Goal: Task Accomplishment & Management: Use online tool/utility

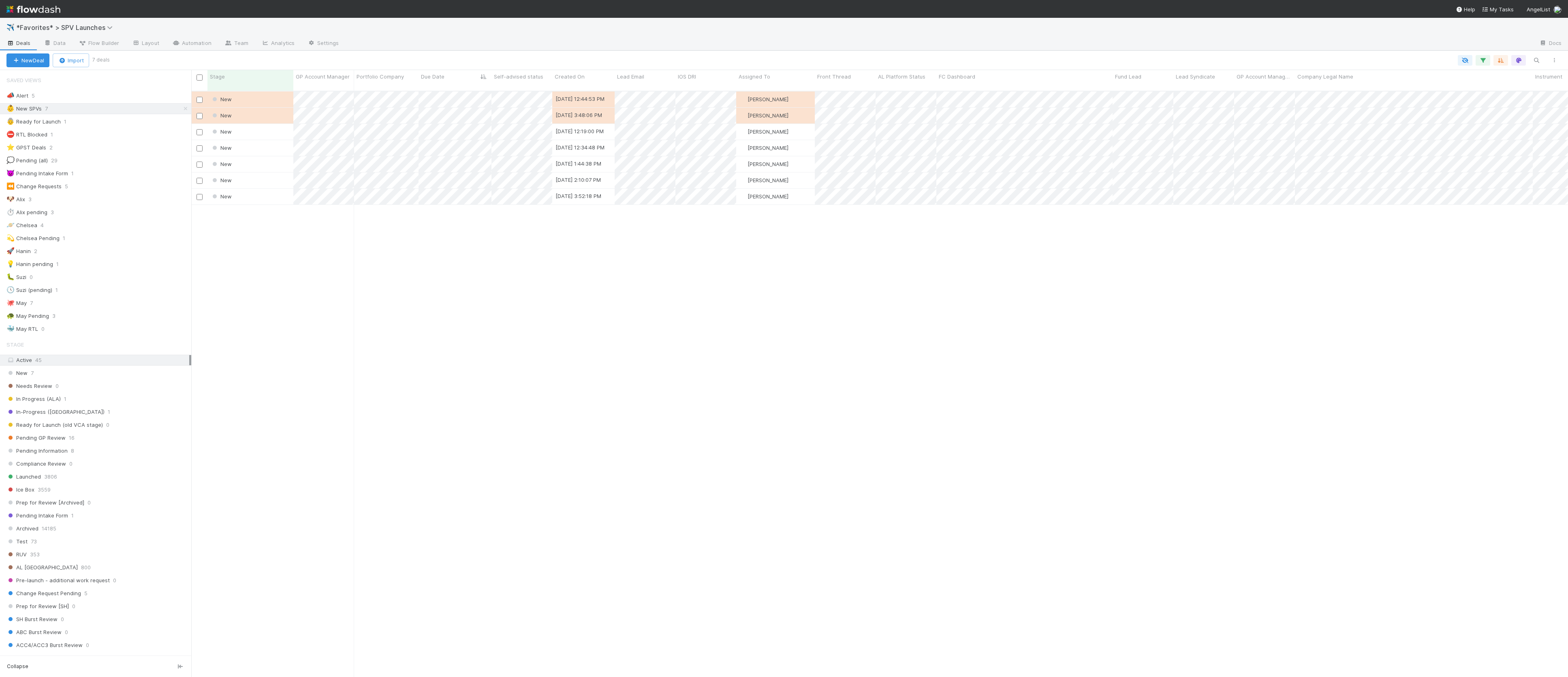
scroll to position [2, 0]
click at [455, 271] on div "New [DATE] 12:44:53 PM [PERSON_NAME] 0 0 0 0 0 0 0 0 1 0 0 New [DATE] 3:48:06 P…" at bounding box center [880, 387] width 1377 height 592
click at [114, 401] on div "In Progress (ALA) 2" at bounding box center [99, 397] width 185 height 10
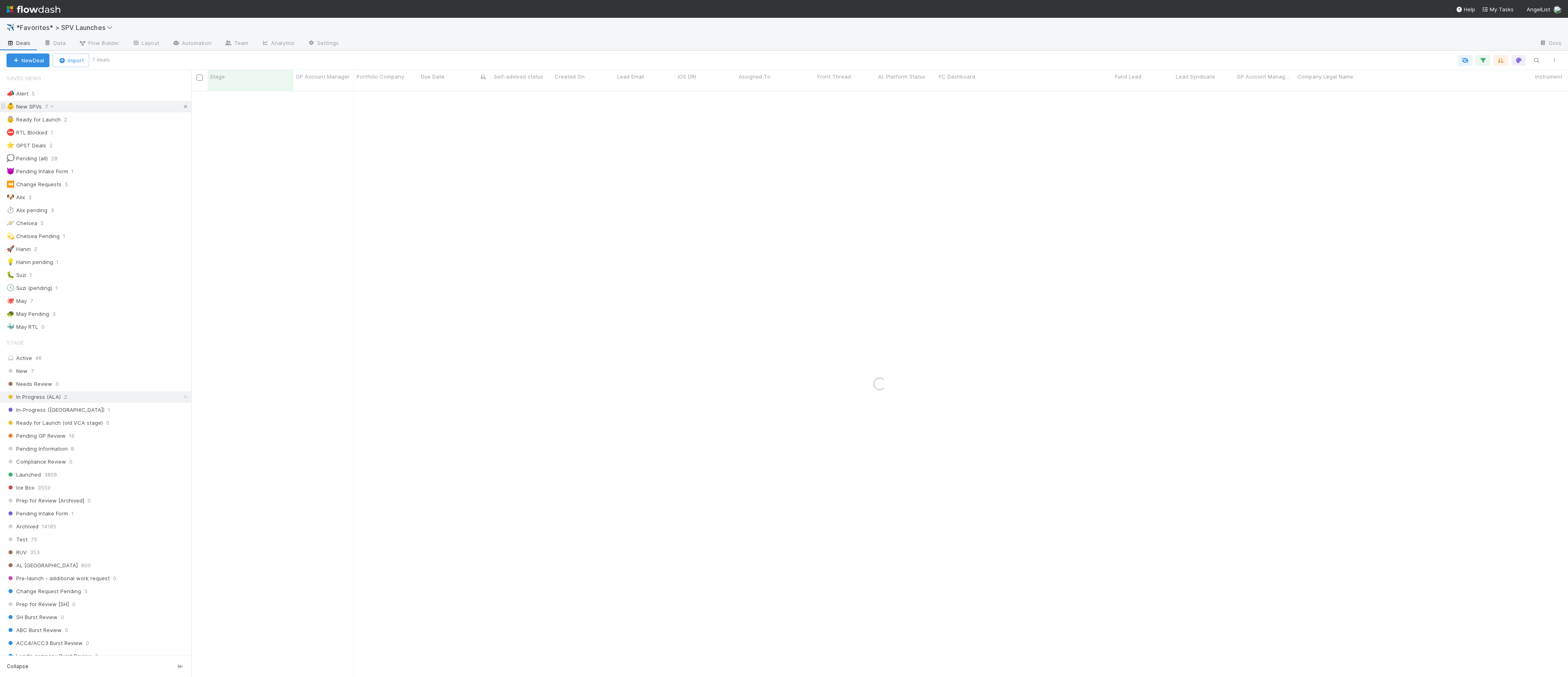
click at [184, 108] on icon at bounding box center [185, 106] width 8 height 5
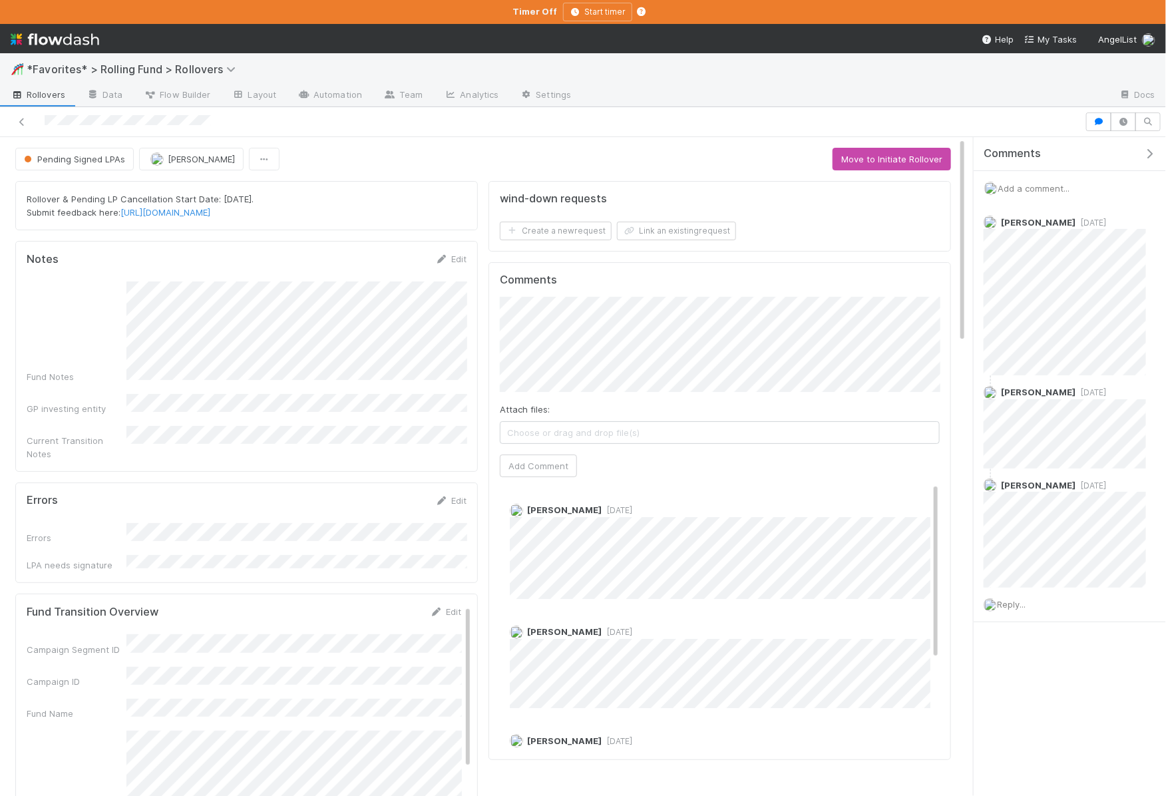
scroll to position [271, 440]
click at [231, 483] on div "Errors Edit Errors LPA needs signature" at bounding box center [246, 533] width 463 height 101
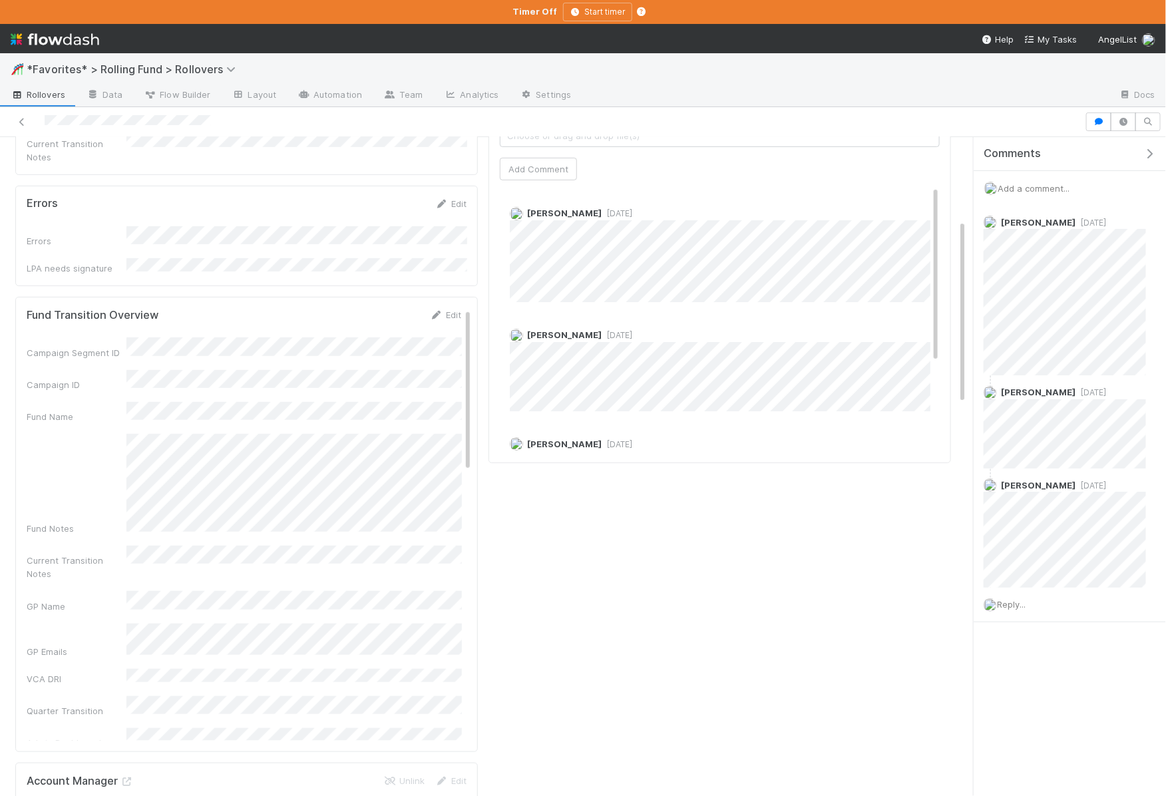
scroll to position [0, 0]
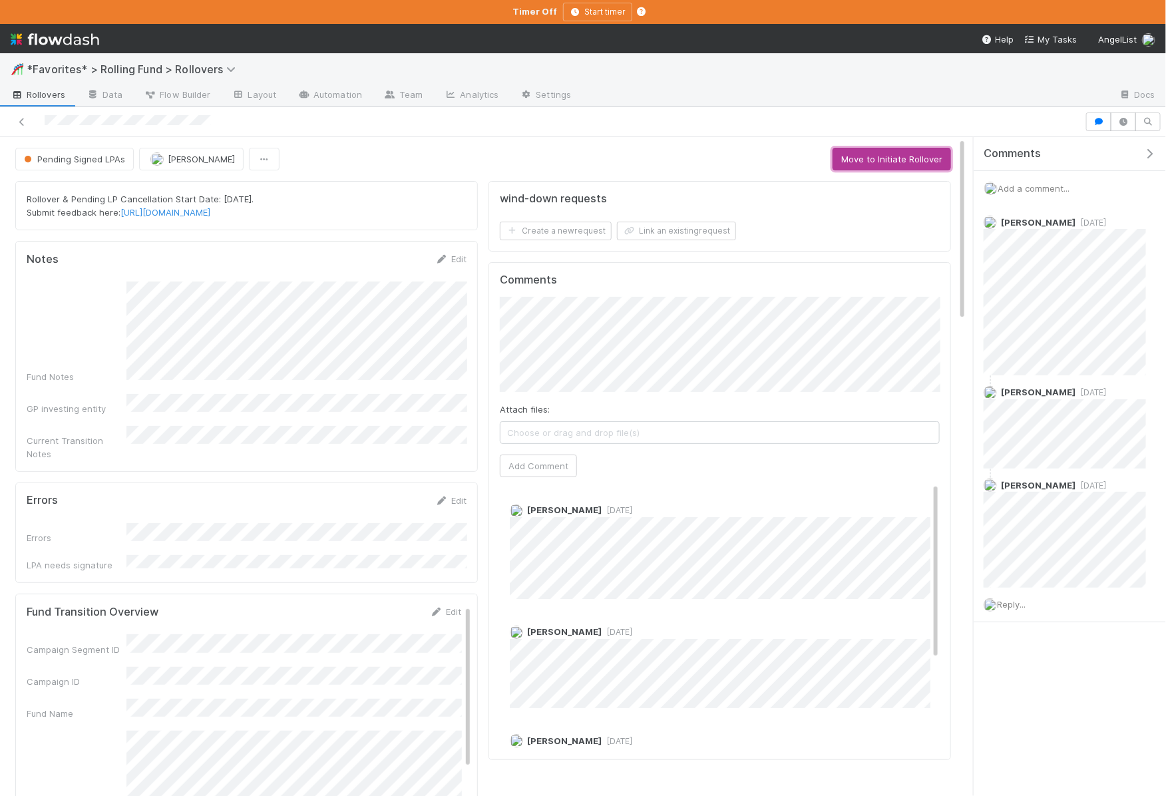
click at [848, 160] on button "Move to Initiate Rollover" at bounding box center [892, 159] width 118 height 23
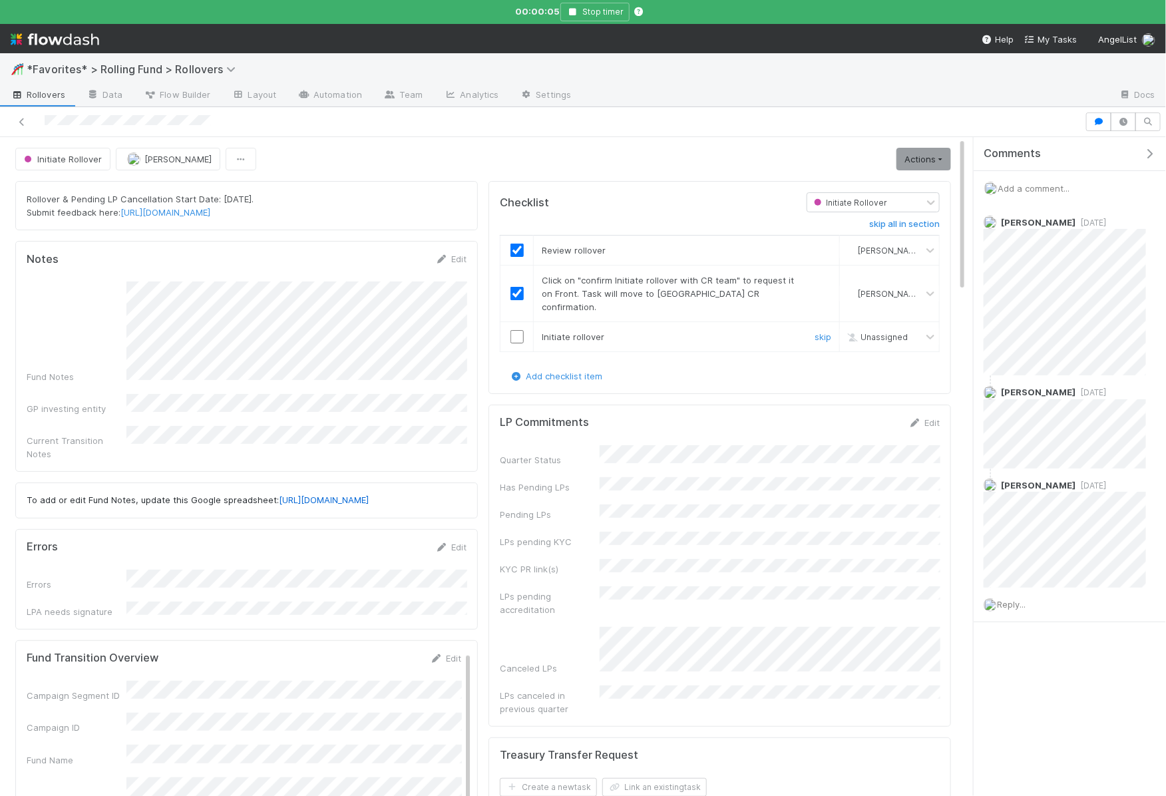
click at [522, 330] on input "checkbox" at bounding box center [517, 336] width 13 height 13
click at [949, 159] on link "Actions" at bounding box center [924, 159] width 55 height 23
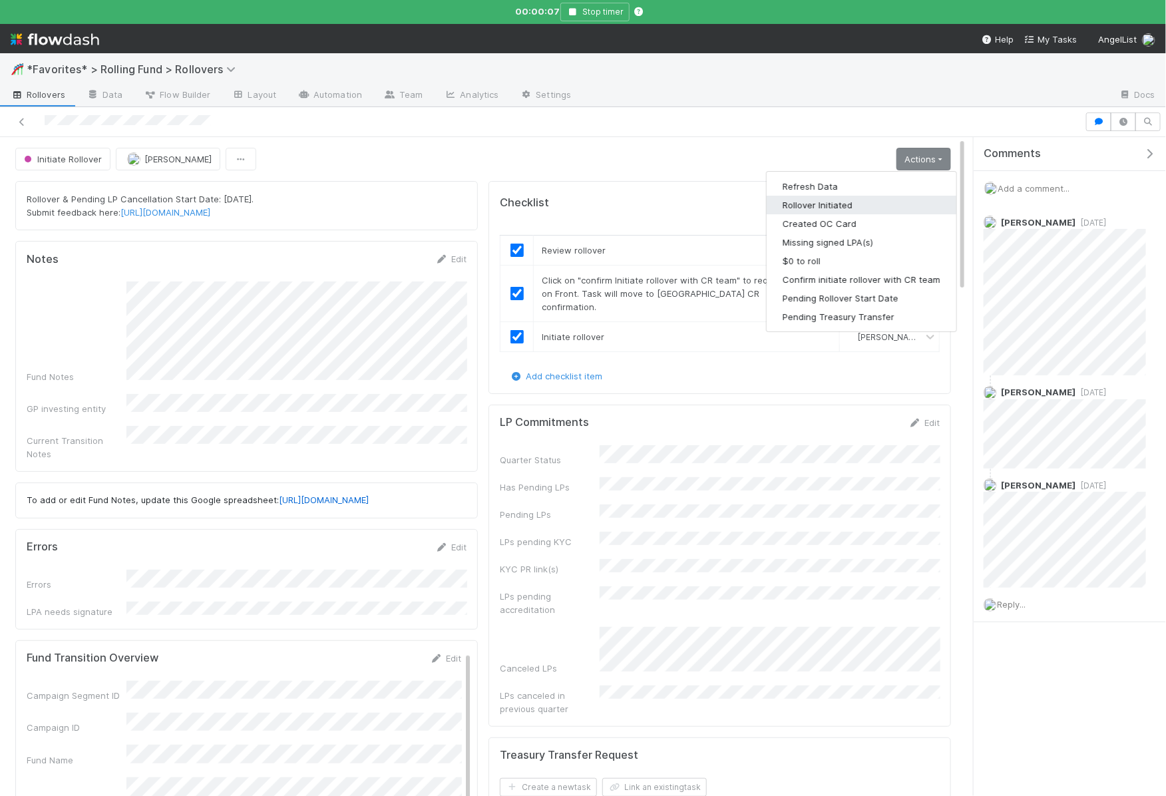
click at [868, 210] on button "Rollover Initiated" at bounding box center [862, 205] width 190 height 19
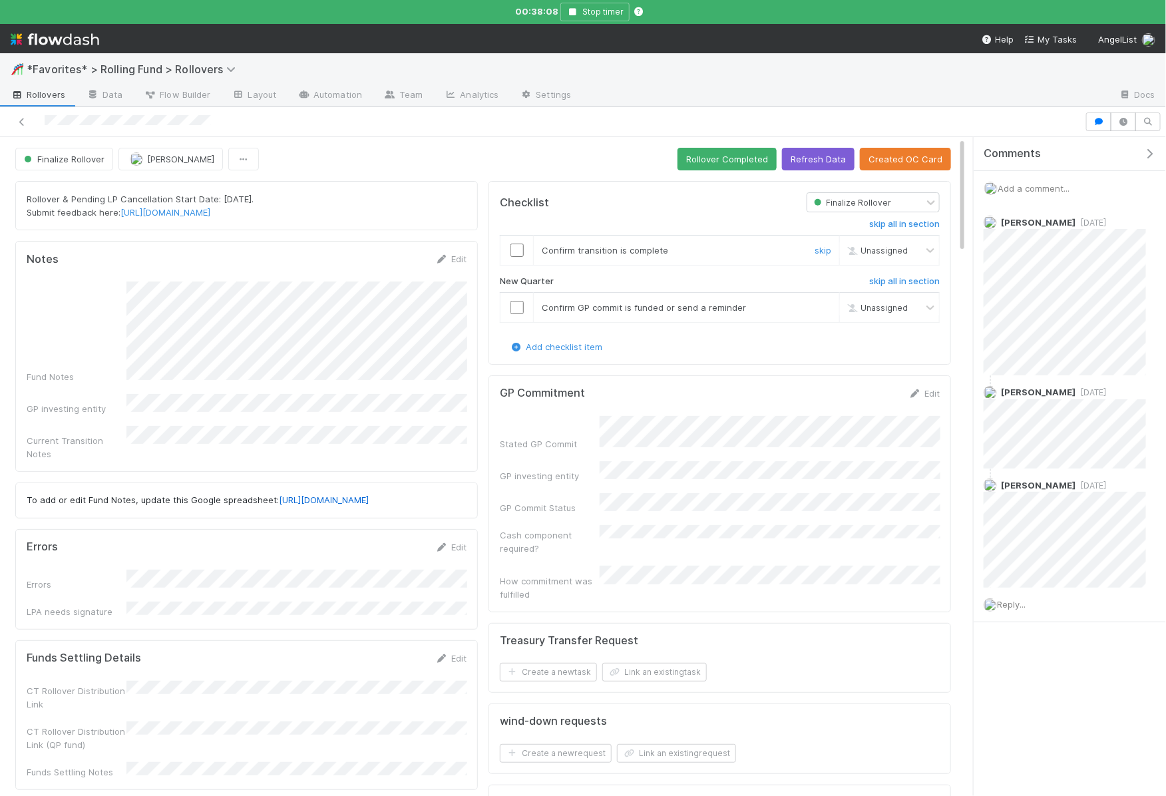
click at [517, 247] on input "checkbox" at bounding box center [517, 250] width 13 height 13
click at [829, 302] on link "skip" at bounding box center [823, 307] width 17 height 11
click at [742, 154] on button "Rollover Completed" at bounding box center [727, 159] width 99 height 23
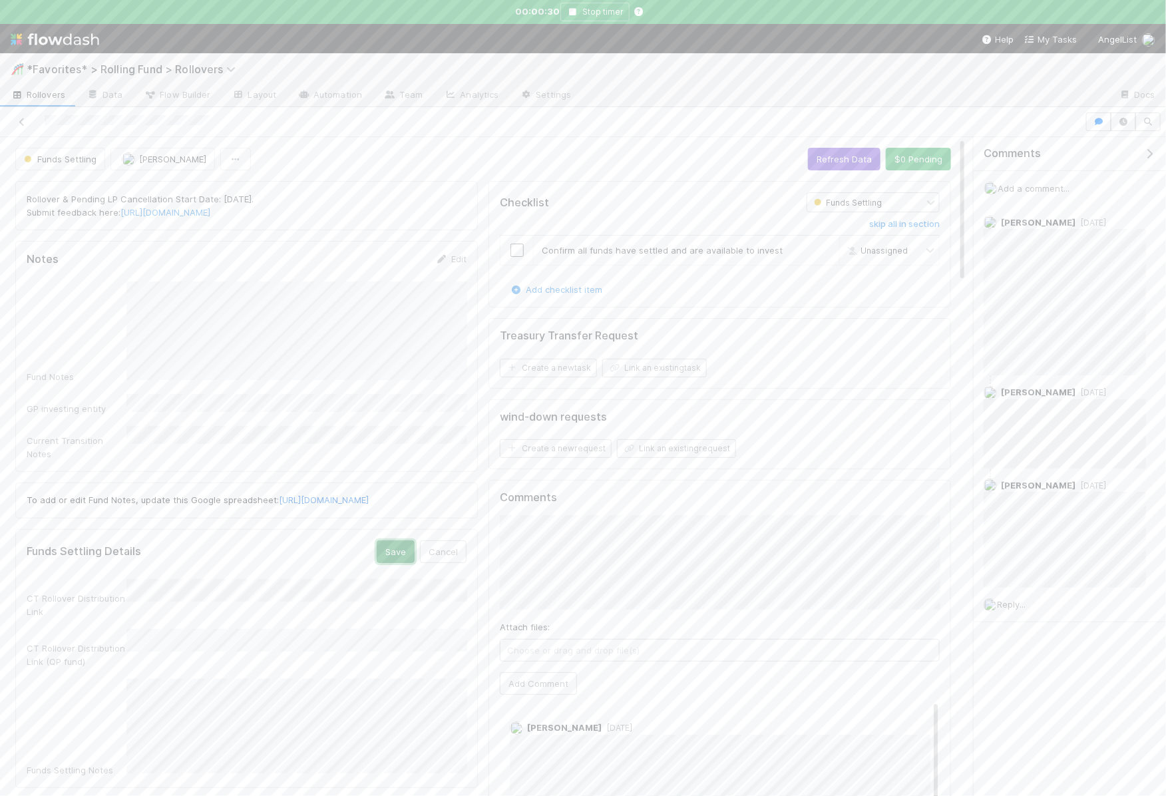
click at [393, 547] on button "Save" at bounding box center [396, 551] width 38 height 23
click at [402, 550] on button "Save" at bounding box center [396, 551] width 38 height 23
click at [587, 12] on button "Stop timer" at bounding box center [594, 12] width 69 height 19
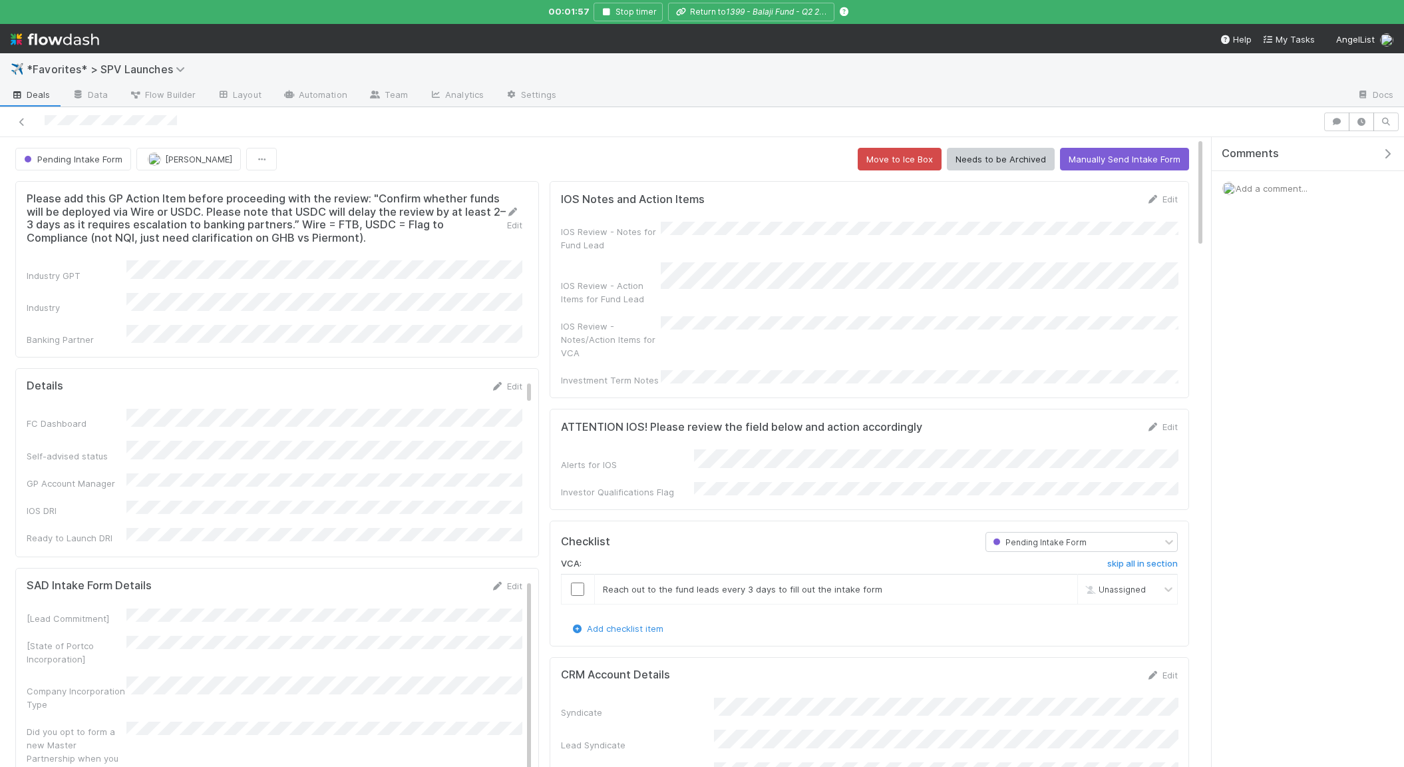
click at [1364, 123] on icon "button" at bounding box center [1361, 122] width 13 height 8
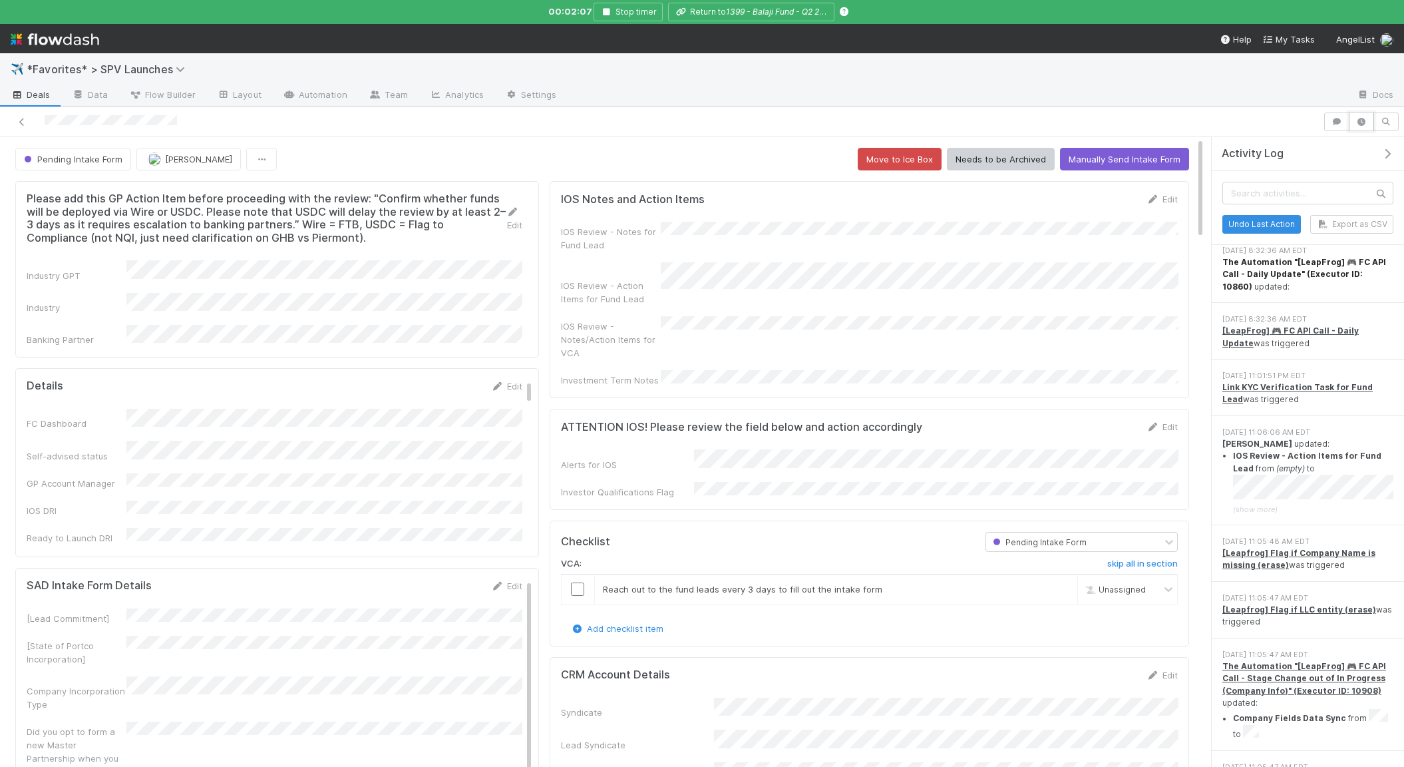
scroll to position [210, 0]
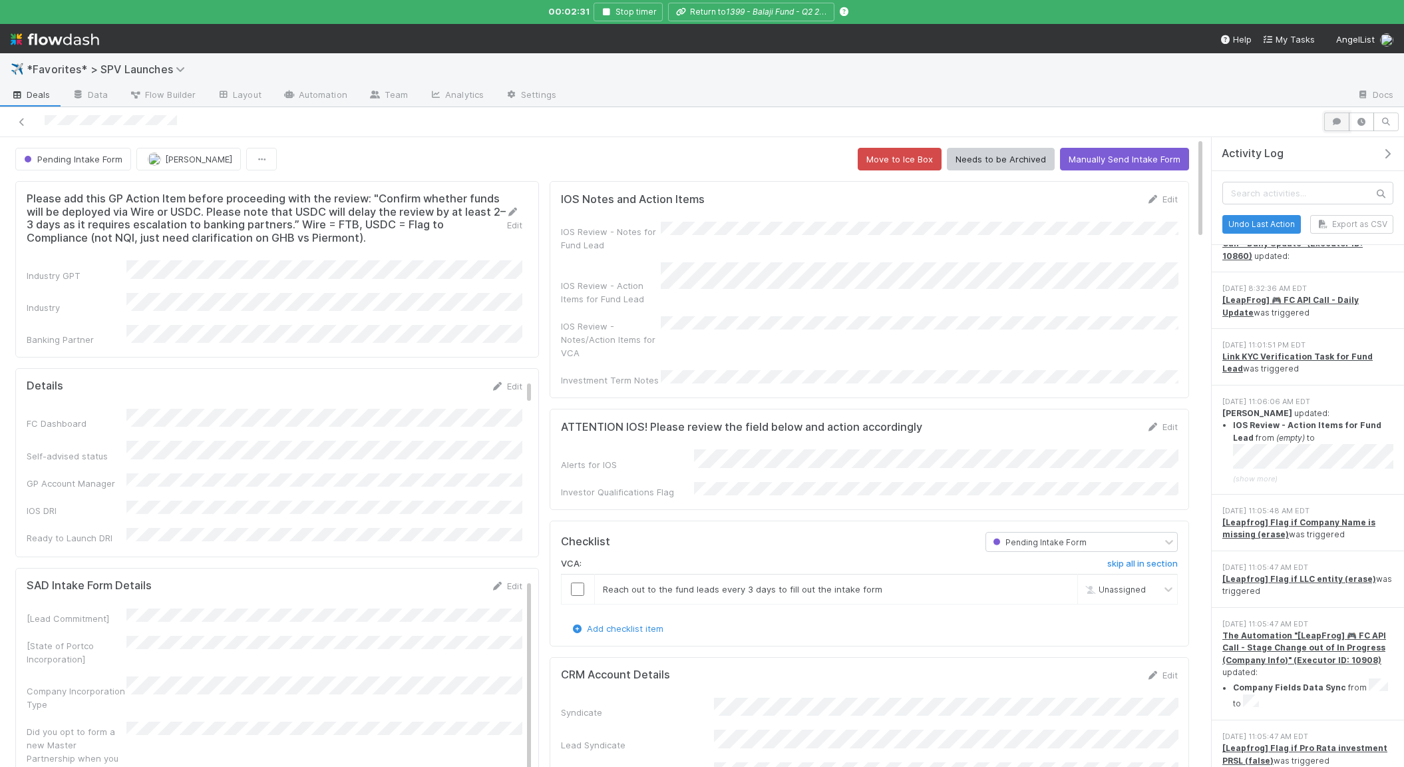
click at [1343, 123] on icon "button" at bounding box center [1337, 122] width 13 height 8
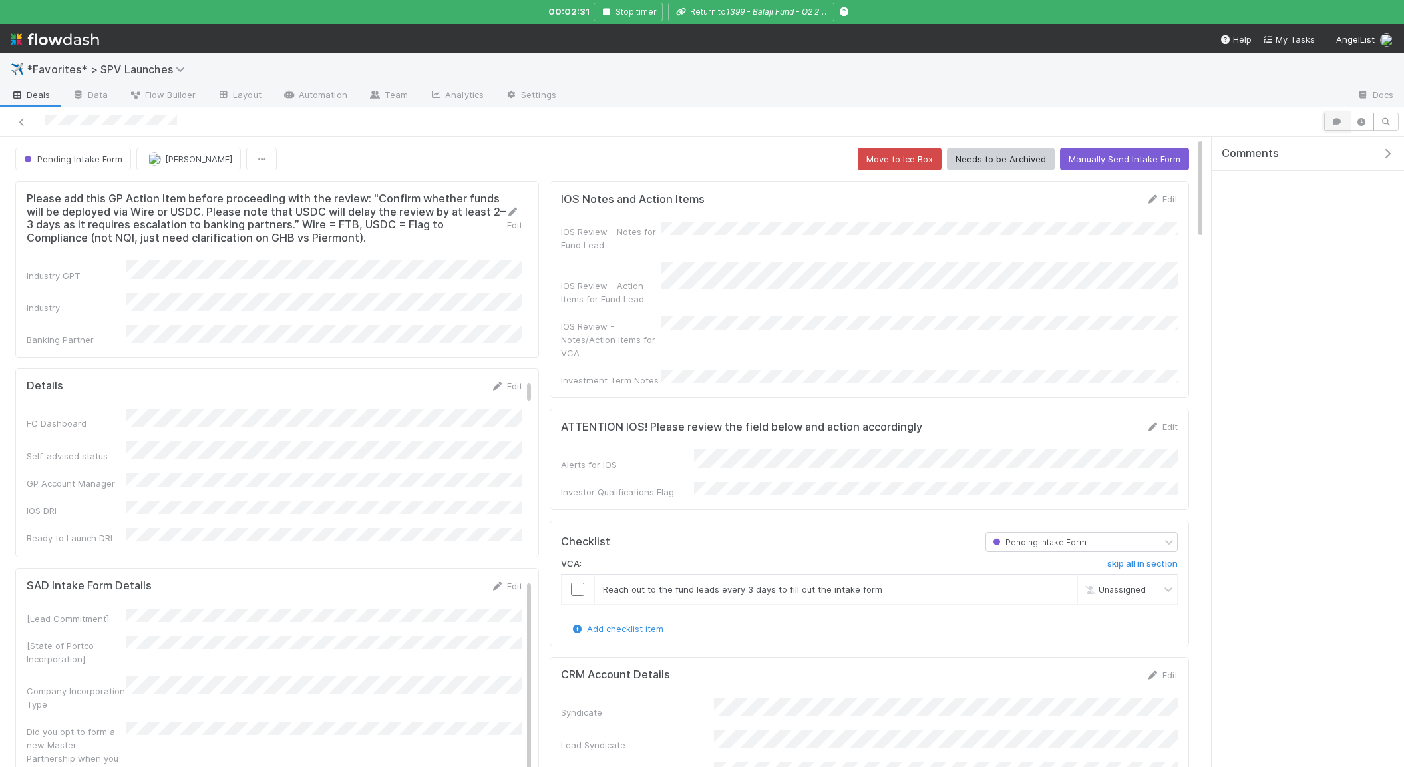
scroll to position [0, 0]
click at [1277, 187] on span "Add a comment..." at bounding box center [1272, 188] width 72 height 11
click at [1289, 406] on button "Add Comment" at bounding box center [1271, 412] width 77 height 23
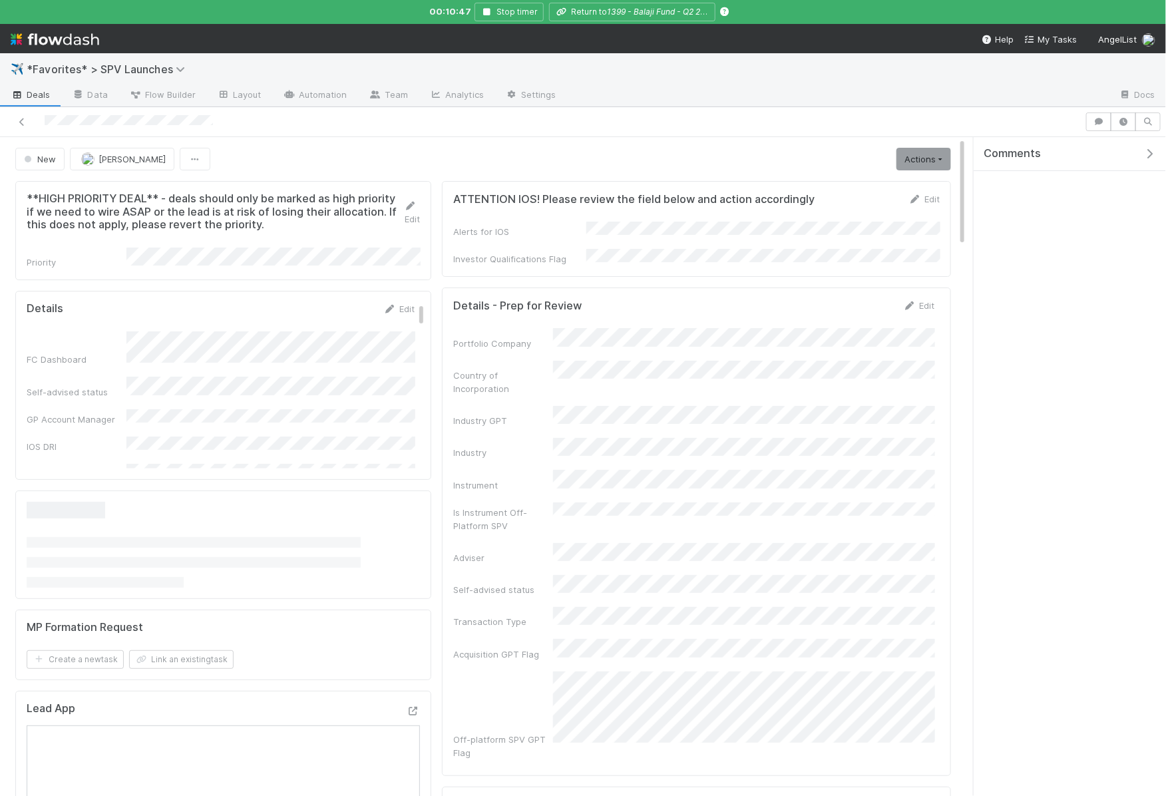
click at [1152, 154] on icon "button" at bounding box center [1149, 153] width 13 height 11
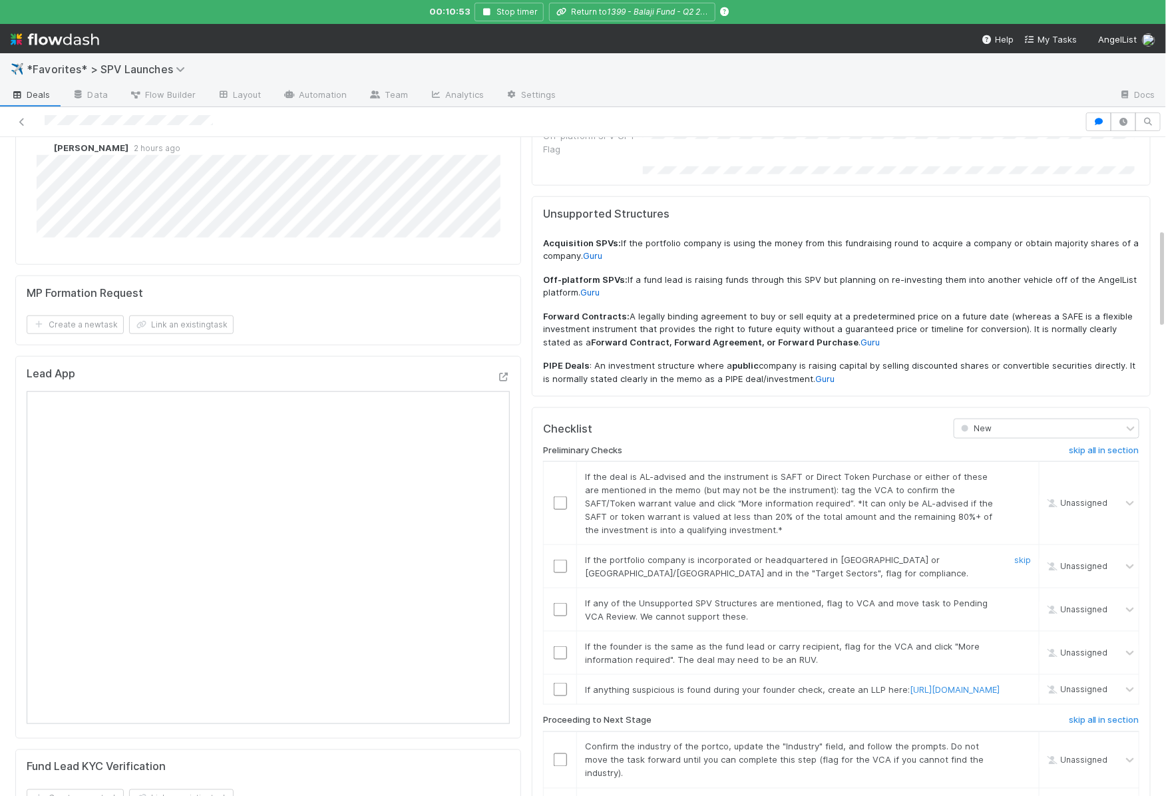
scroll to position [598, 0]
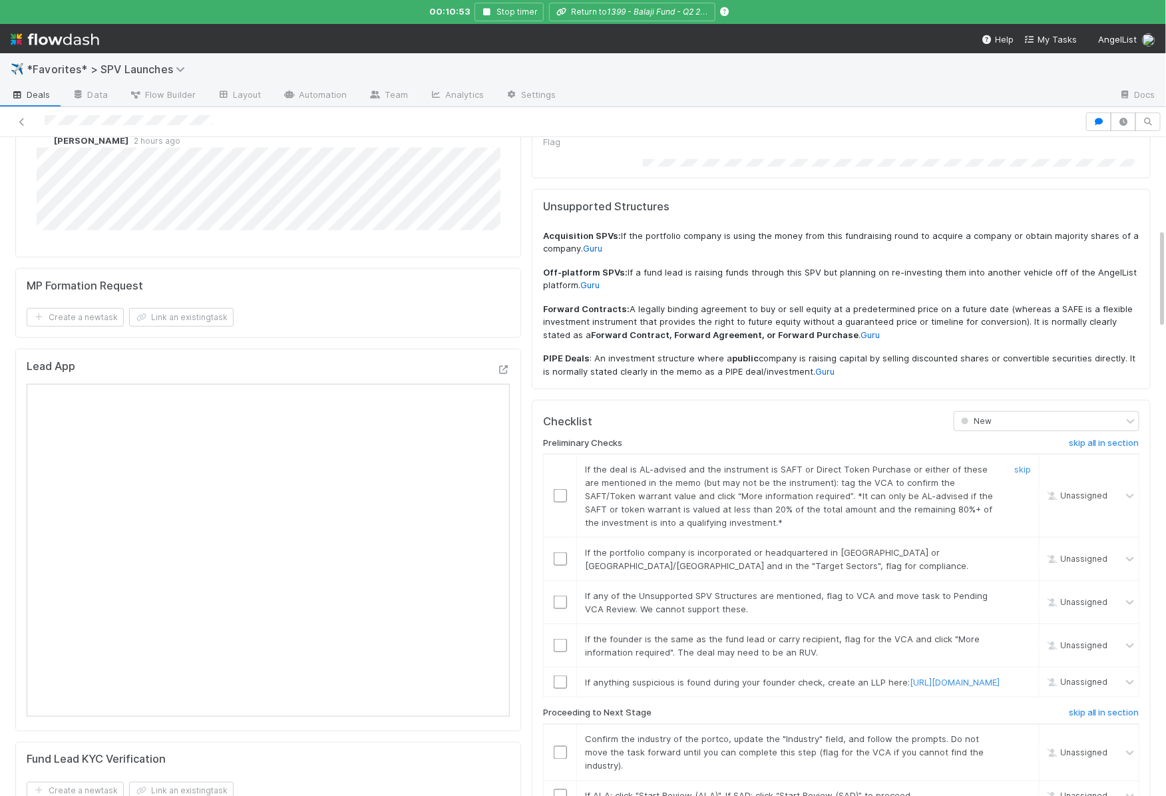
click at [1023, 463] on div "skip" at bounding box center [1021, 496] width 40 height 67
click at [1023, 464] on link "skip" at bounding box center [1022, 469] width 17 height 11
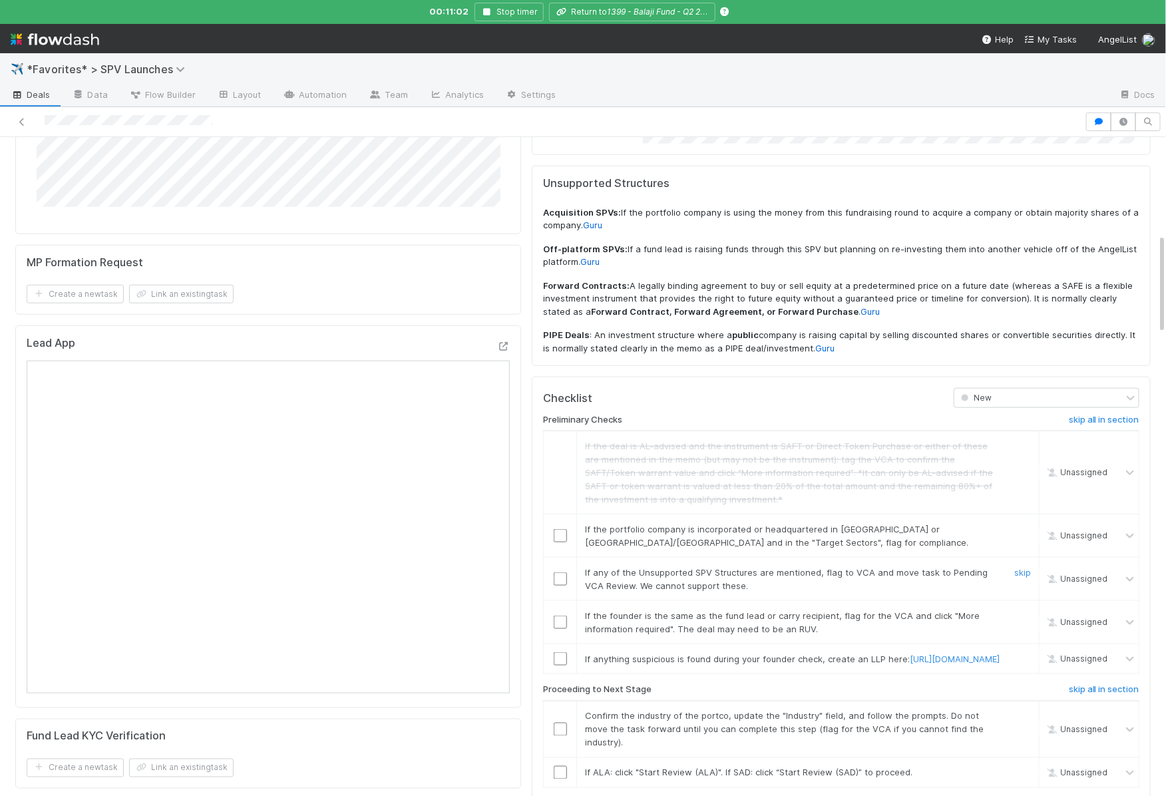
scroll to position [634, 0]
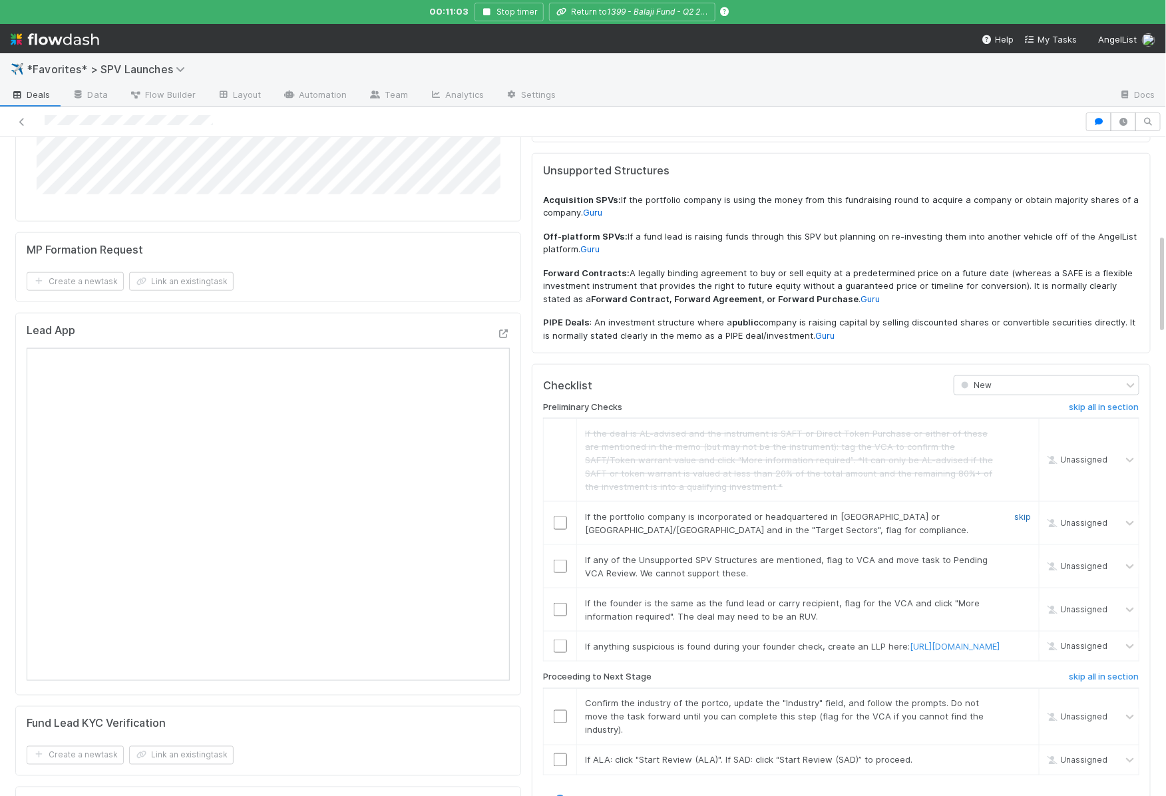
click at [1024, 511] on link "skip" at bounding box center [1022, 516] width 17 height 11
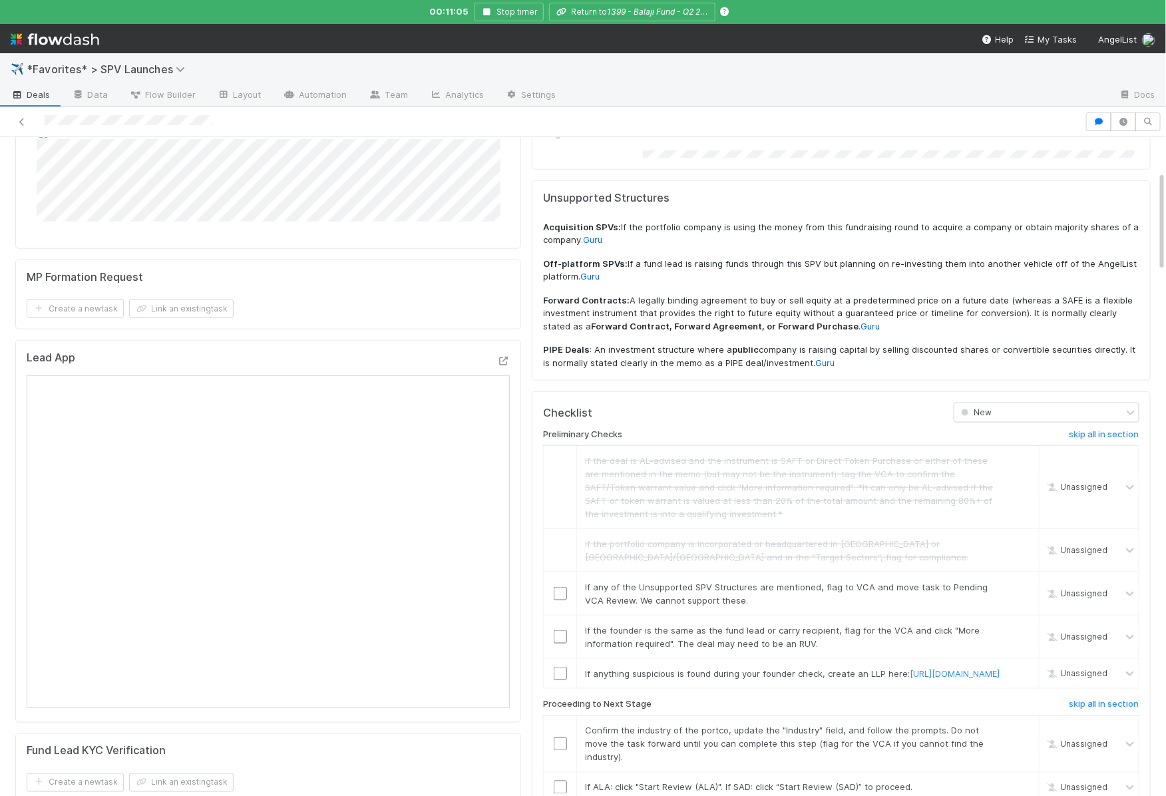
scroll to position [748, 0]
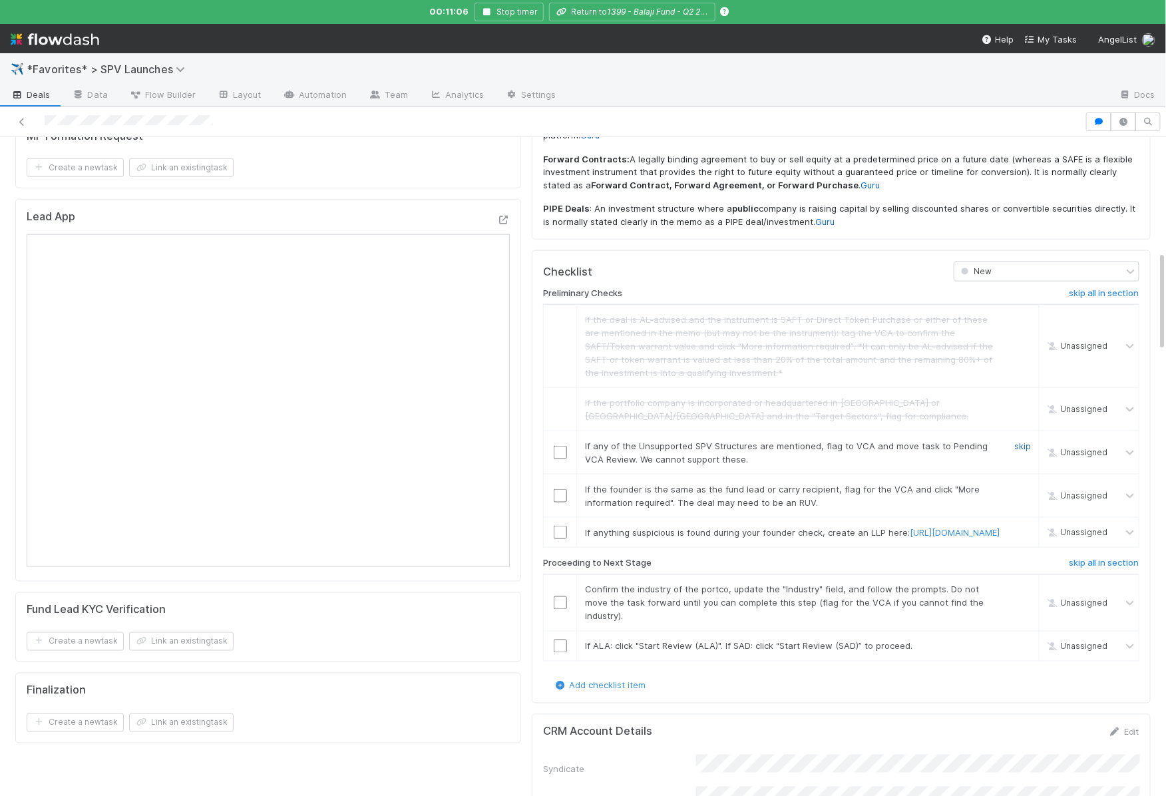
click at [1026, 441] on link "skip" at bounding box center [1022, 446] width 17 height 11
click at [1023, 484] on link "skip" at bounding box center [1022, 489] width 17 height 11
click at [1023, 527] on link "skip" at bounding box center [1022, 532] width 17 height 11
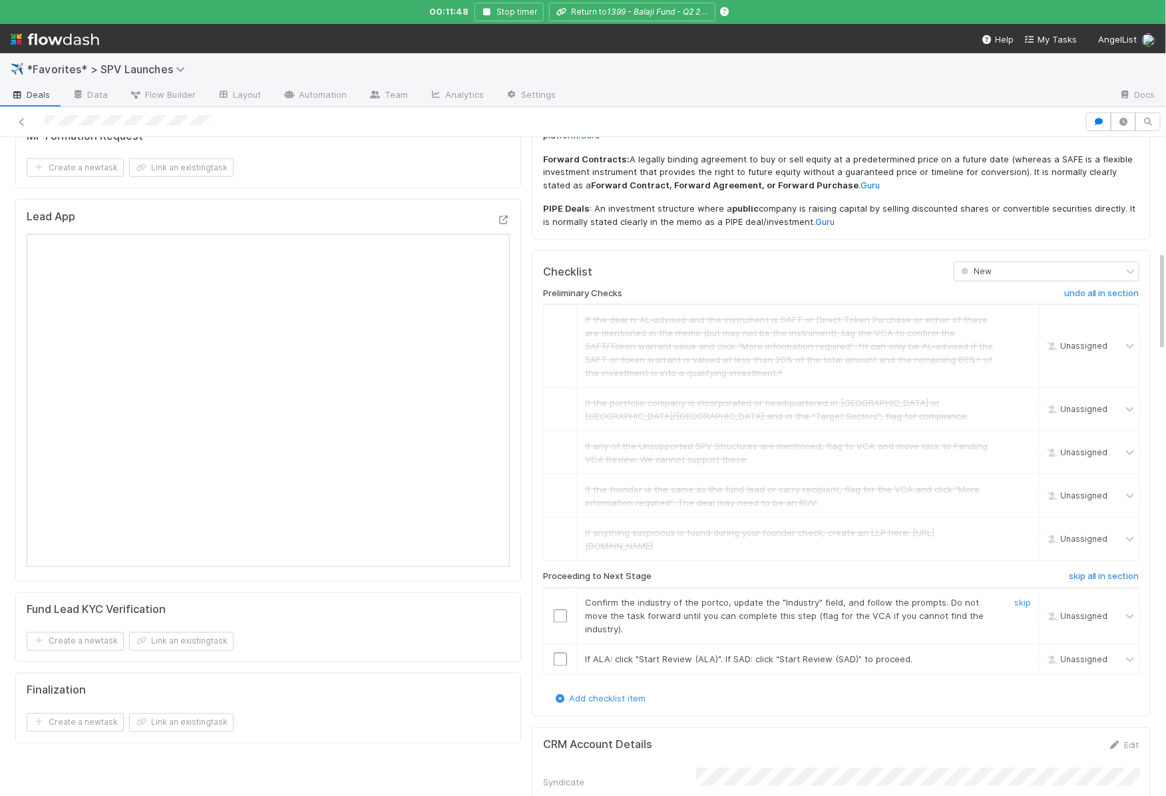
click at [557, 610] on input "checkbox" at bounding box center [560, 616] width 13 height 13
click at [558, 653] on input "checkbox" at bounding box center [560, 659] width 13 height 13
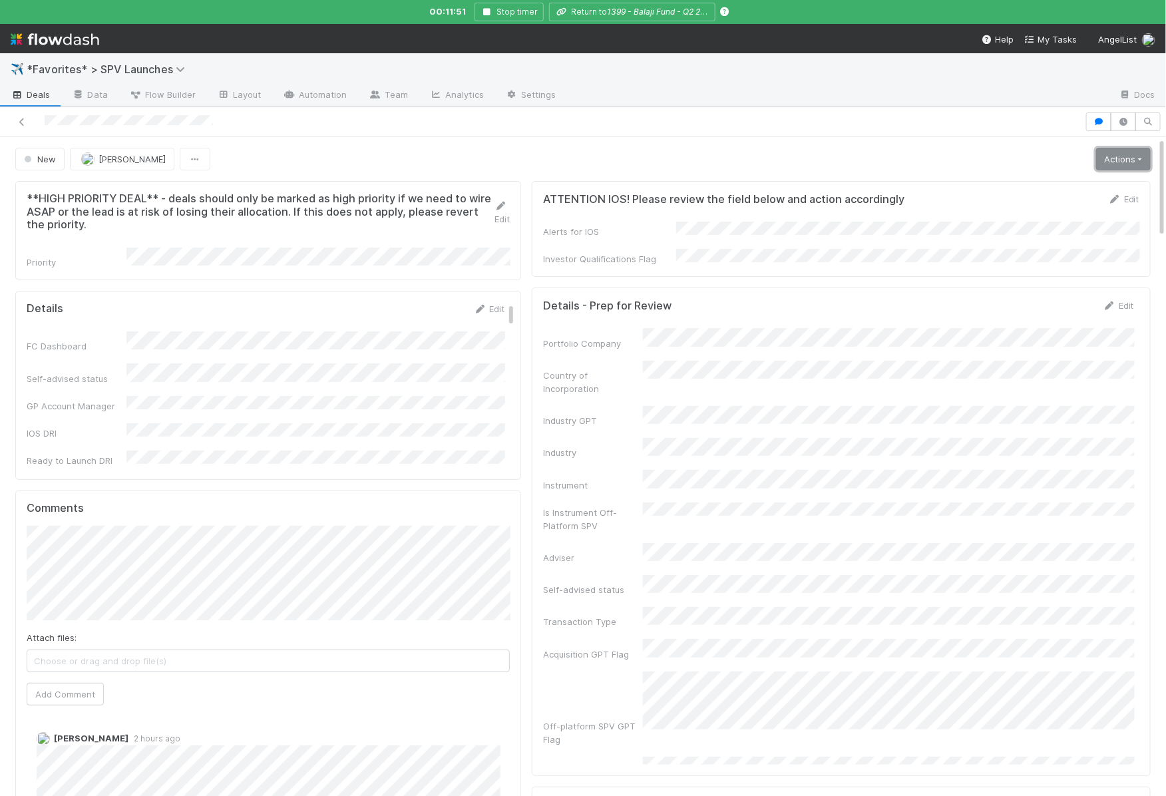
click at [1128, 164] on link "Actions" at bounding box center [1123, 159] width 55 height 23
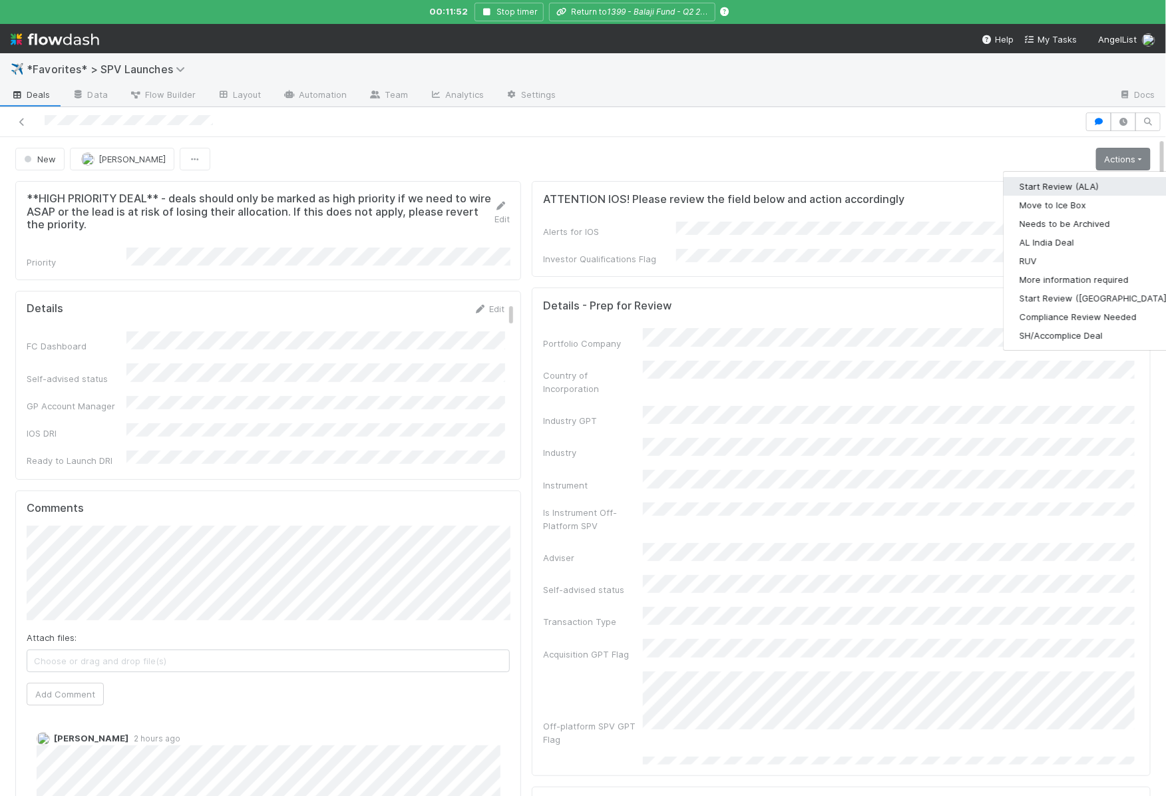
click at [1088, 181] on button "Start Review (ALA)" at bounding box center [1095, 186] width 182 height 19
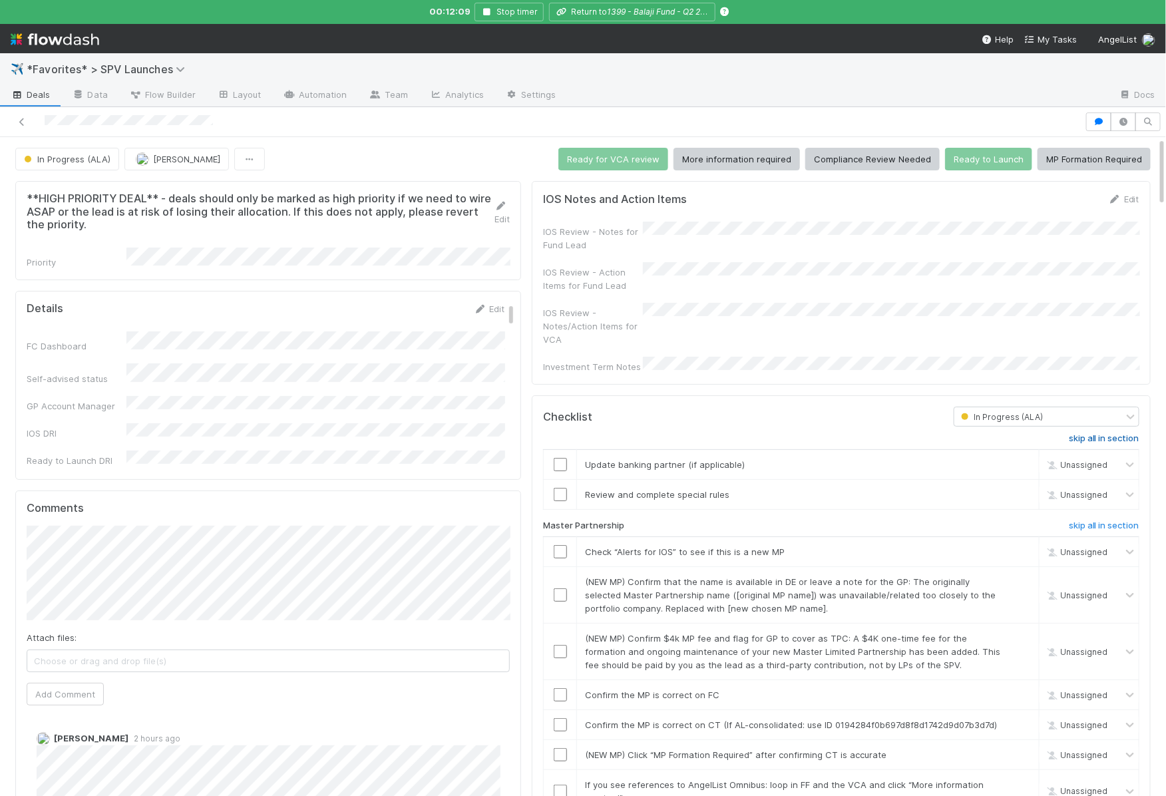
click at [1086, 433] on h6 "skip all in section" at bounding box center [1104, 438] width 71 height 11
click at [561, 545] on input "checkbox" at bounding box center [560, 551] width 13 height 13
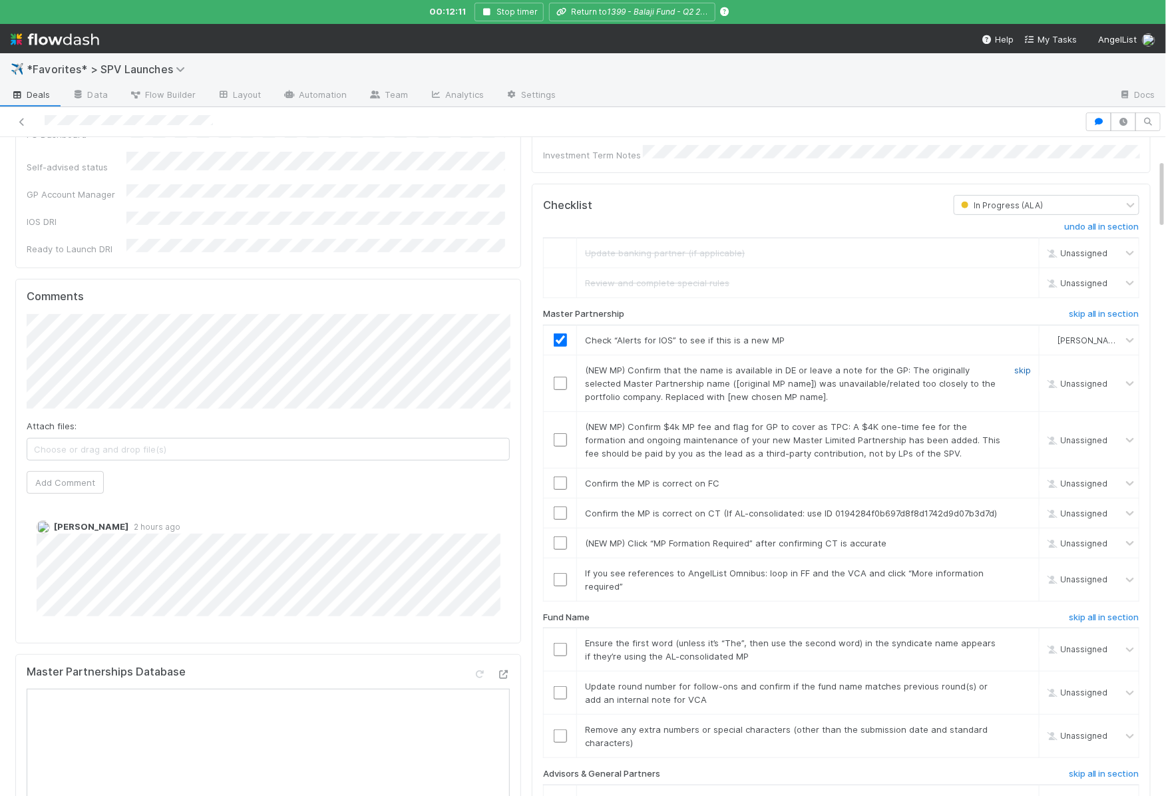
click at [1022, 365] on link "skip" at bounding box center [1022, 370] width 17 height 11
click at [1022, 421] on link "skip" at bounding box center [1022, 426] width 17 height 11
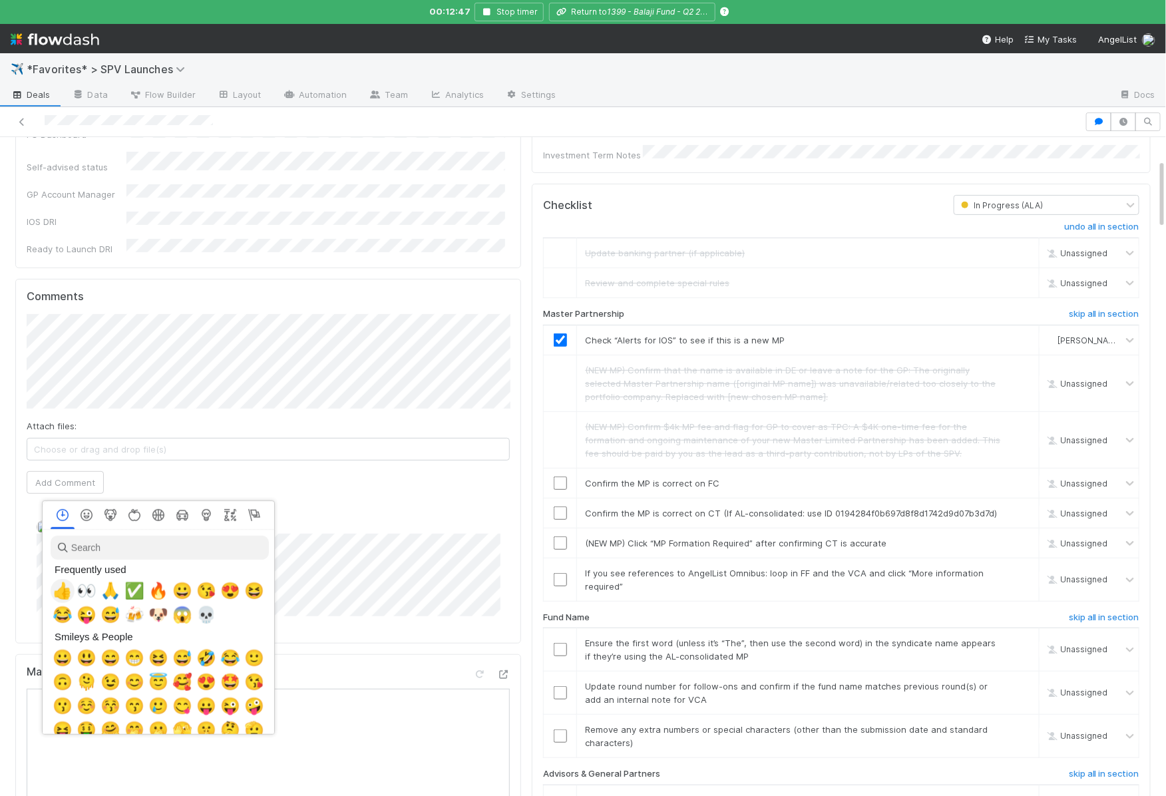
click at [69, 590] on span "👍" at bounding box center [63, 591] width 20 height 19
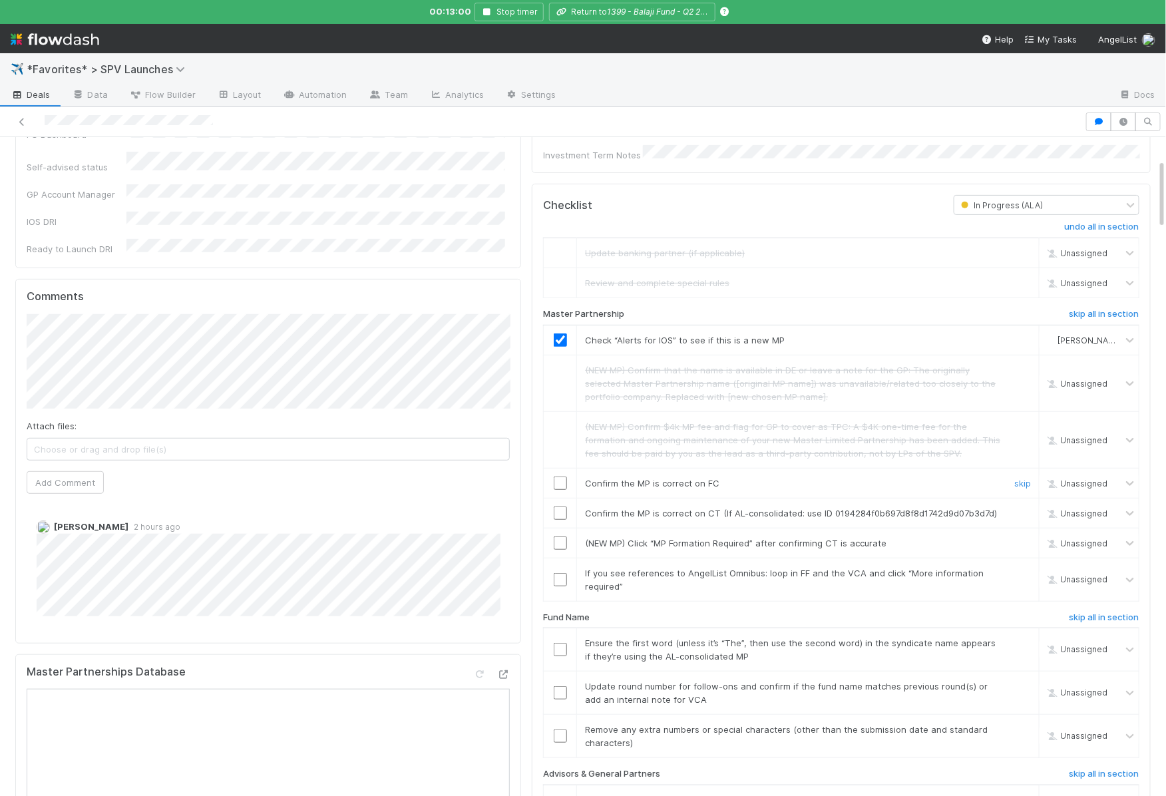
click at [559, 477] on input "checkbox" at bounding box center [560, 483] width 13 height 13
click at [560, 507] on input "checkbox" at bounding box center [560, 513] width 13 height 13
click at [1021, 538] on link "skip" at bounding box center [1022, 543] width 17 height 11
click at [1024, 568] on link "skip" at bounding box center [1022, 573] width 17 height 11
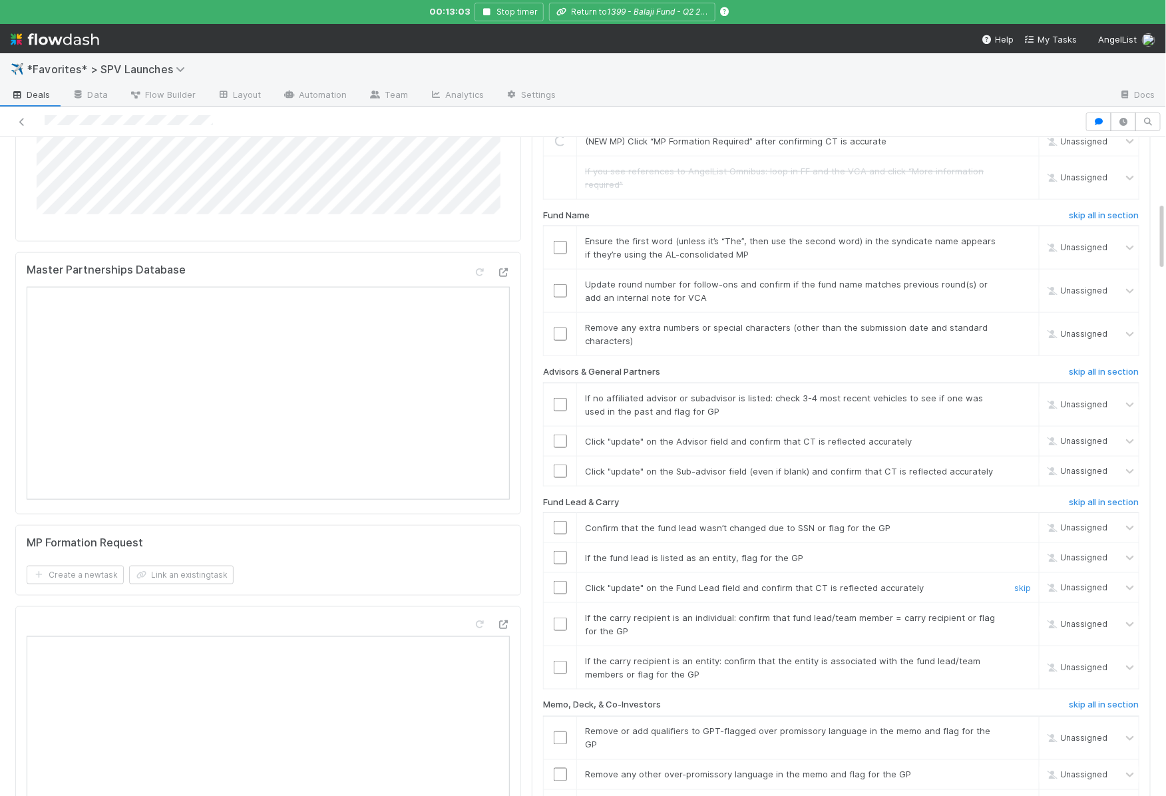
scroll to position [614, 0]
click at [562, 240] on input "checkbox" at bounding box center [560, 246] width 13 height 13
click at [1021, 278] on link "skip" at bounding box center [1022, 283] width 17 height 11
click at [1022, 322] on link "skip" at bounding box center [1022, 327] width 17 height 11
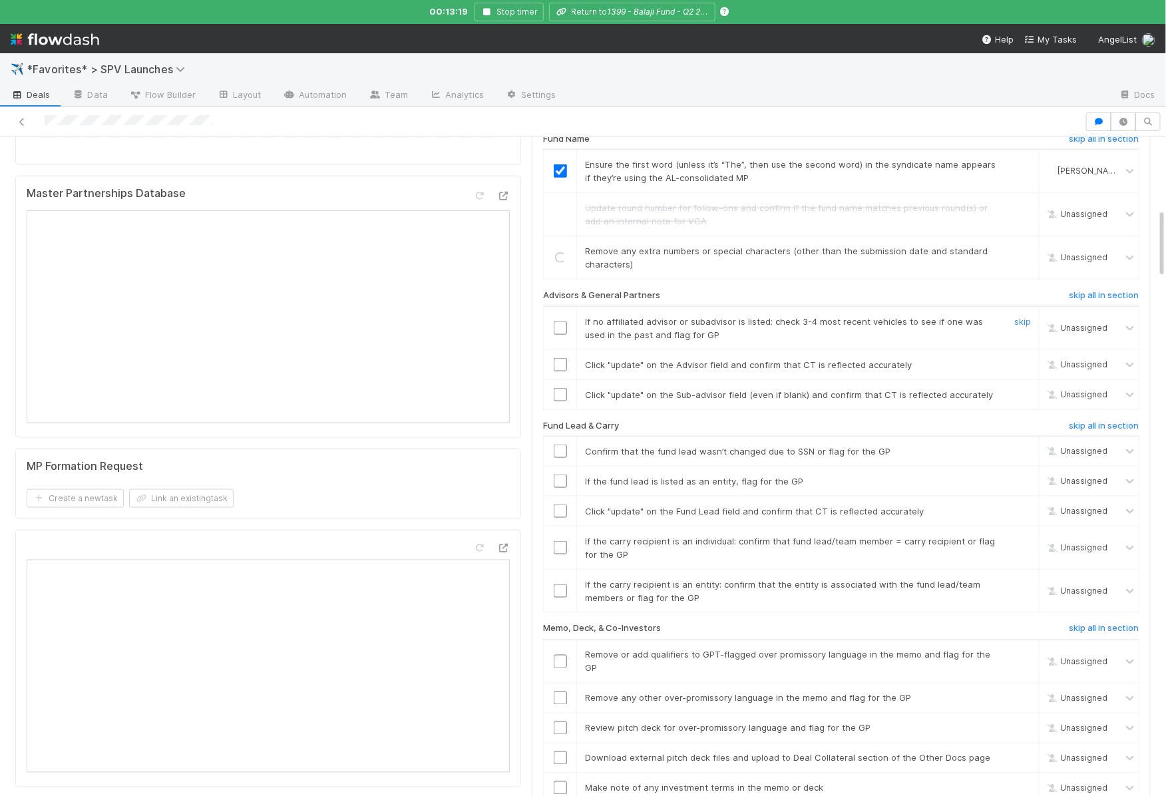
scroll to position [714, 0]
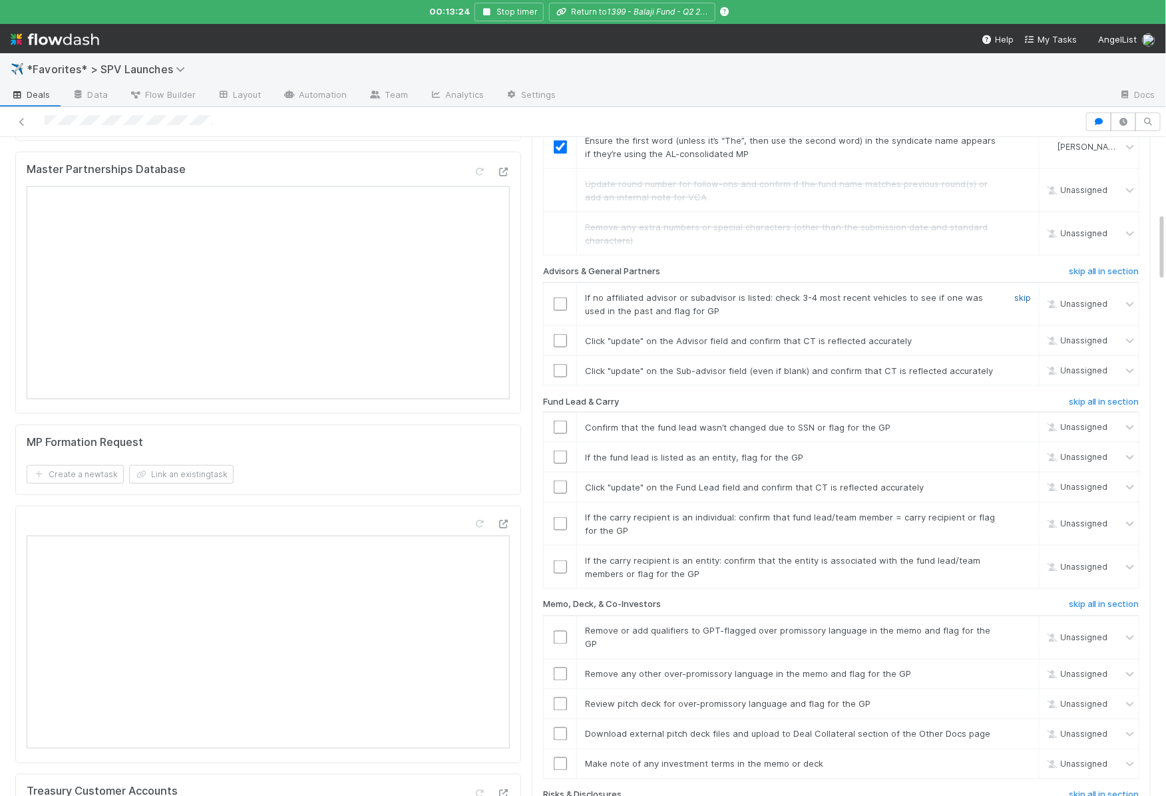
click at [1028, 292] on link "skip" at bounding box center [1022, 297] width 17 height 11
drag, startPoint x: 560, startPoint y: 318, endPoint x: 560, endPoint y: 334, distance: 16.0
click at [560, 334] on input "checkbox" at bounding box center [560, 340] width 13 height 13
click at [560, 364] on input "checkbox" at bounding box center [560, 370] width 13 height 13
click at [564, 421] on input "checkbox" at bounding box center [560, 427] width 13 height 13
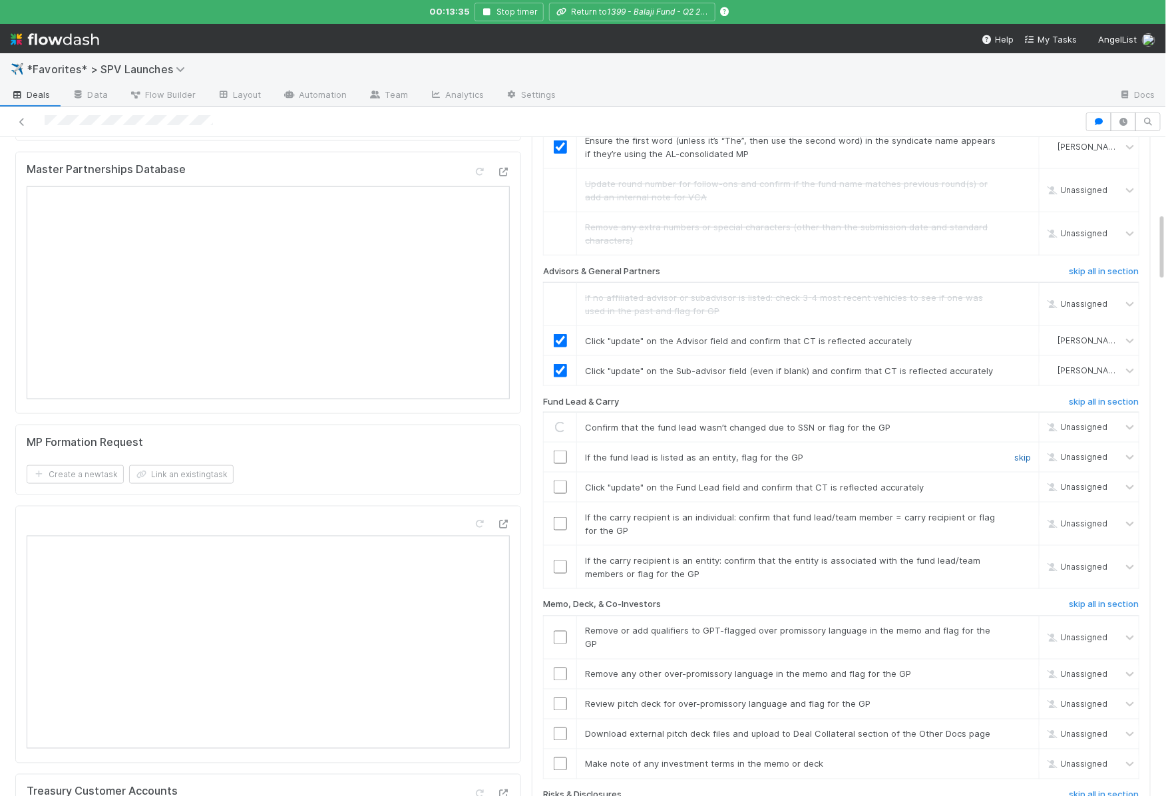
click at [1031, 452] on link "skip" at bounding box center [1022, 457] width 17 height 11
click at [560, 481] on input "checkbox" at bounding box center [560, 487] width 13 height 13
checkbox input "true"
click at [1024, 512] on link "skip" at bounding box center [1022, 517] width 17 height 11
click at [558, 560] on input "checkbox" at bounding box center [560, 566] width 13 height 13
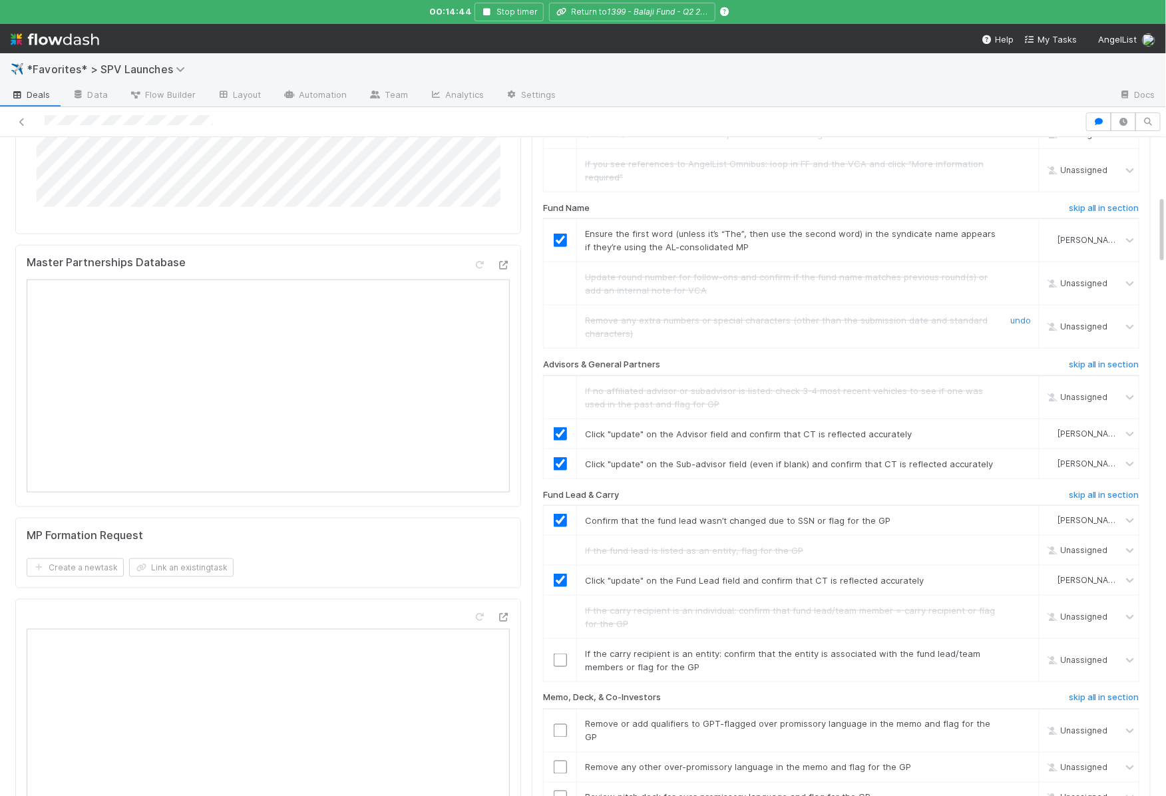
scroll to position [0, 0]
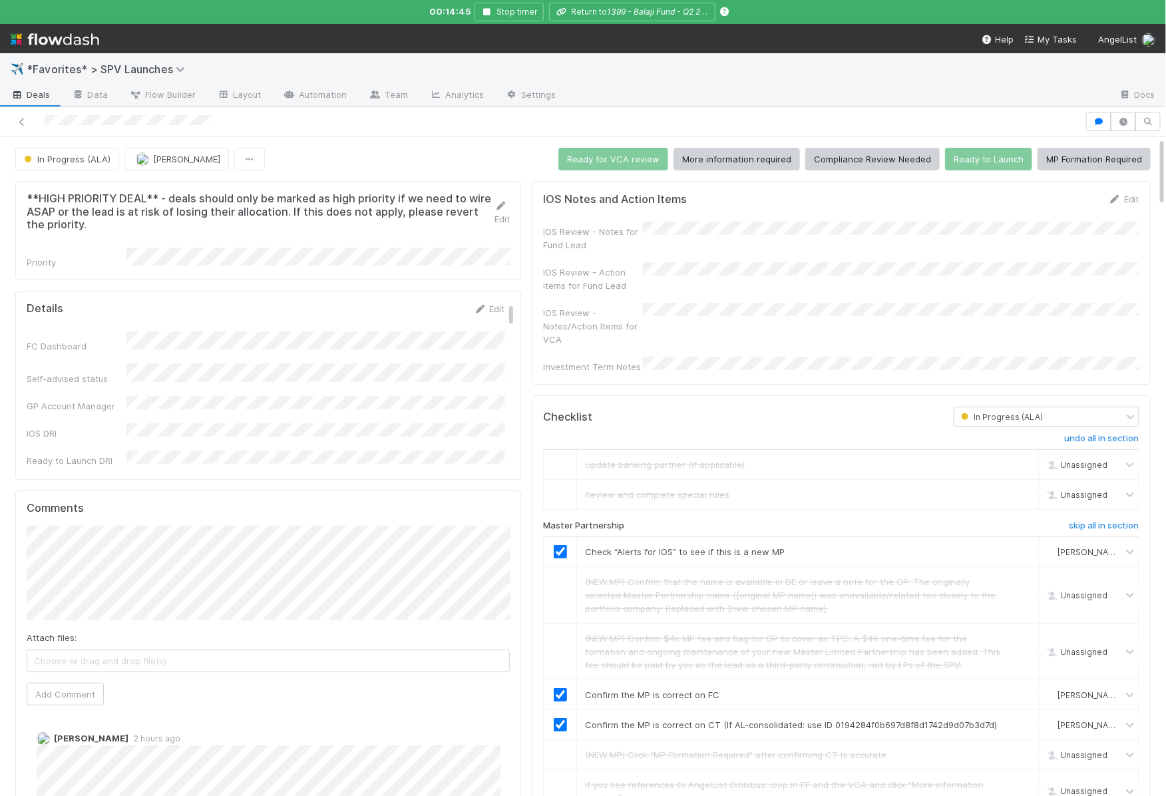
click at [598, 358] on div "IOS Notes and Action Items Edit IOS Review - Notes for Fund Lead IOS Review - A…" at bounding box center [841, 283] width 619 height 204
checkbox input "true"
click at [642, 338] on div "IOS Review - Notes for Fund Lead IOS Review - Action Items for Fund Lead IOS Re…" at bounding box center [841, 298] width 596 height 152
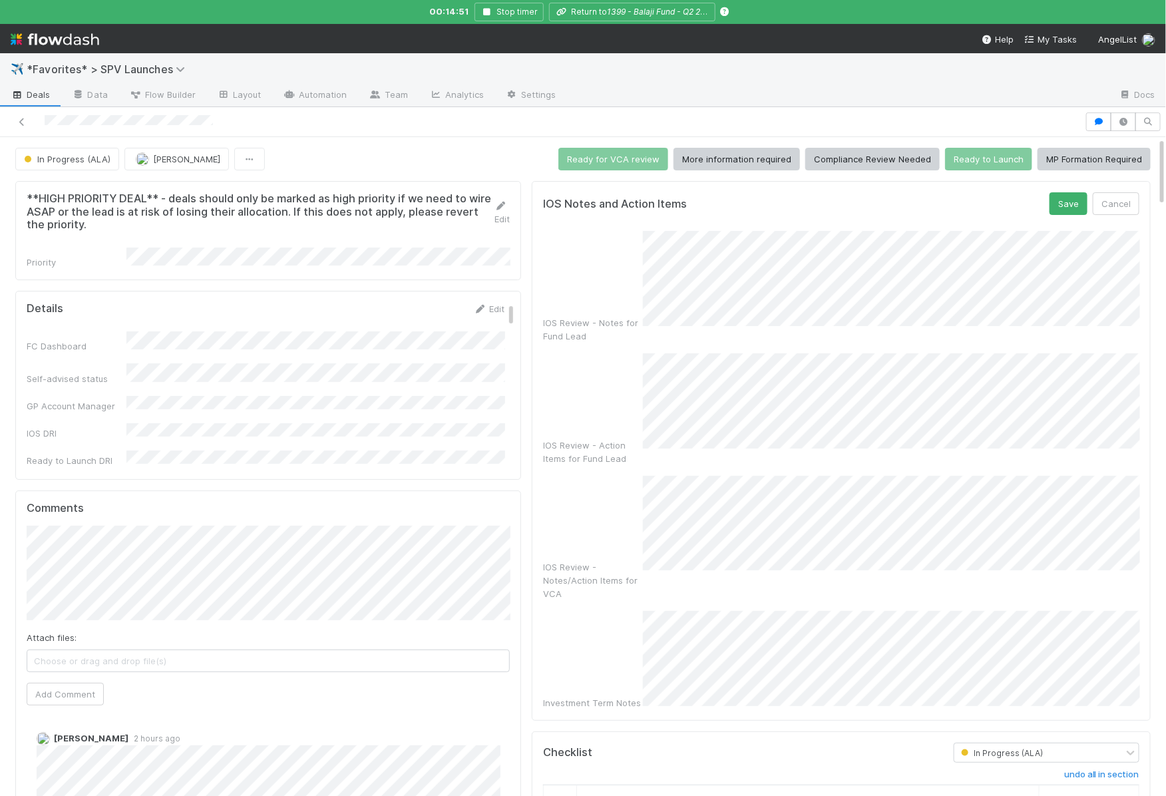
click at [1060, 182] on div "IOS Notes and Action Items Save Cancel IOS Review - Notes for Fund Lead IOS Rev…" at bounding box center [841, 450] width 619 height 539
click at [1060, 190] on div "IOS Notes and Action Items Save Cancel IOS Review - Notes for Fund Lead IOS Rev…" at bounding box center [841, 450] width 619 height 539
click at [1065, 198] on button "Save" at bounding box center [1069, 203] width 38 height 23
click at [1071, 203] on button "Save" at bounding box center [1069, 203] width 38 height 23
click at [1076, 199] on button "Save" at bounding box center [1069, 203] width 38 height 23
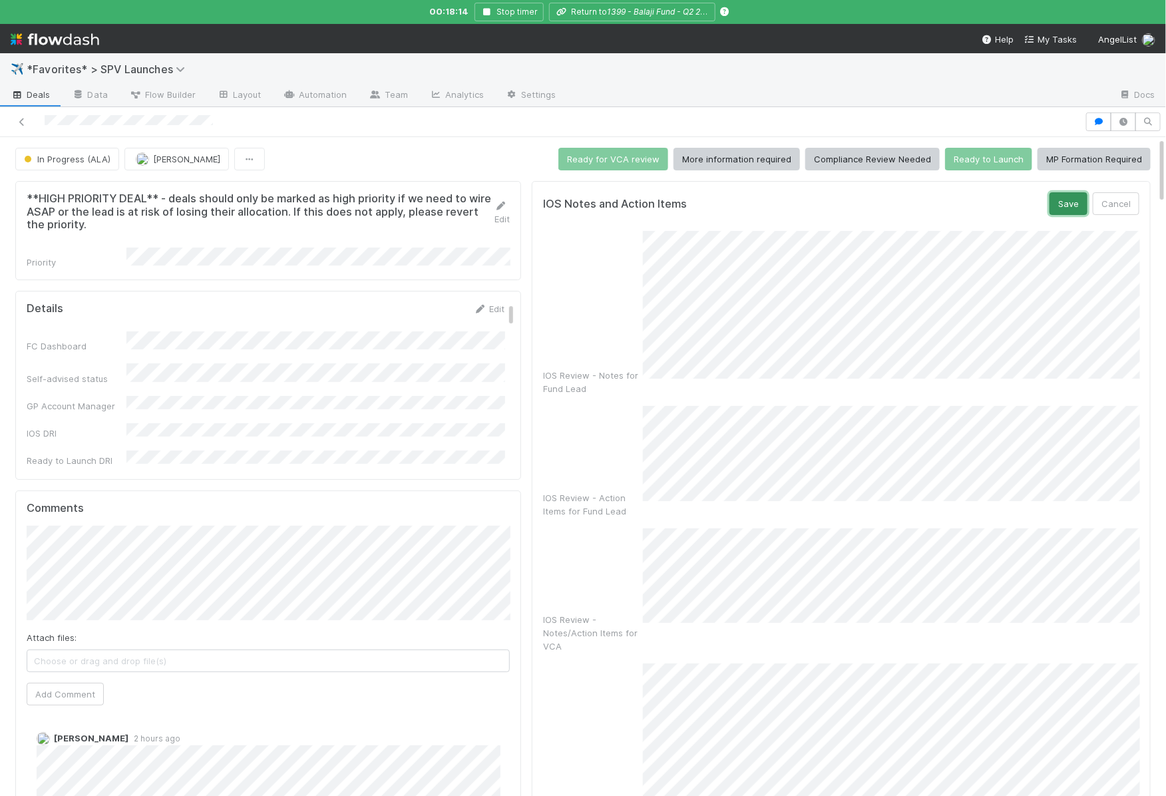
click at [1075, 205] on button "Save" at bounding box center [1069, 203] width 38 height 23
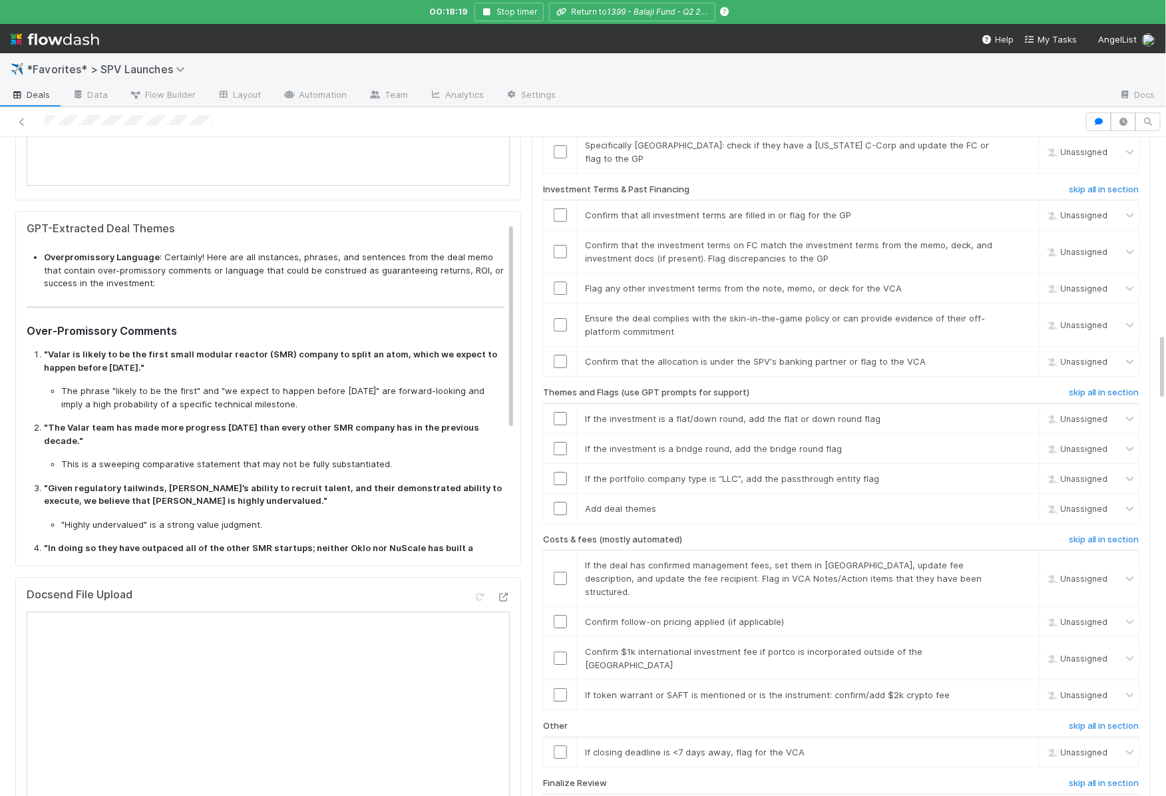
scroll to position [2029, 0]
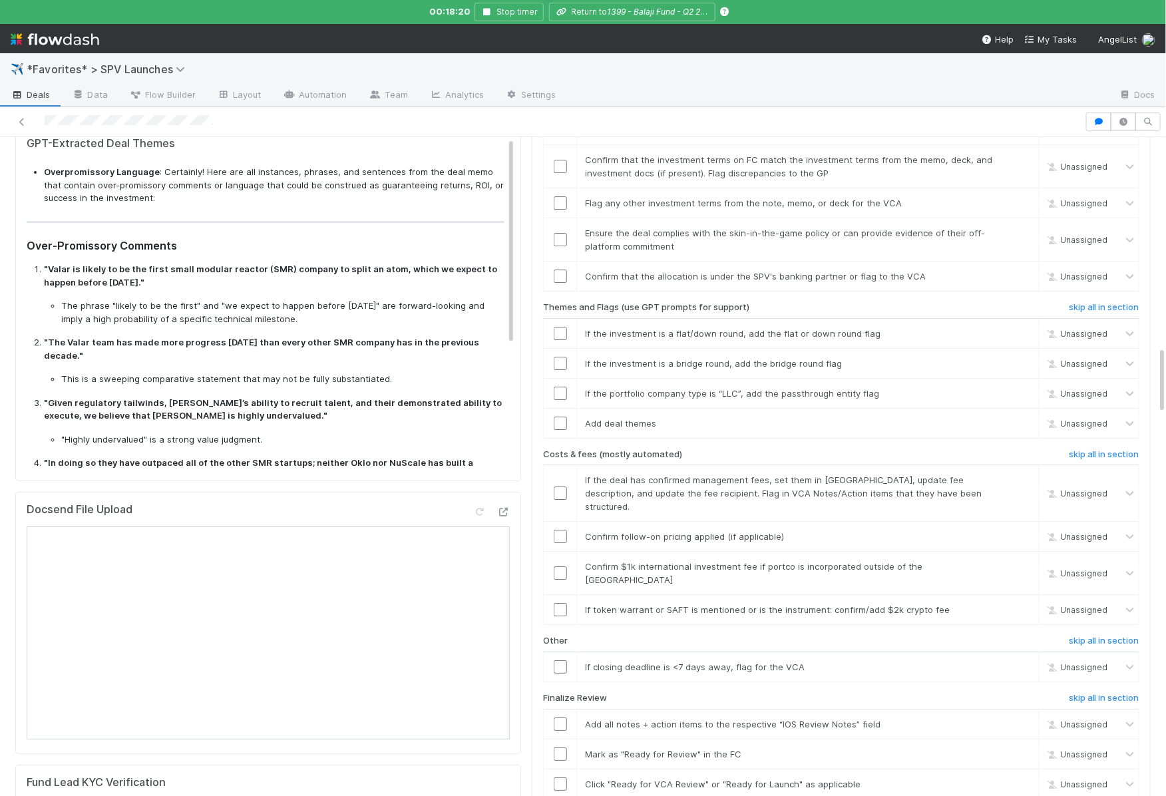
click at [139, 239] on h3 "Over-Promissory Comments" at bounding box center [266, 245] width 478 height 13
click at [110, 339] on p ""The Valar team has made more progress [DATE] than every other SMR company has …" at bounding box center [274, 349] width 461 height 26
click at [234, 405] on p ""Given regulatory tailwinds, [PERSON_NAME]’s ability to recruit talent, and the…" at bounding box center [274, 410] width 461 height 26
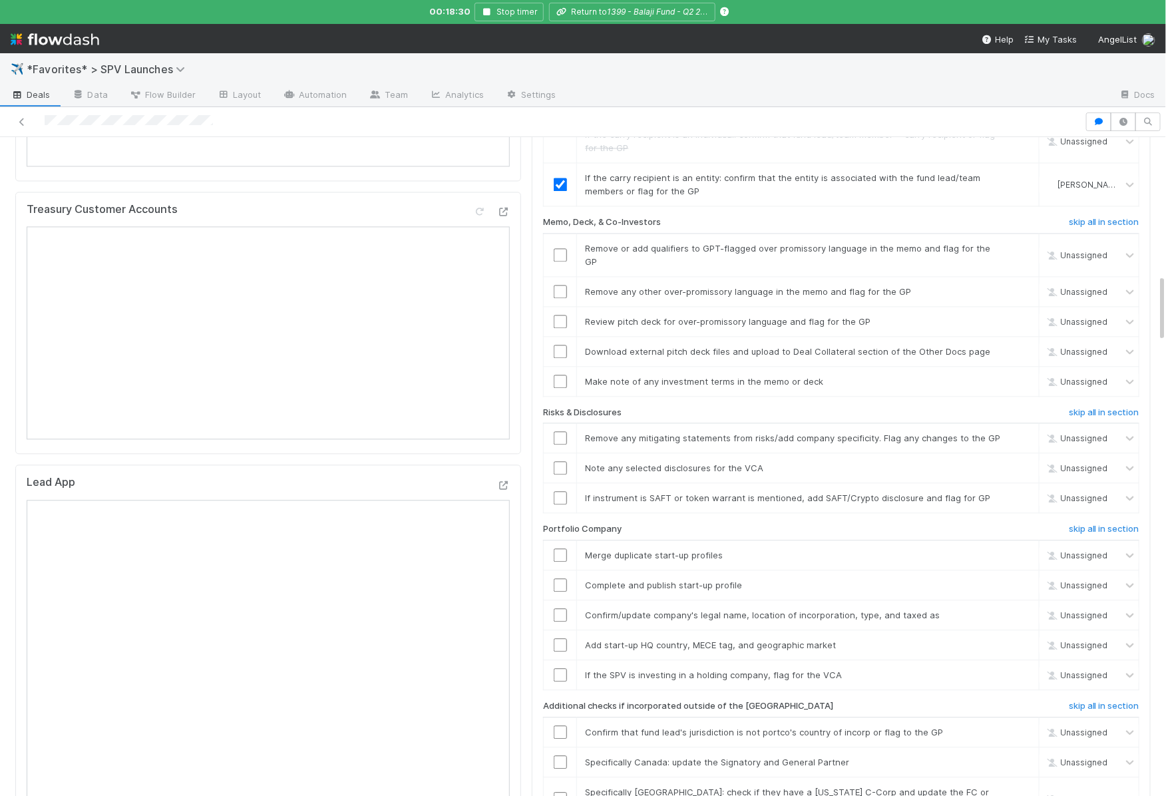
scroll to position [1289, 0]
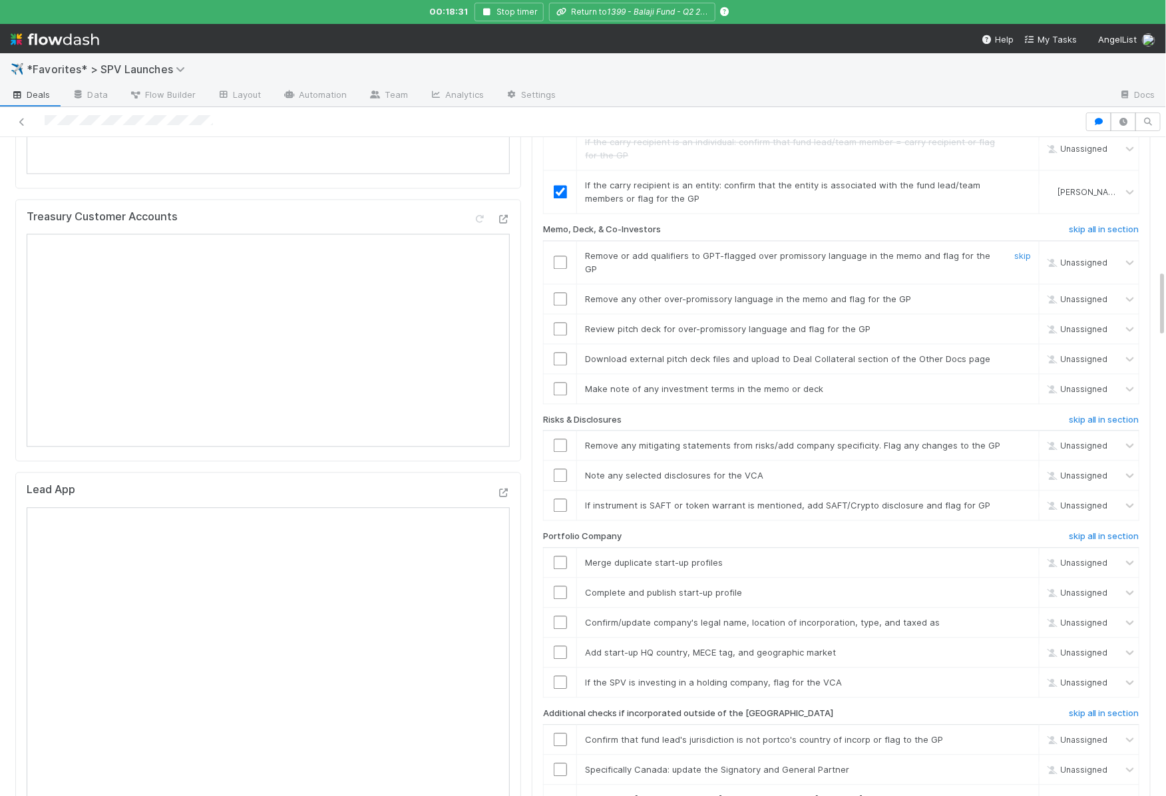
click at [559, 256] on input "checkbox" at bounding box center [560, 262] width 13 height 13
click at [560, 292] on input "checkbox" at bounding box center [560, 298] width 13 height 13
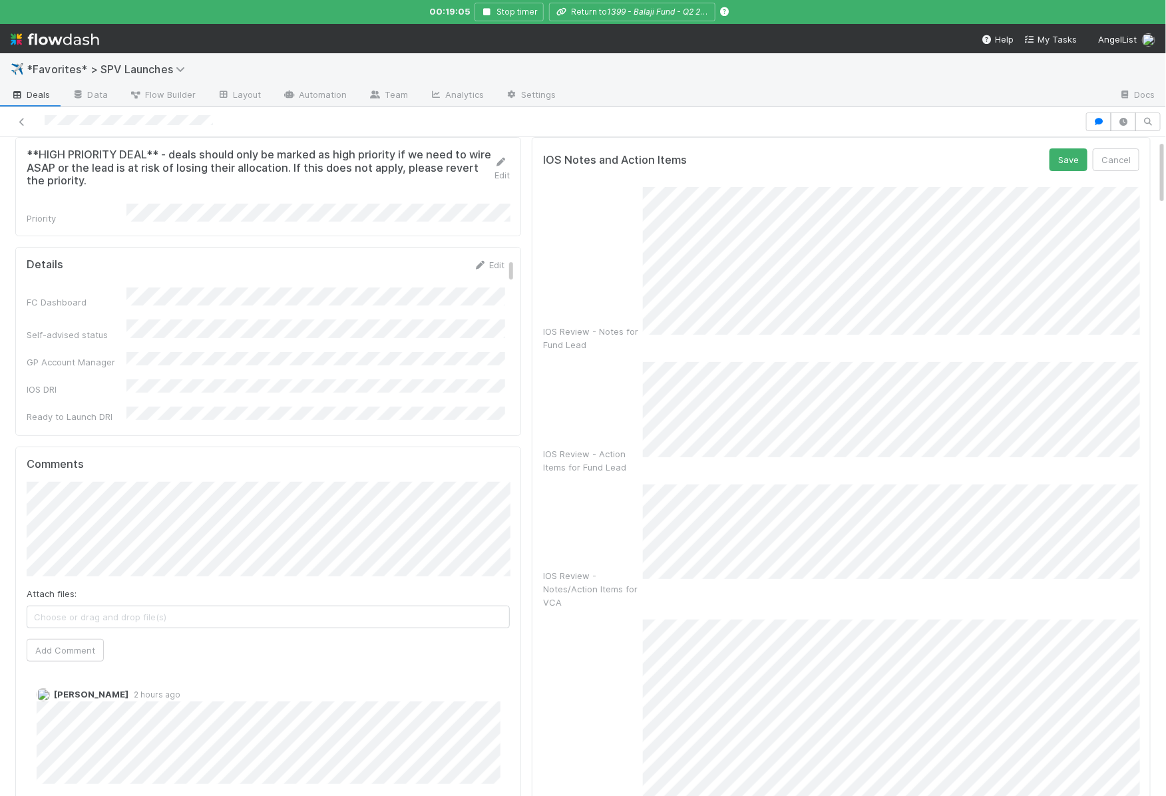
scroll to position [0, 0]
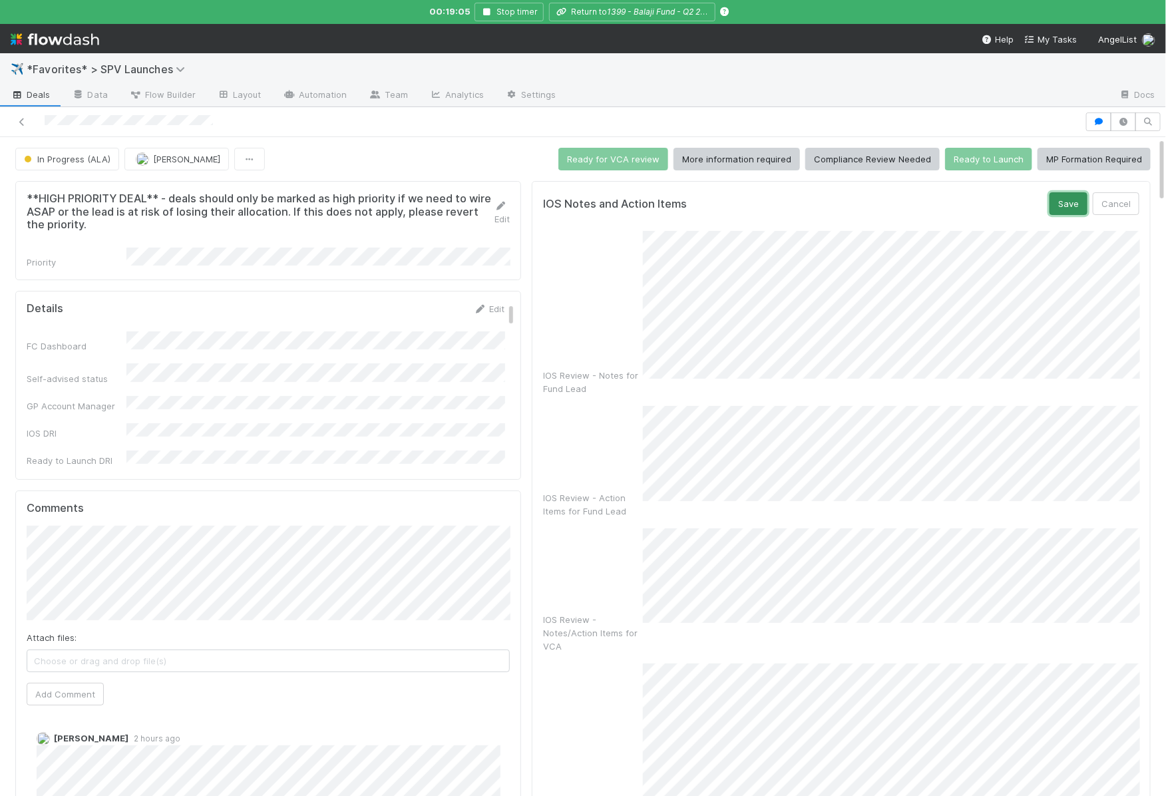
click at [1074, 211] on button "Save" at bounding box center [1069, 203] width 38 height 23
click at [1064, 207] on button "Save" at bounding box center [1069, 203] width 38 height 23
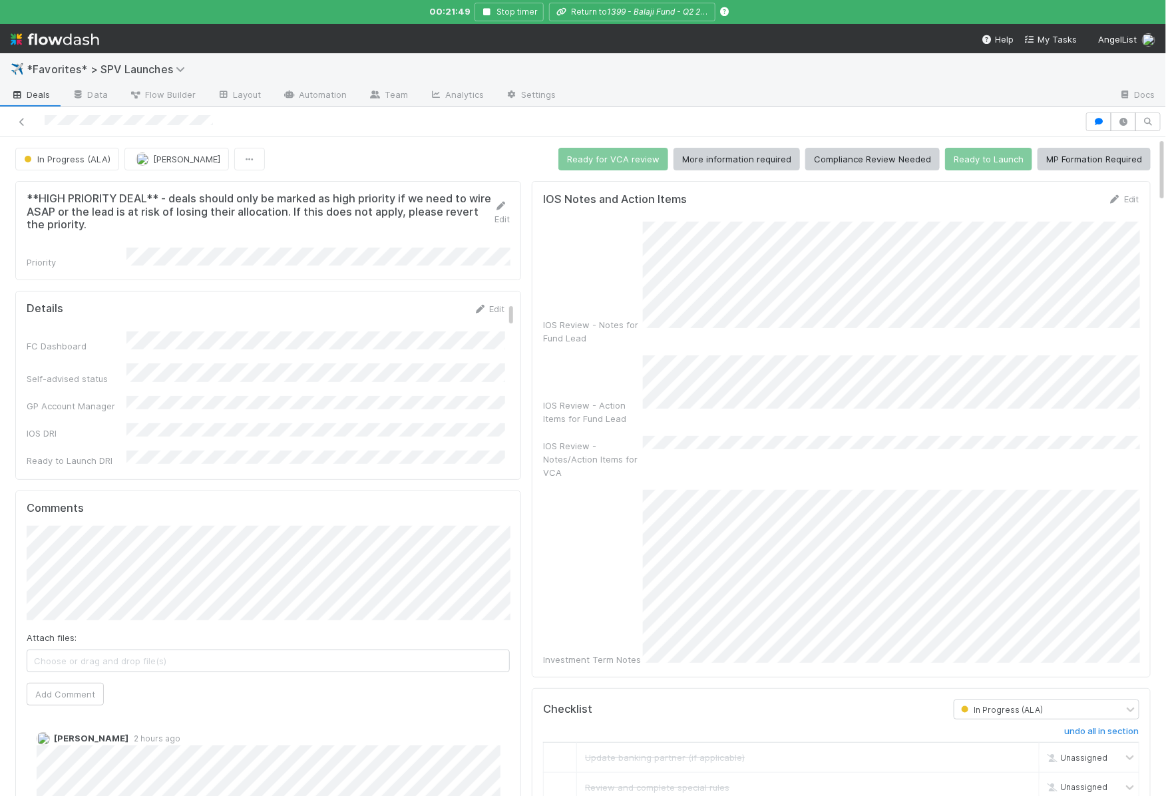
click at [742, 391] on div "IOS Review - Notes for Fund Lead IOS Review - Action Items for Fund Lead IOS Re…" at bounding box center [841, 444] width 596 height 445
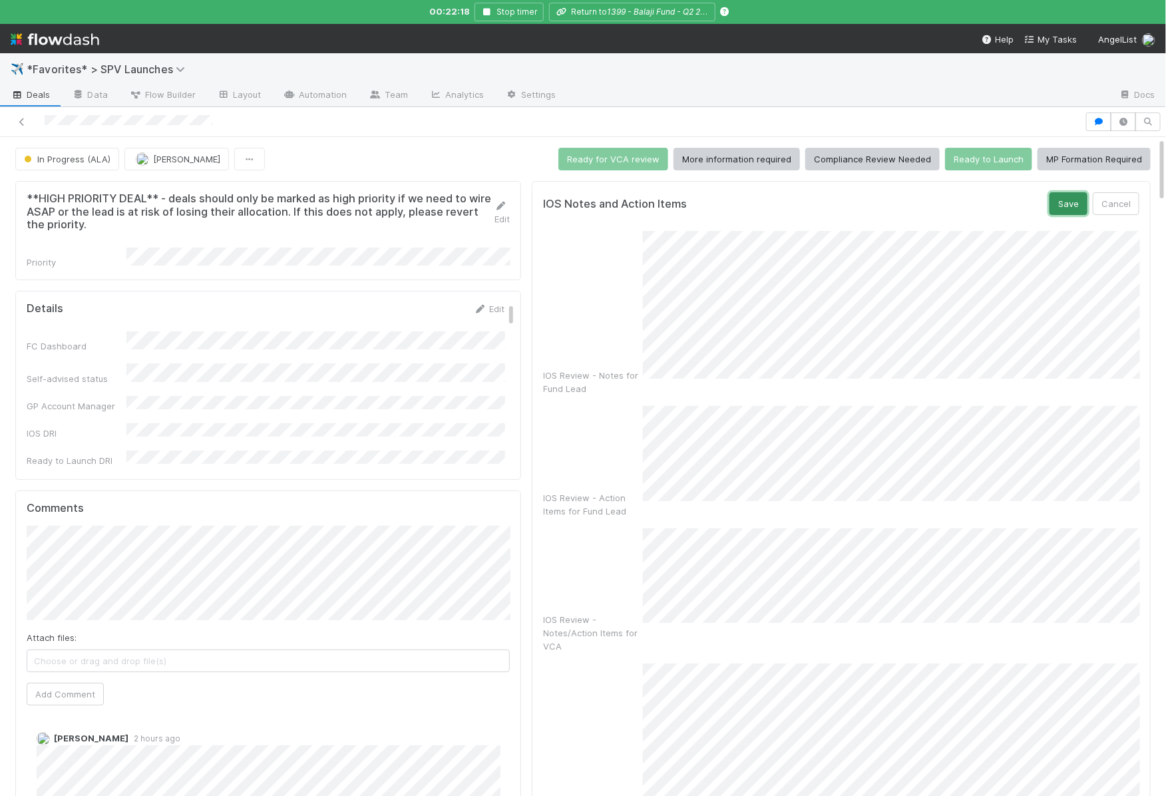
click at [1072, 208] on button "Save" at bounding box center [1069, 203] width 38 height 23
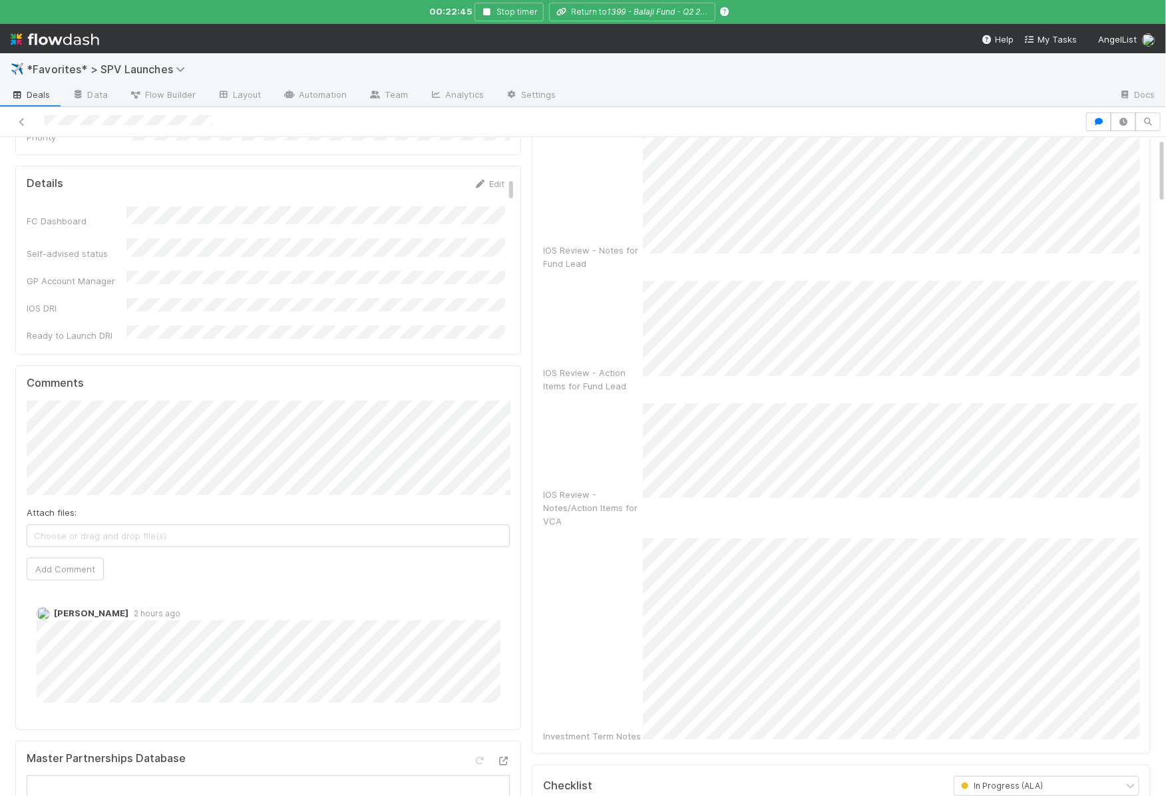
scroll to position [137, 0]
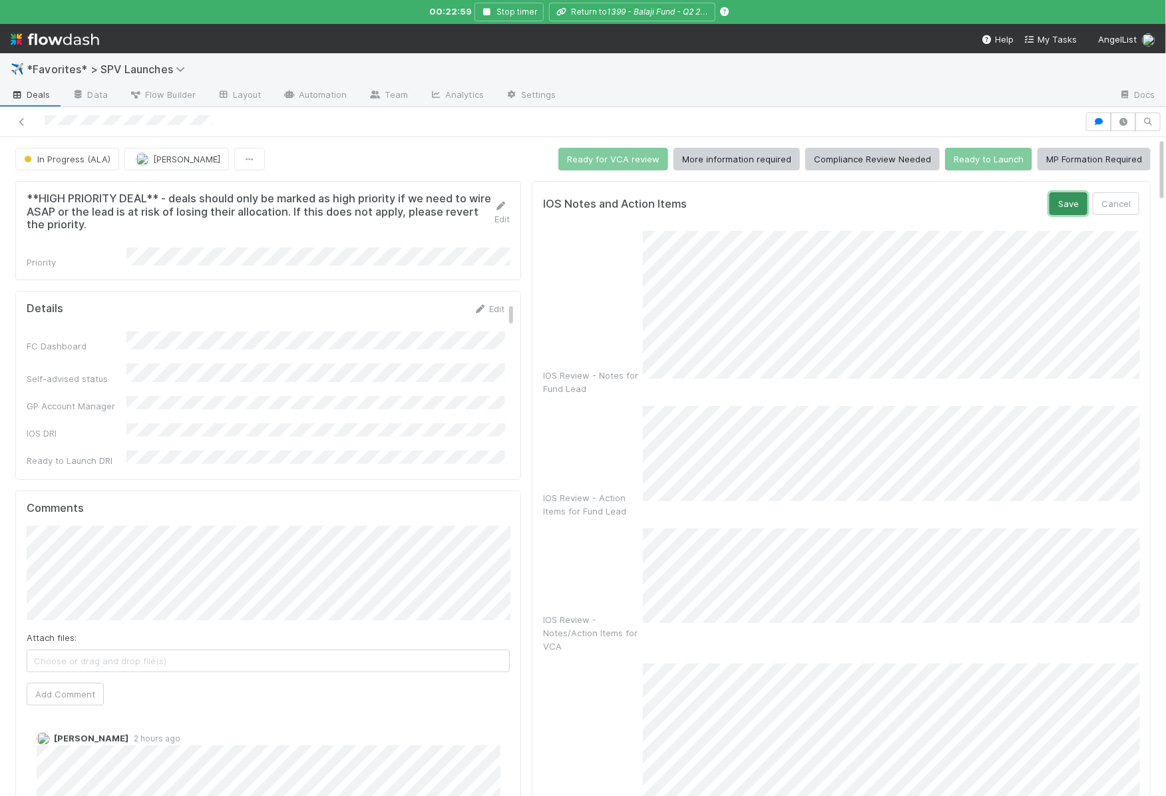
click at [1068, 206] on button "Save" at bounding box center [1069, 203] width 38 height 23
click at [1080, 205] on button "Save" at bounding box center [1069, 203] width 38 height 23
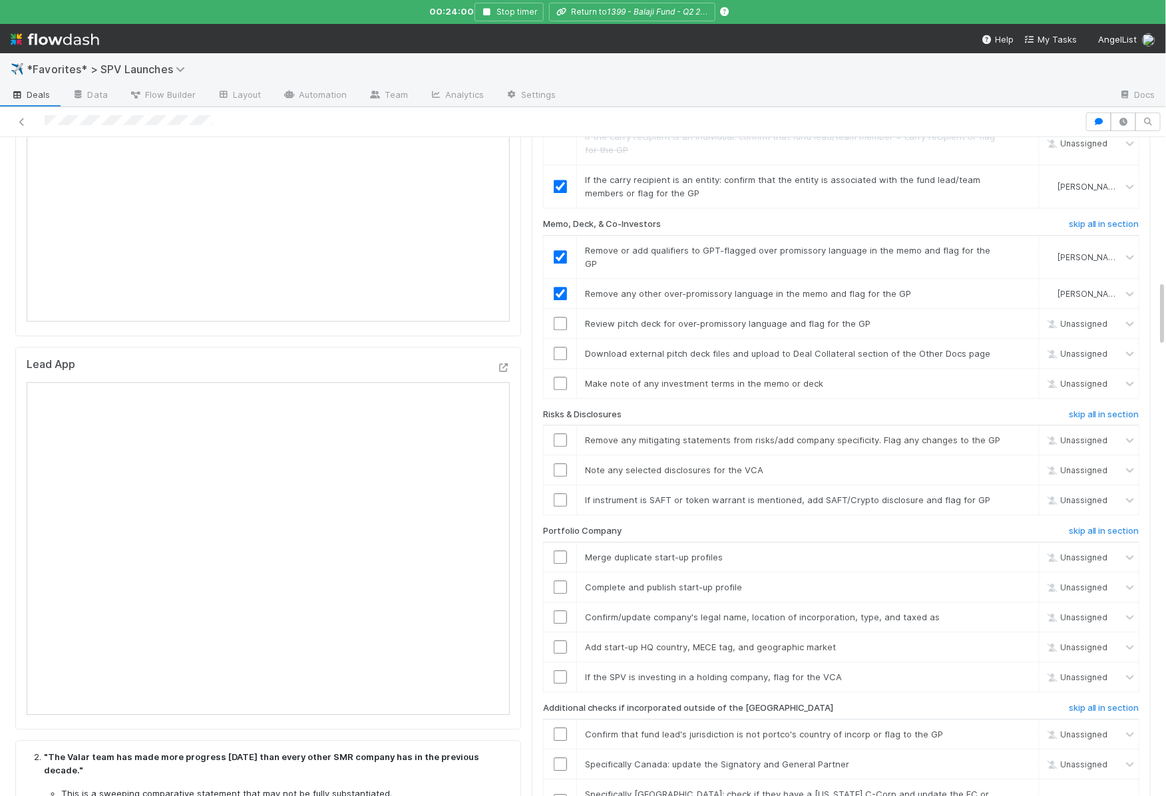
scroll to position [1416, 0]
click at [565, 316] on input "checkbox" at bounding box center [560, 322] width 13 height 13
click at [1028, 347] on link "skip" at bounding box center [1022, 352] width 17 height 11
click at [555, 375] on input "checkbox" at bounding box center [560, 381] width 13 height 13
click at [564, 432] on input "checkbox" at bounding box center [560, 438] width 13 height 13
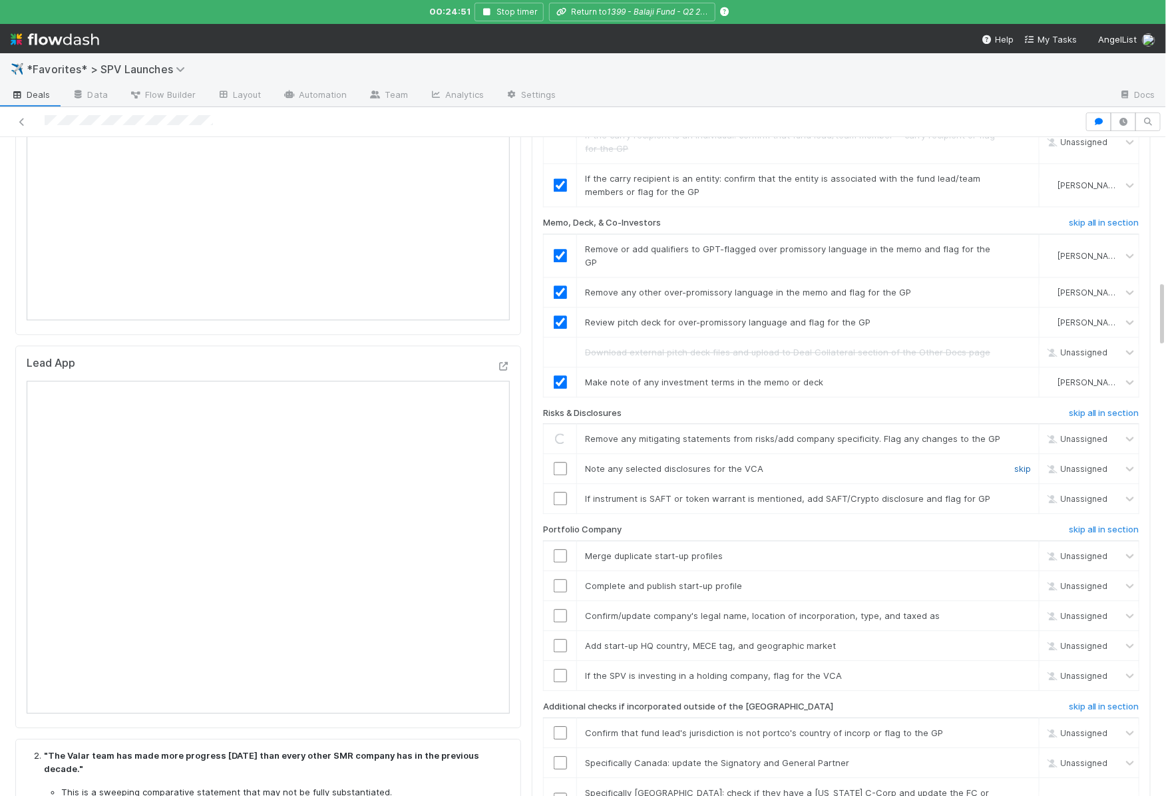
click at [1024, 463] on link "skip" at bounding box center [1022, 468] width 17 height 11
click at [1024, 493] on link "skip" at bounding box center [1022, 498] width 17 height 11
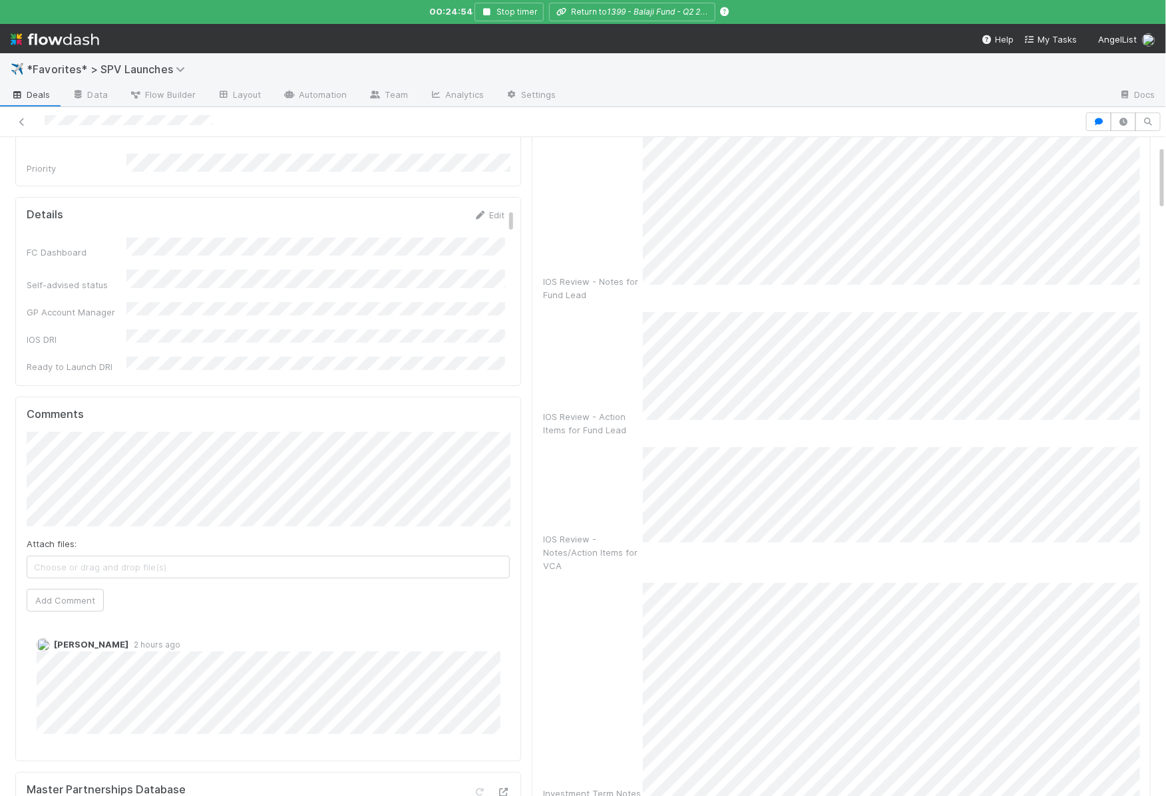
scroll to position [108, 0]
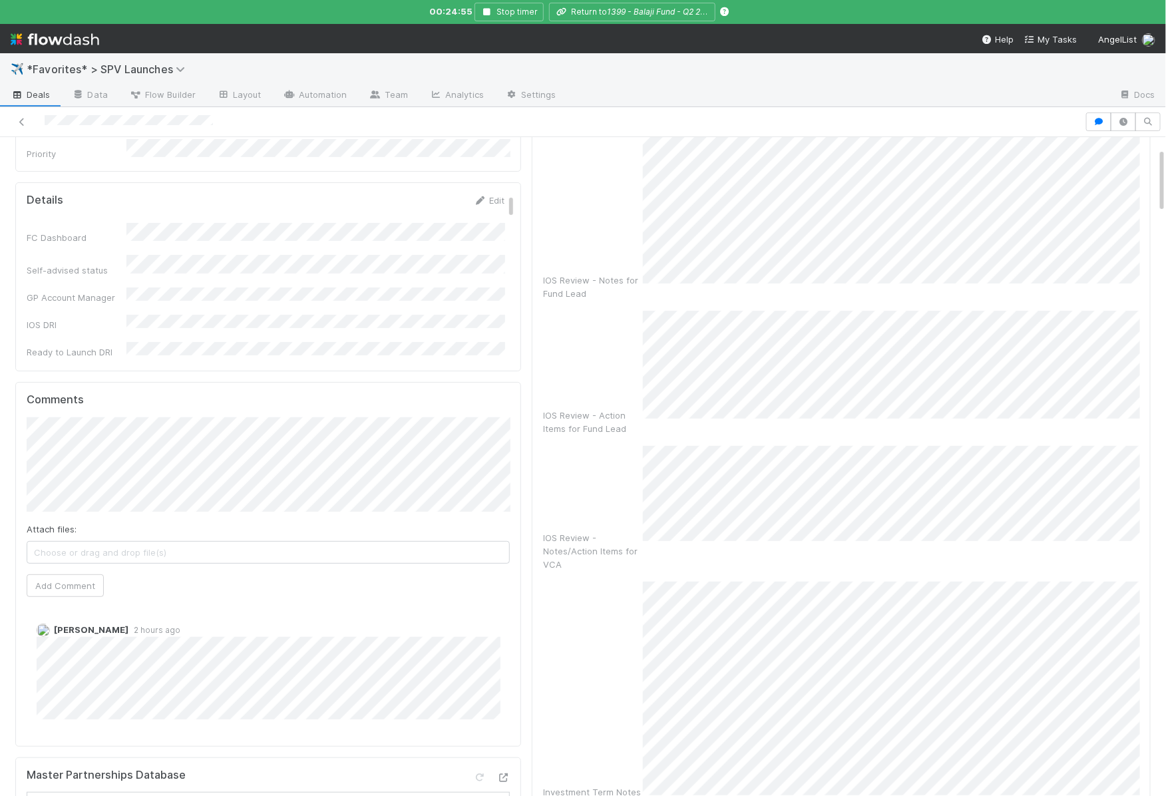
checkbox input "true"
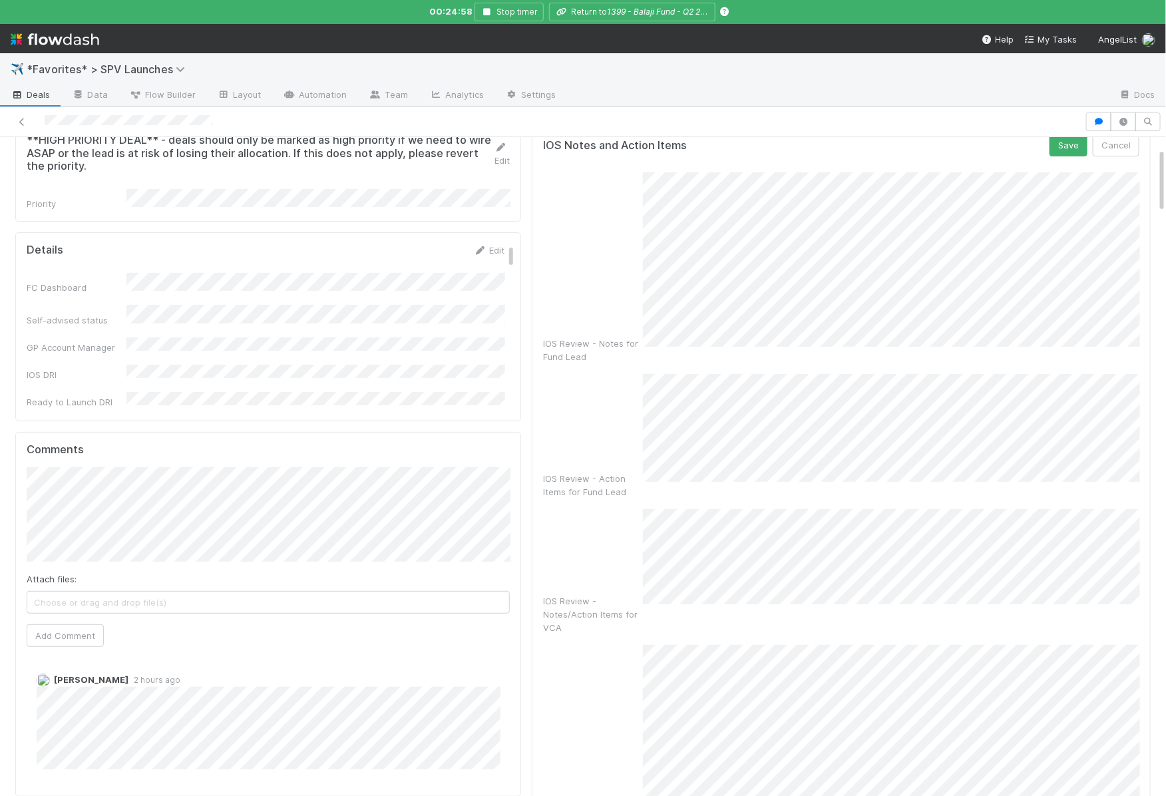
scroll to position [0, 0]
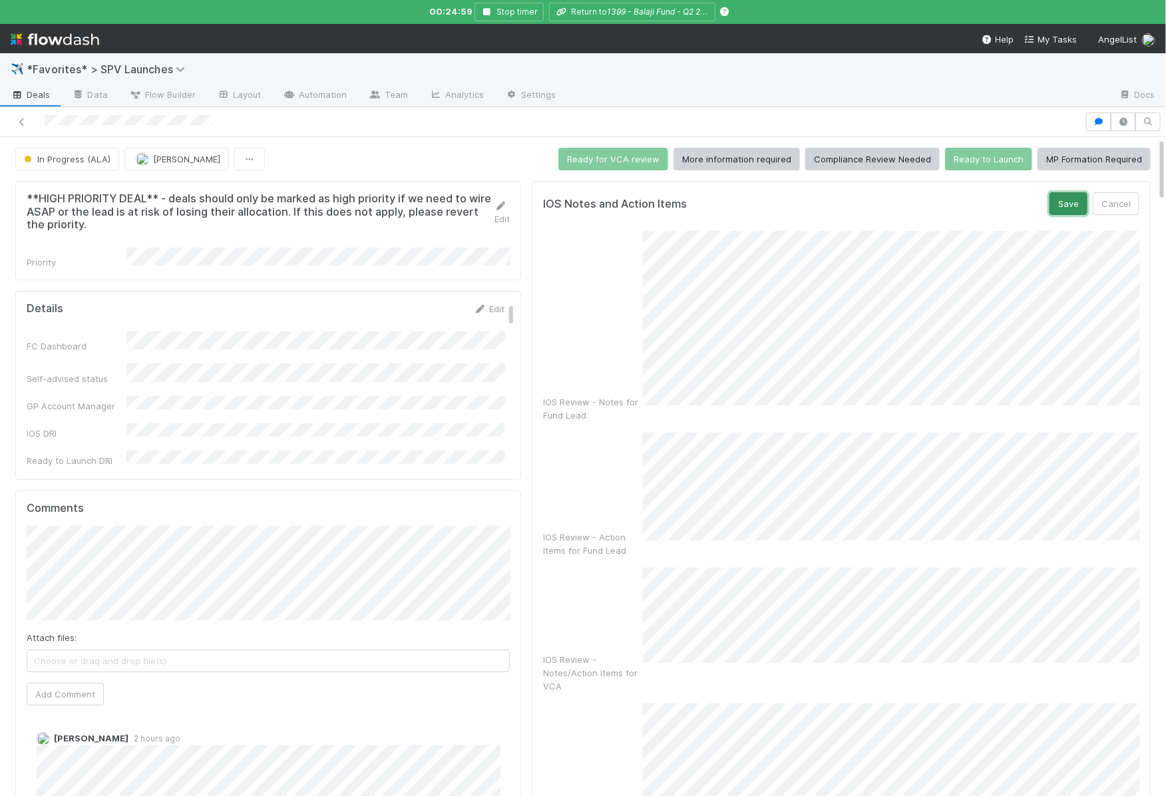
click at [1076, 208] on button "Save" at bounding box center [1069, 203] width 38 height 23
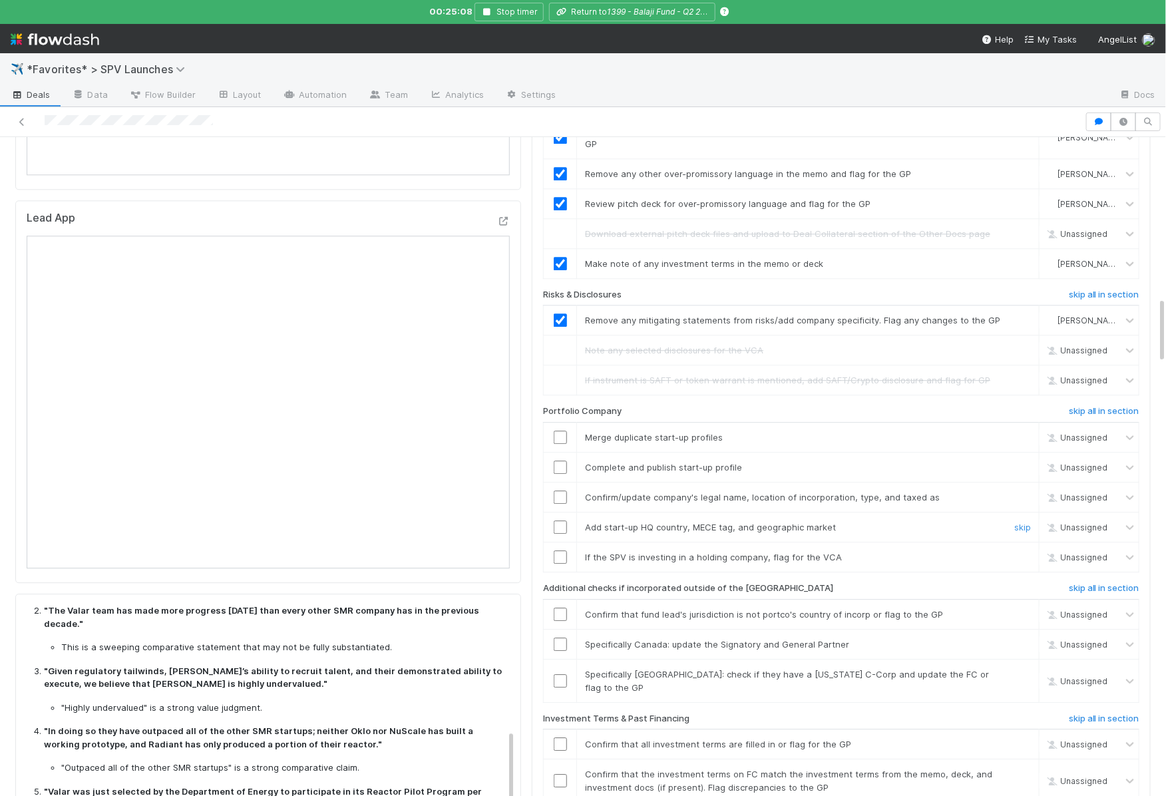
scroll to position [1589, 0]
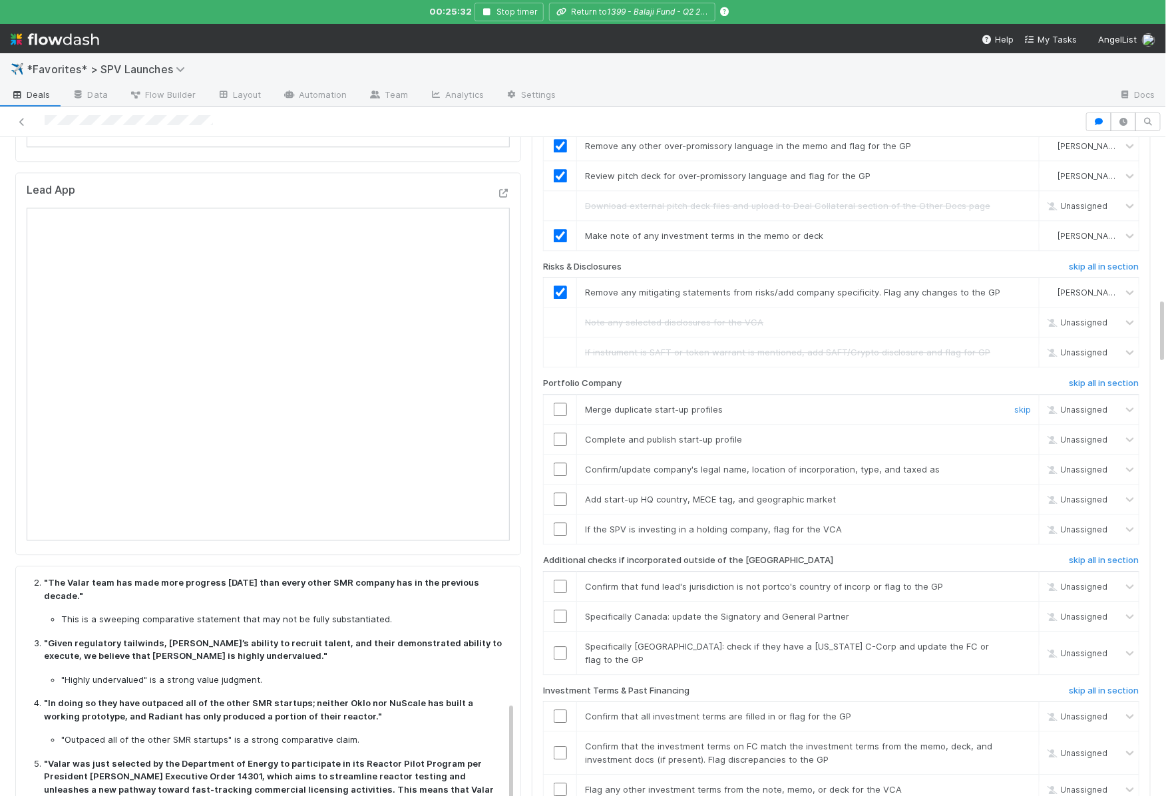
click at [1024, 404] on link "skip" at bounding box center [1022, 409] width 17 height 11
click at [1022, 434] on link "skip" at bounding box center [1022, 439] width 17 height 11
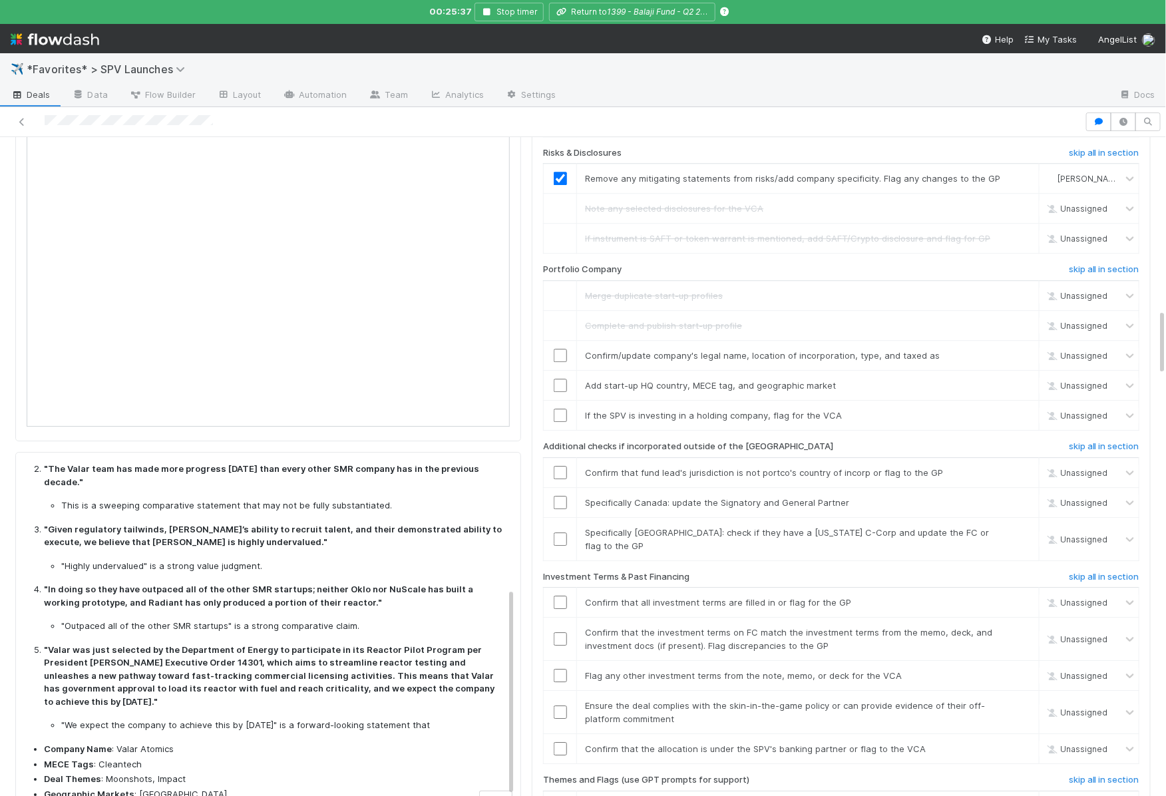
scroll to position [1705, 0]
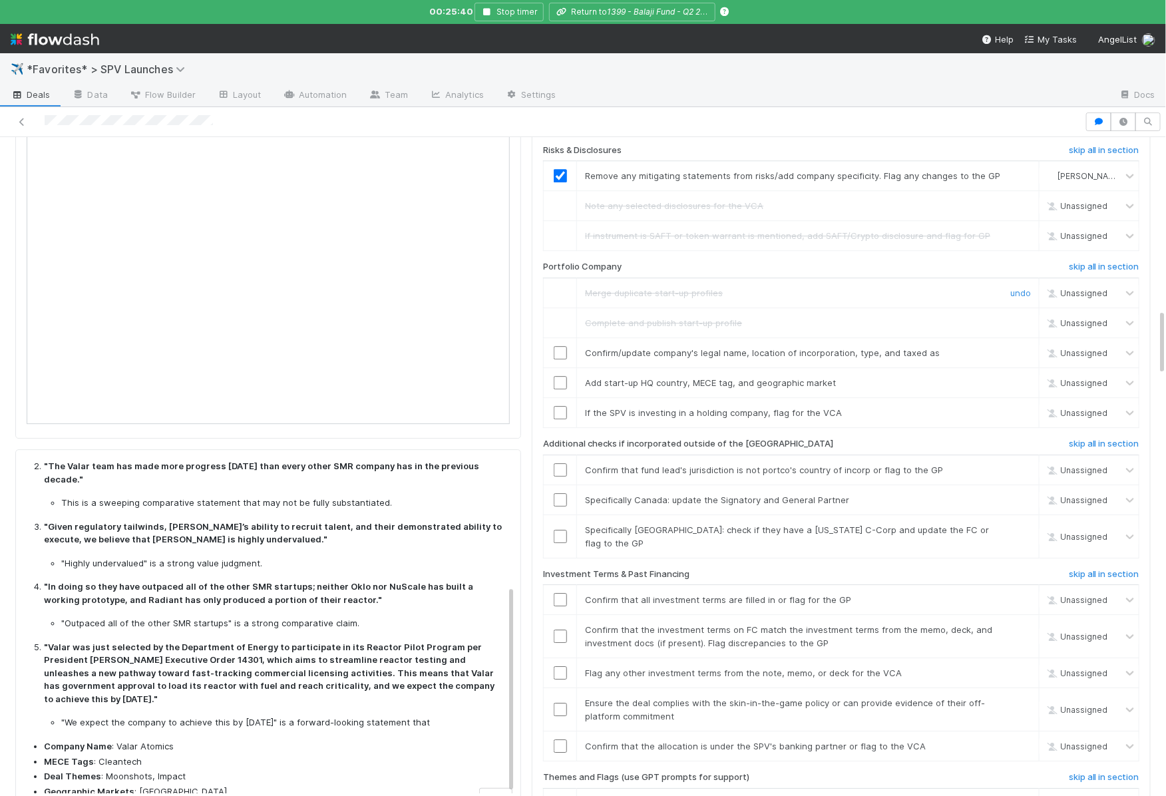
click at [769, 286] on div "Merge duplicate start-up profiles" at bounding box center [788, 292] width 426 height 13
click at [564, 346] on input "checkbox" at bounding box center [560, 352] width 13 height 13
click at [561, 376] on input "checkbox" at bounding box center [560, 382] width 13 height 13
click at [1022, 407] on link "skip" at bounding box center [1022, 412] width 17 height 11
click at [1090, 369] on div "undo all in section Update banking partner (if applicable) Unassigned Review an…" at bounding box center [841, 176] width 596 height 2219
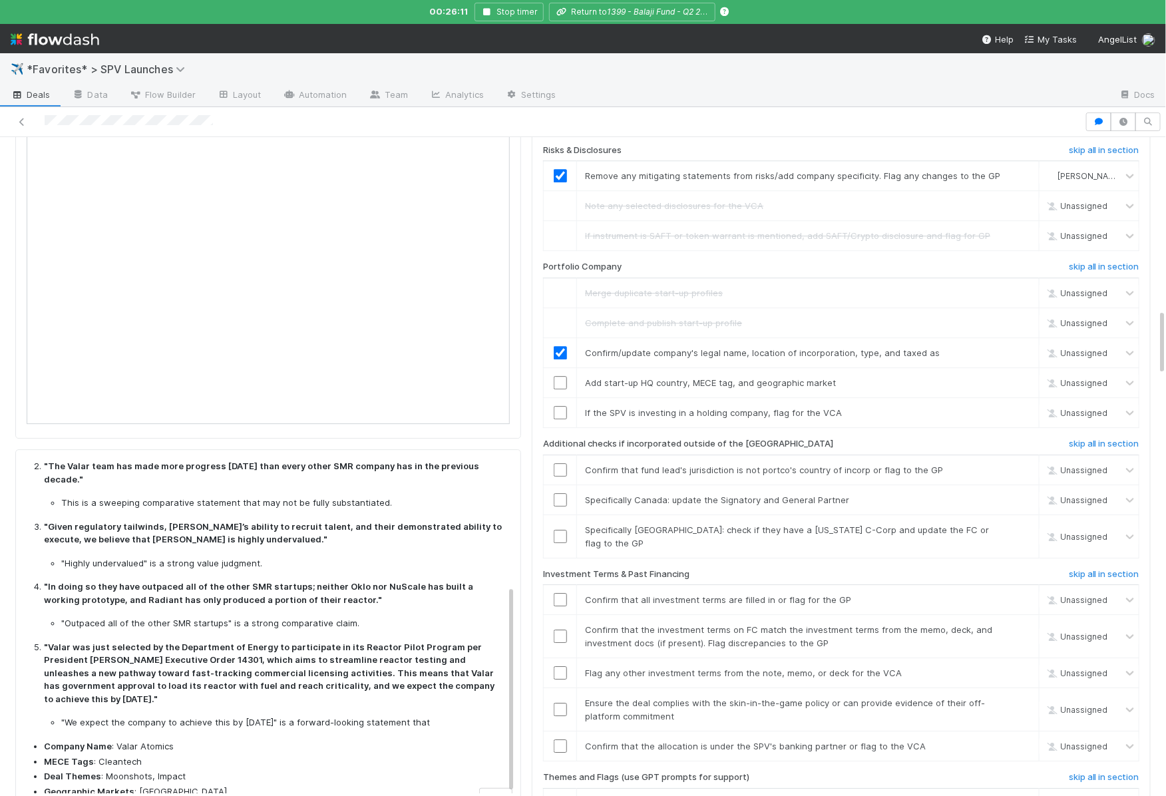
checkbox input "true"
click at [1090, 439] on h6 "skip all in section" at bounding box center [1104, 444] width 71 height 11
checkbox input "true"
click at [562, 593] on input "checkbox" at bounding box center [560, 599] width 13 height 13
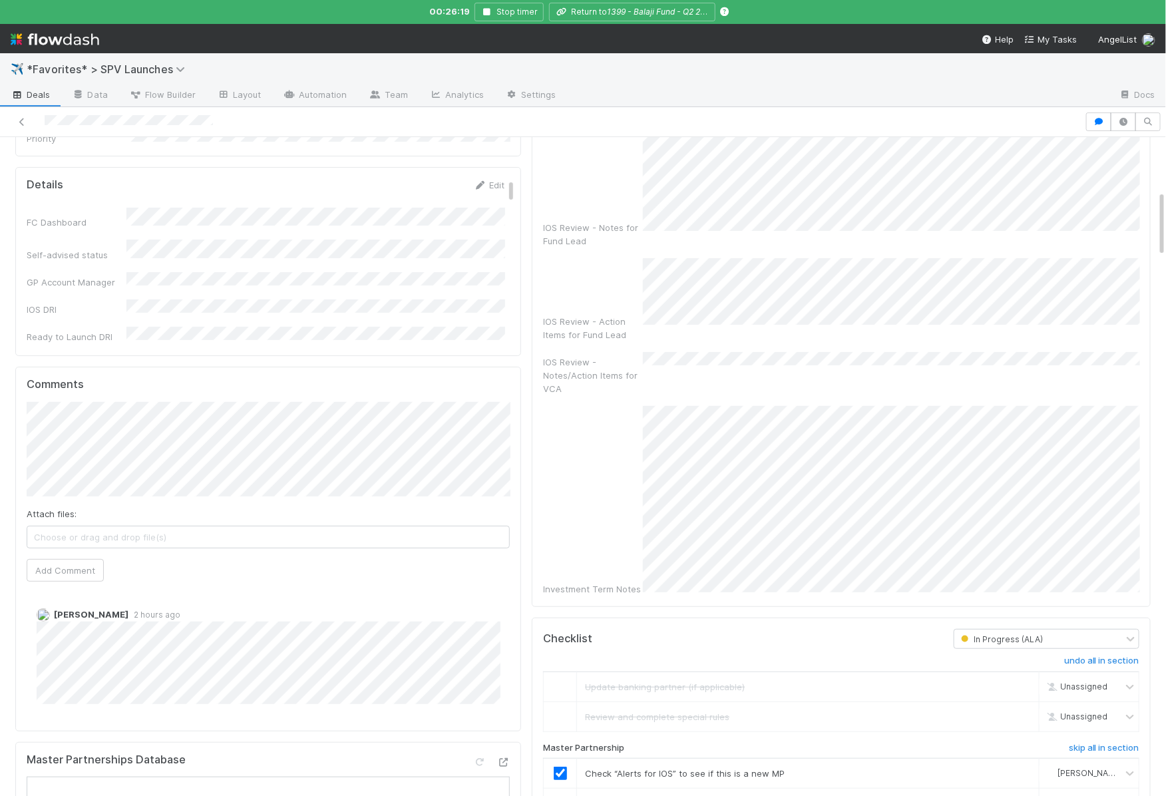
scroll to position [0, 0]
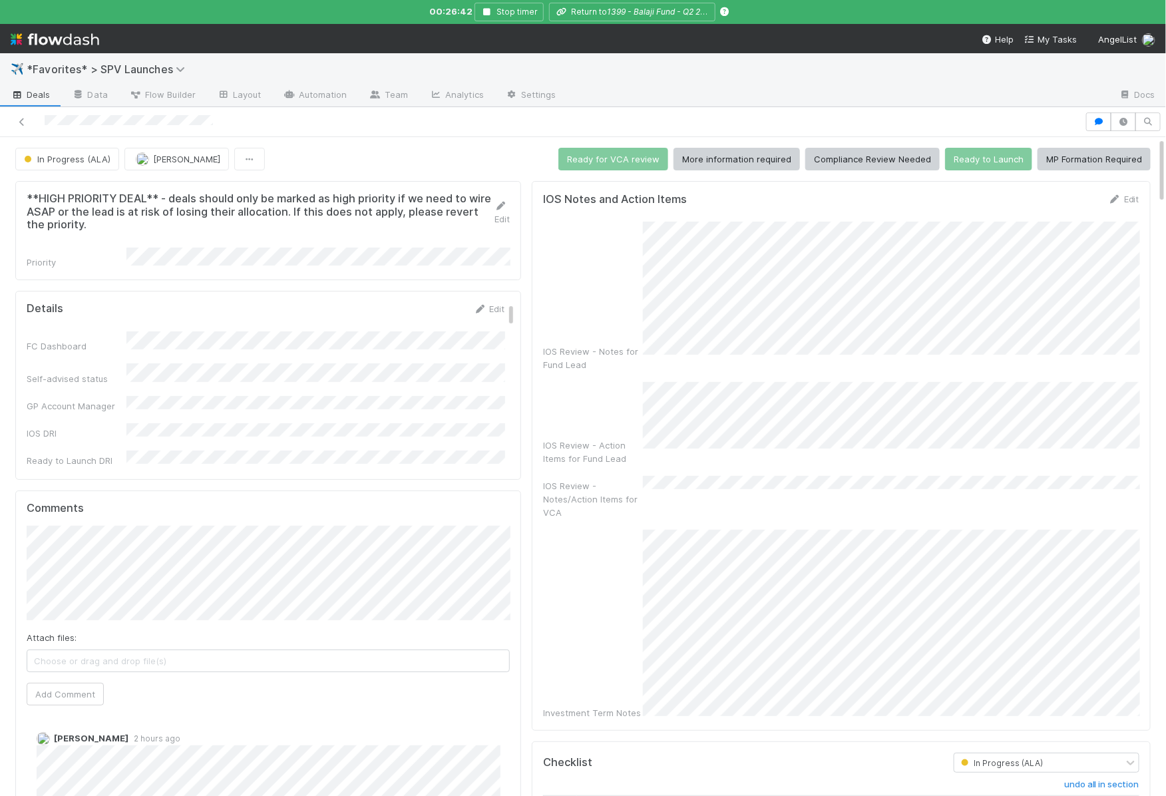
click at [690, 476] on div "IOS Review - Notes/Action Items for VCA" at bounding box center [841, 497] width 596 height 43
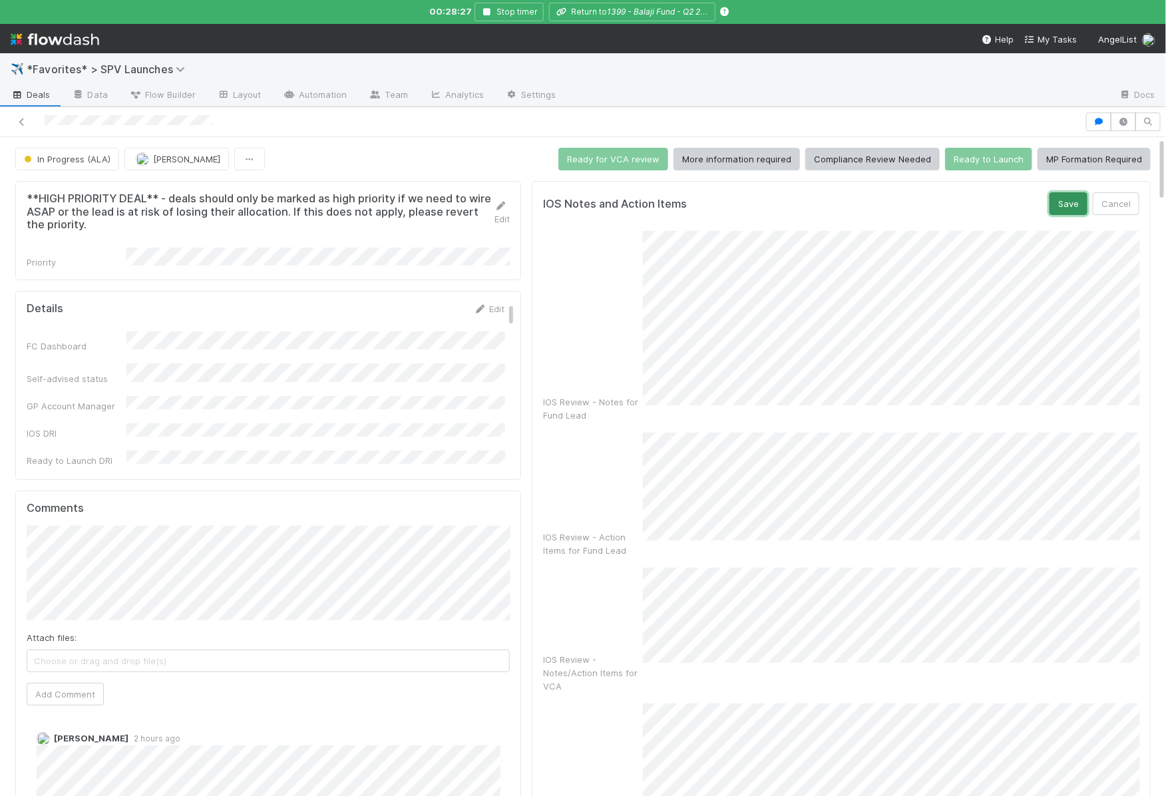
click at [1062, 200] on button "Save" at bounding box center [1069, 203] width 38 height 23
click at [1078, 198] on button "Save" at bounding box center [1069, 203] width 38 height 23
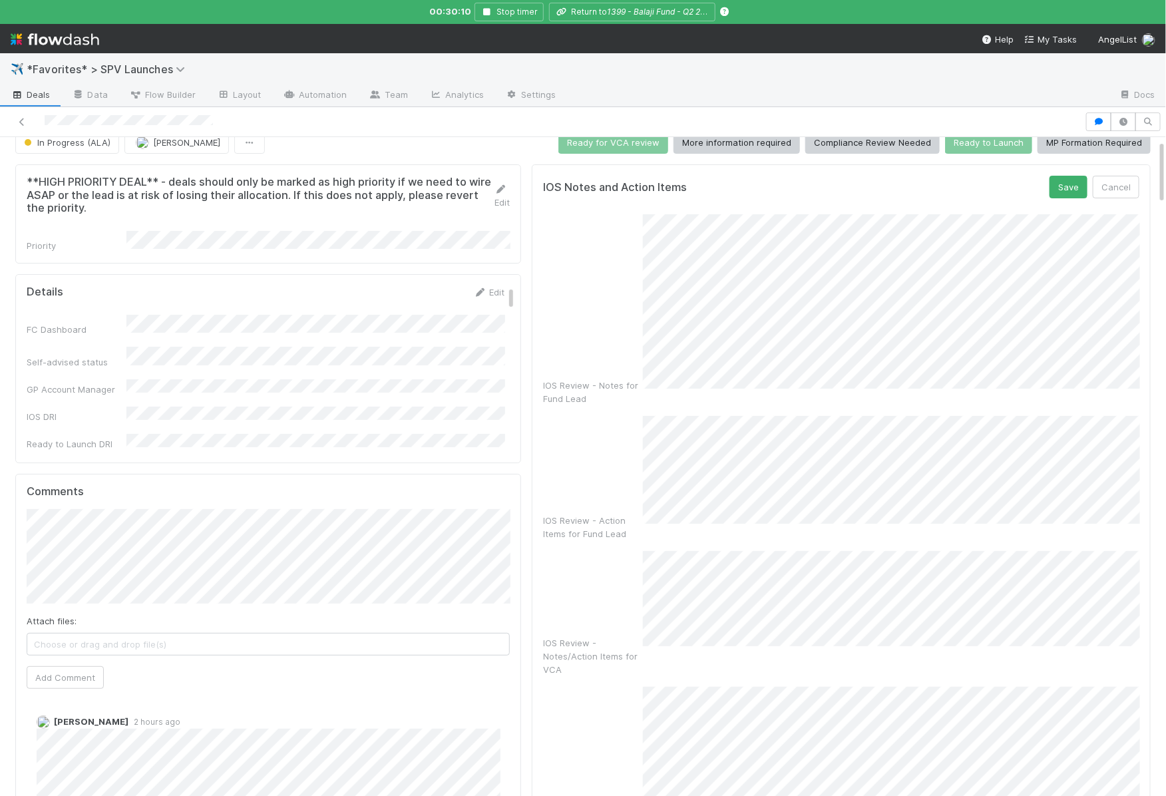
scroll to position [25, 0]
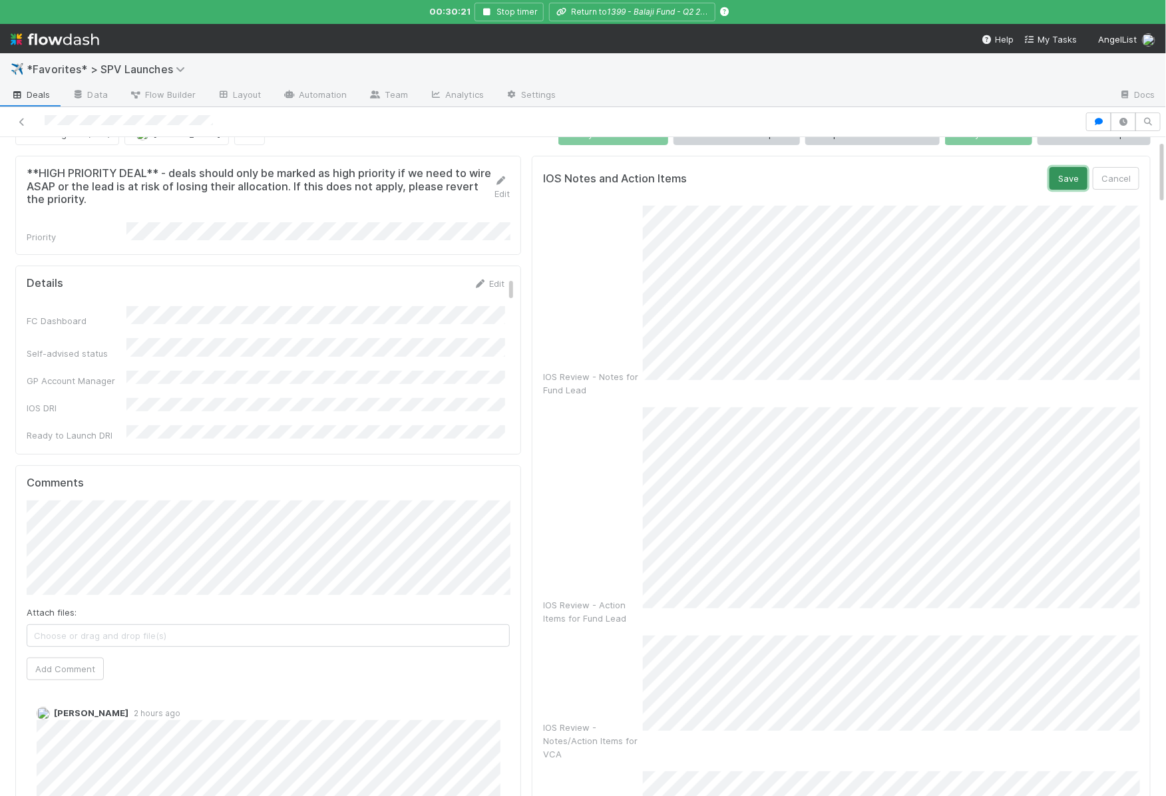
click at [1086, 175] on button "Save" at bounding box center [1069, 178] width 38 height 23
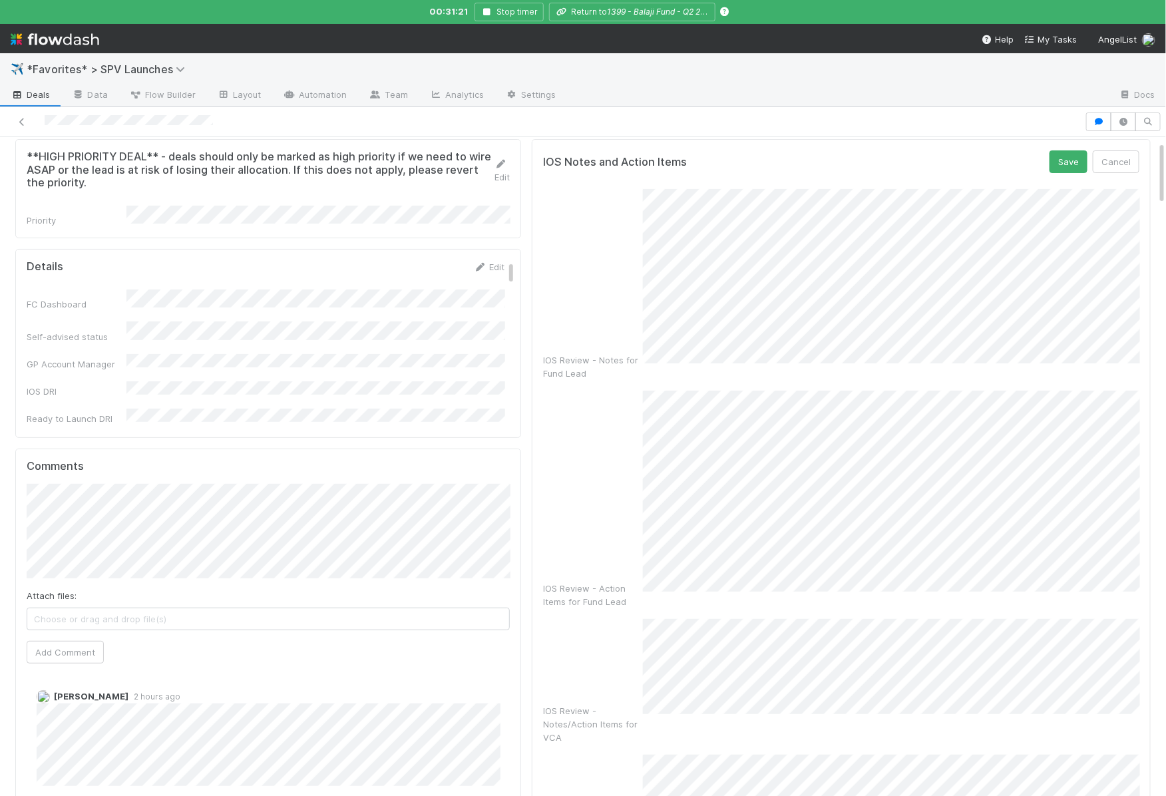
scroll to position [0, 0]
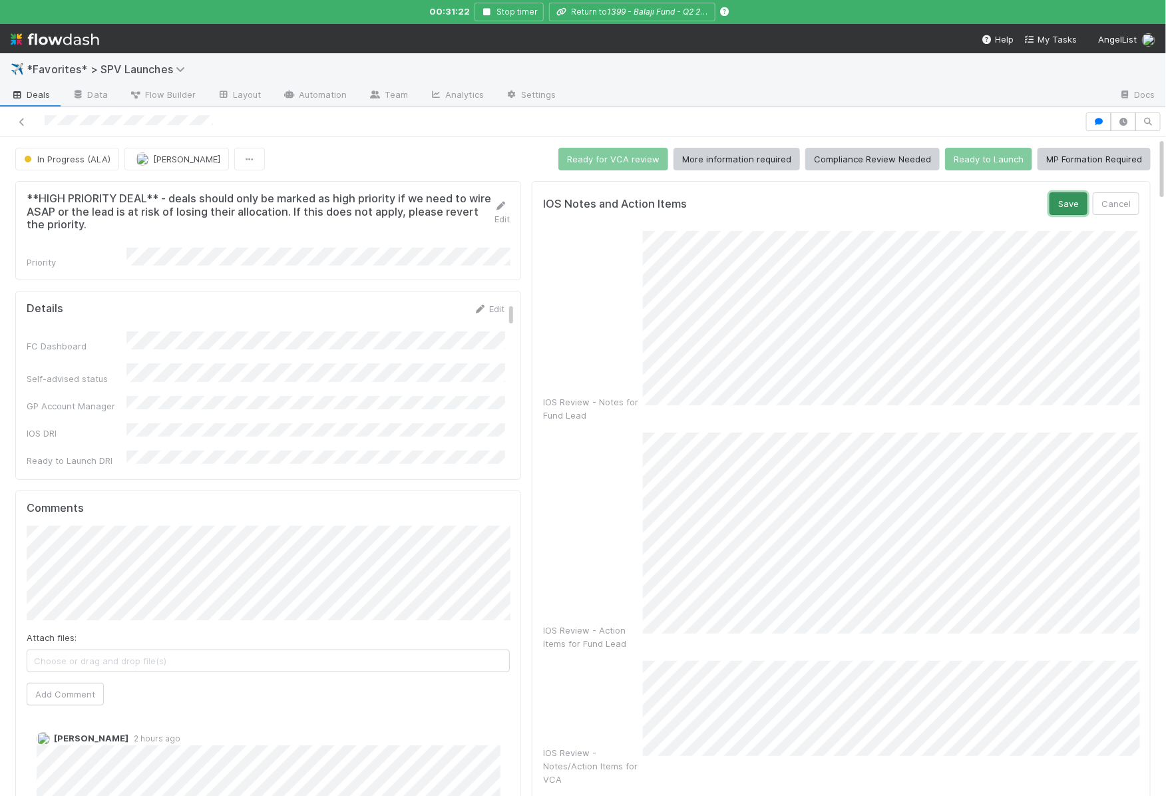
click at [1070, 196] on button "Save" at bounding box center [1069, 203] width 38 height 23
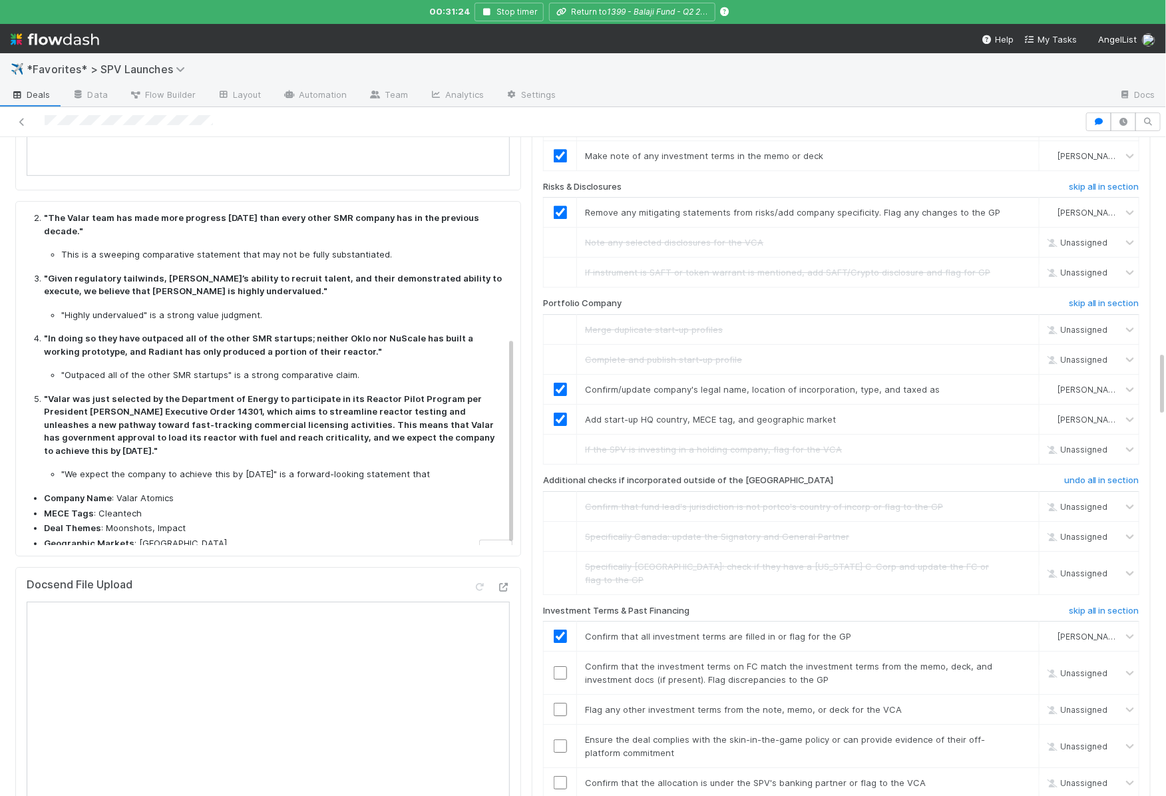
scroll to position [2151, 0]
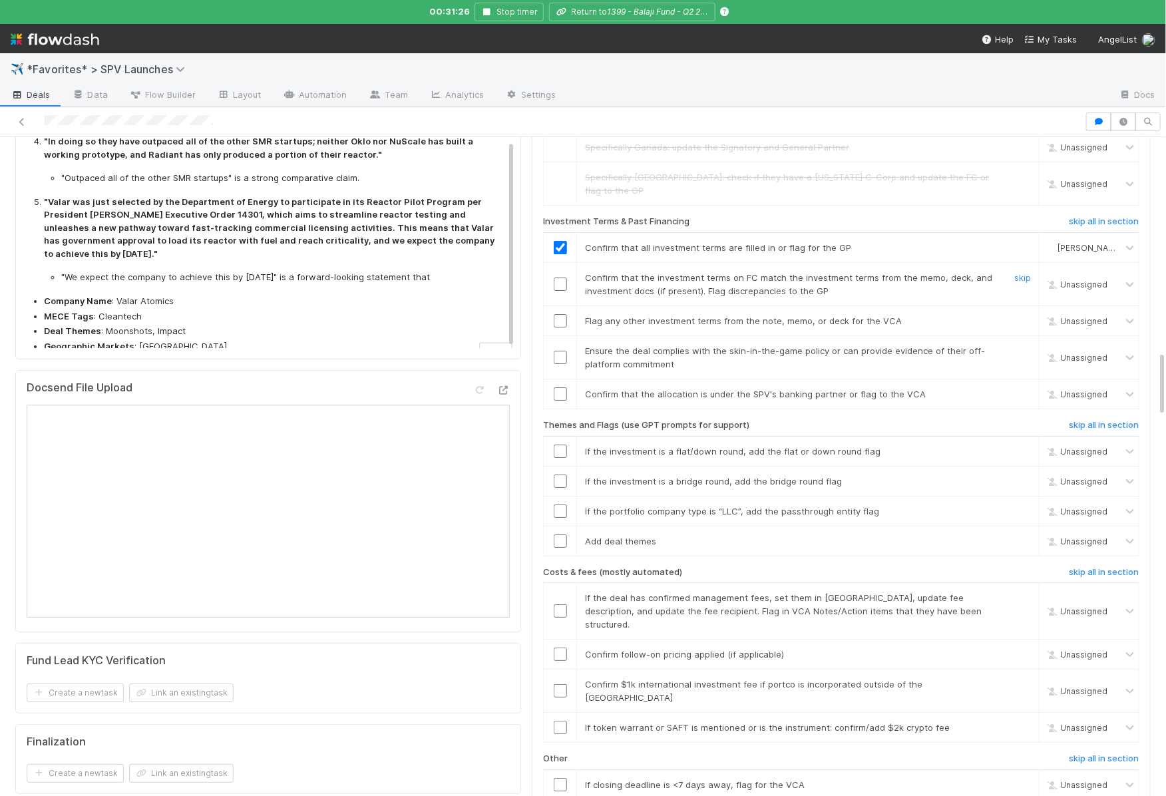
click at [565, 278] on input "checkbox" at bounding box center [560, 284] width 13 height 13
click at [564, 314] on input "checkbox" at bounding box center [560, 320] width 13 height 13
click at [562, 351] on input "checkbox" at bounding box center [560, 357] width 13 height 13
click at [560, 387] on input "checkbox" at bounding box center [560, 393] width 13 height 13
click at [1022, 446] on link "skip" at bounding box center [1022, 451] width 17 height 11
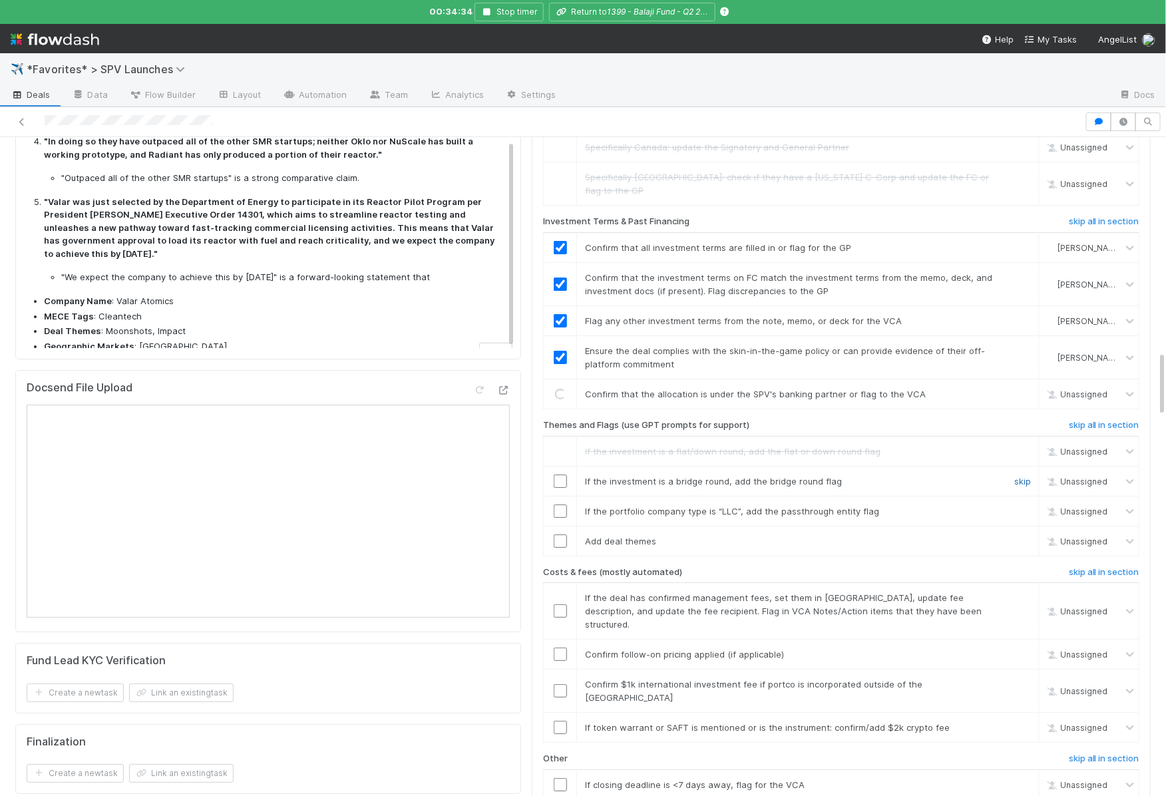
click at [1021, 476] on link "skip" at bounding box center [1022, 481] width 17 height 11
click at [1022, 506] on link "skip" at bounding box center [1022, 511] width 17 height 11
click at [558, 535] on input "checkbox" at bounding box center [560, 541] width 13 height 13
checkbox input "true"
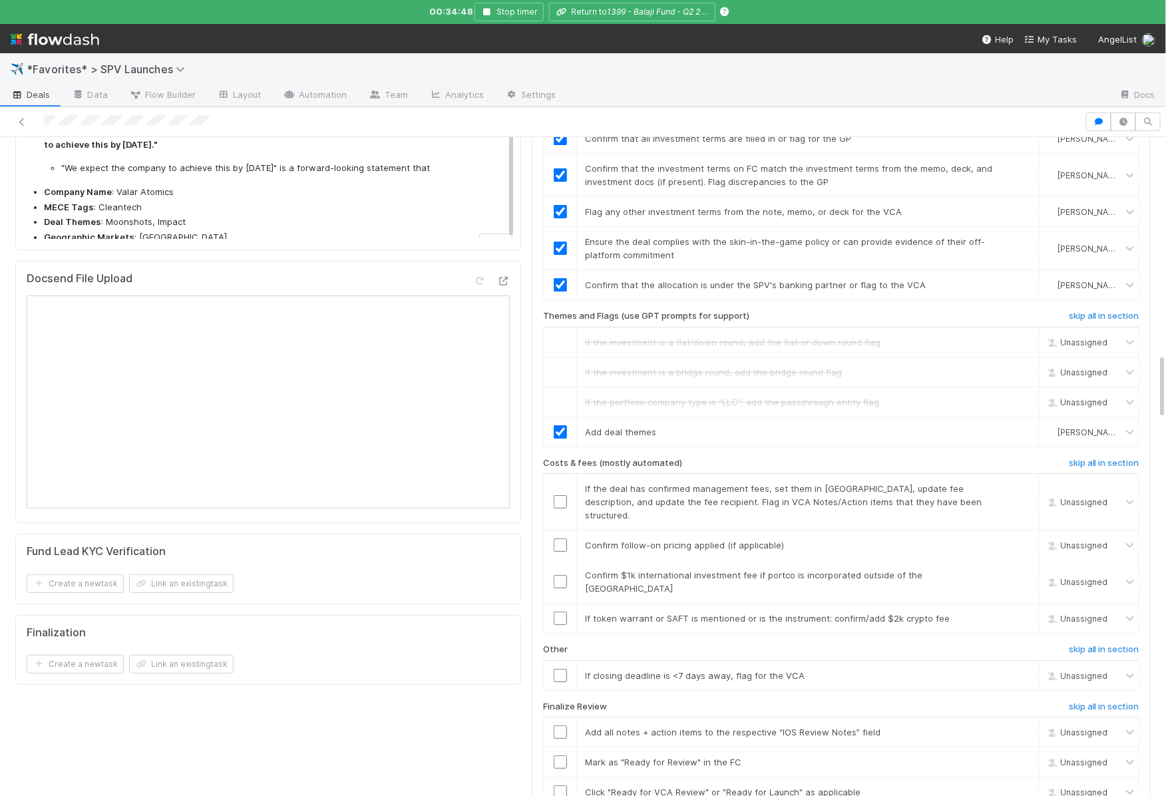
scroll to position [2268, 0]
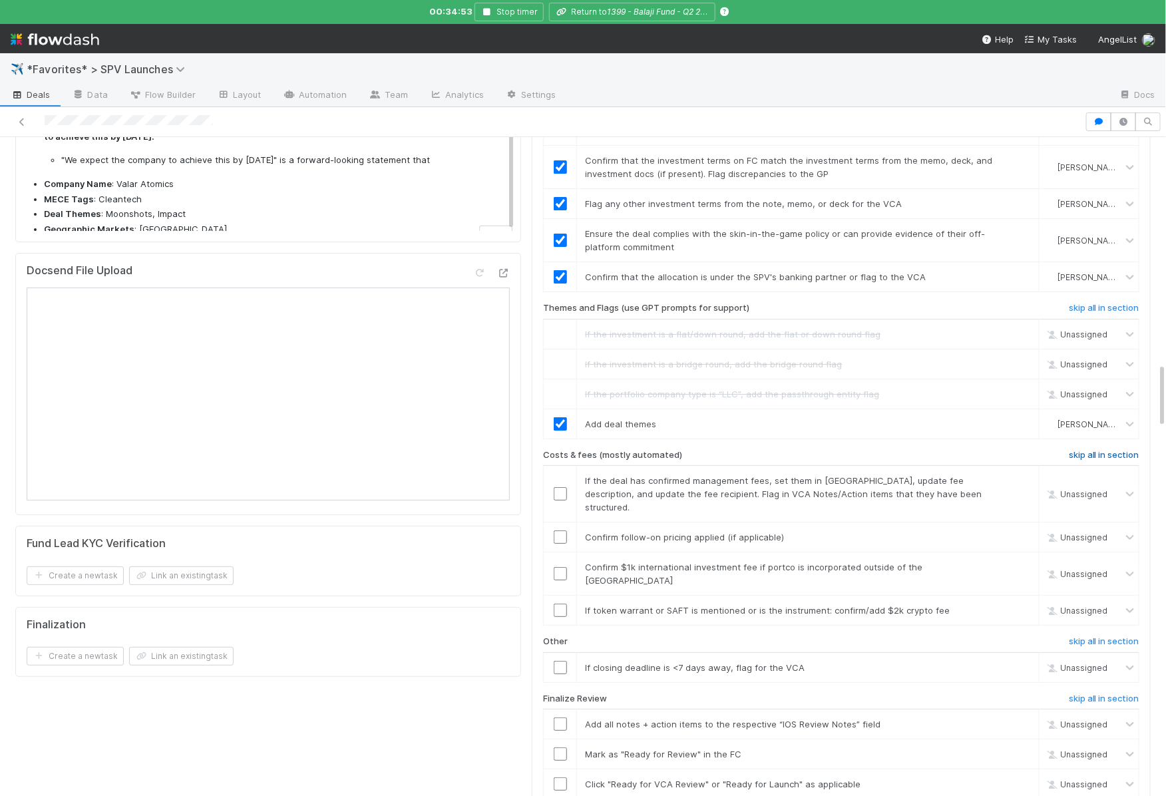
click at [1074, 450] on h6 "skip all in section" at bounding box center [1104, 455] width 71 height 11
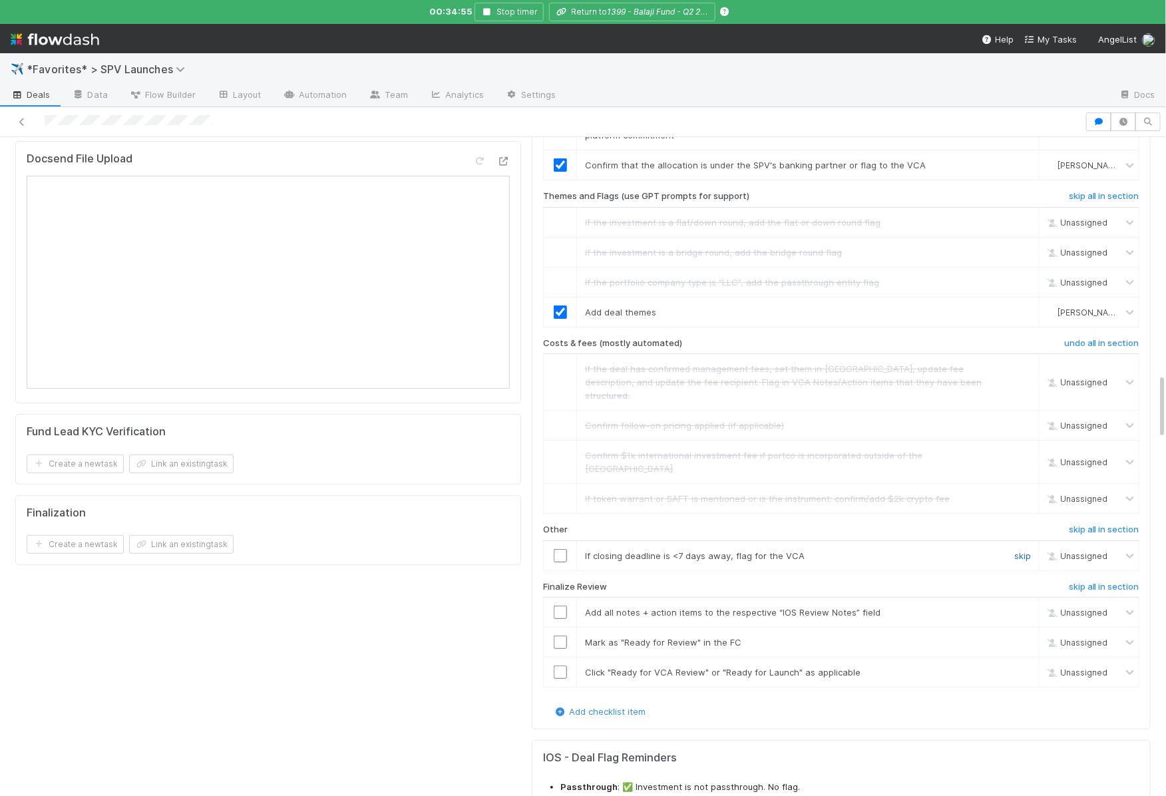
click at [1025, 550] on link "skip" at bounding box center [1022, 555] width 17 height 11
click at [562, 606] on input "checkbox" at bounding box center [560, 612] width 13 height 13
click at [559, 636] on input "checkbox" at bounding box center [560, 642] width 13 height 13
click at [559, 666] on input "checkbox" at bounding box center [560, 672] width 13 height 13
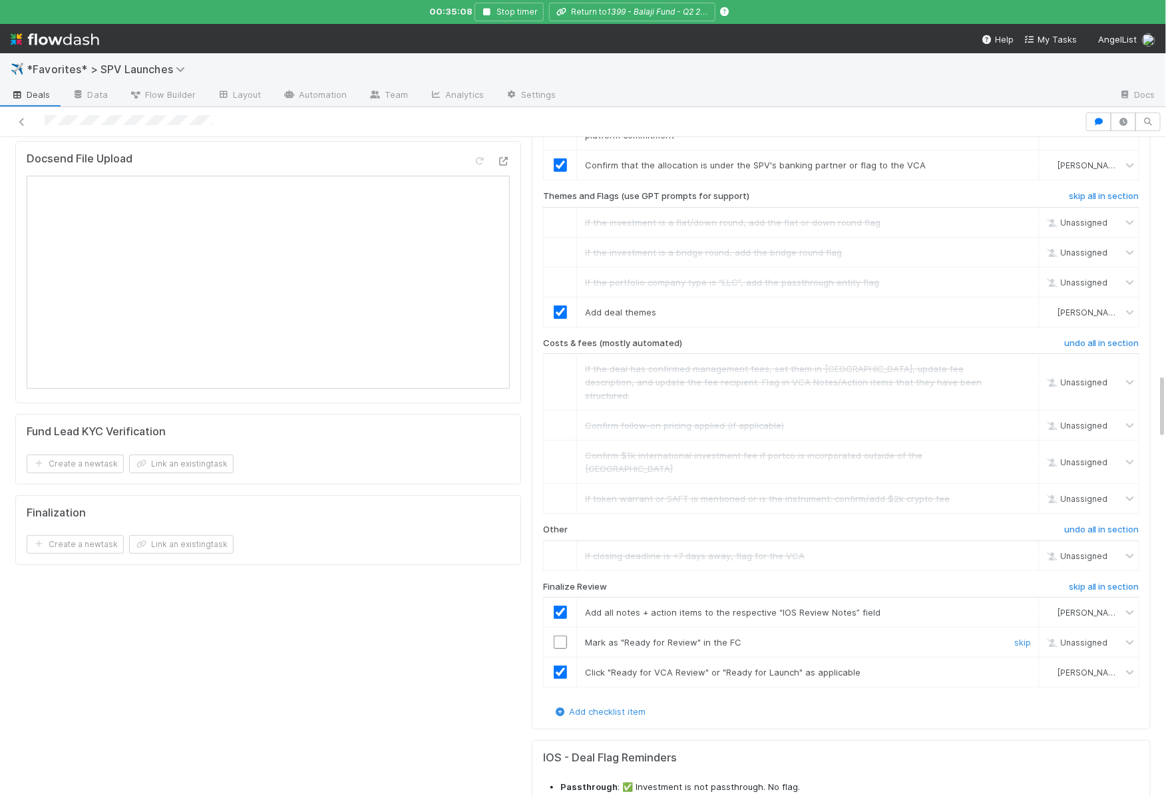
click at [562, 636] on input "checkbox" at bounding box center [560, 642] width 13 height 13
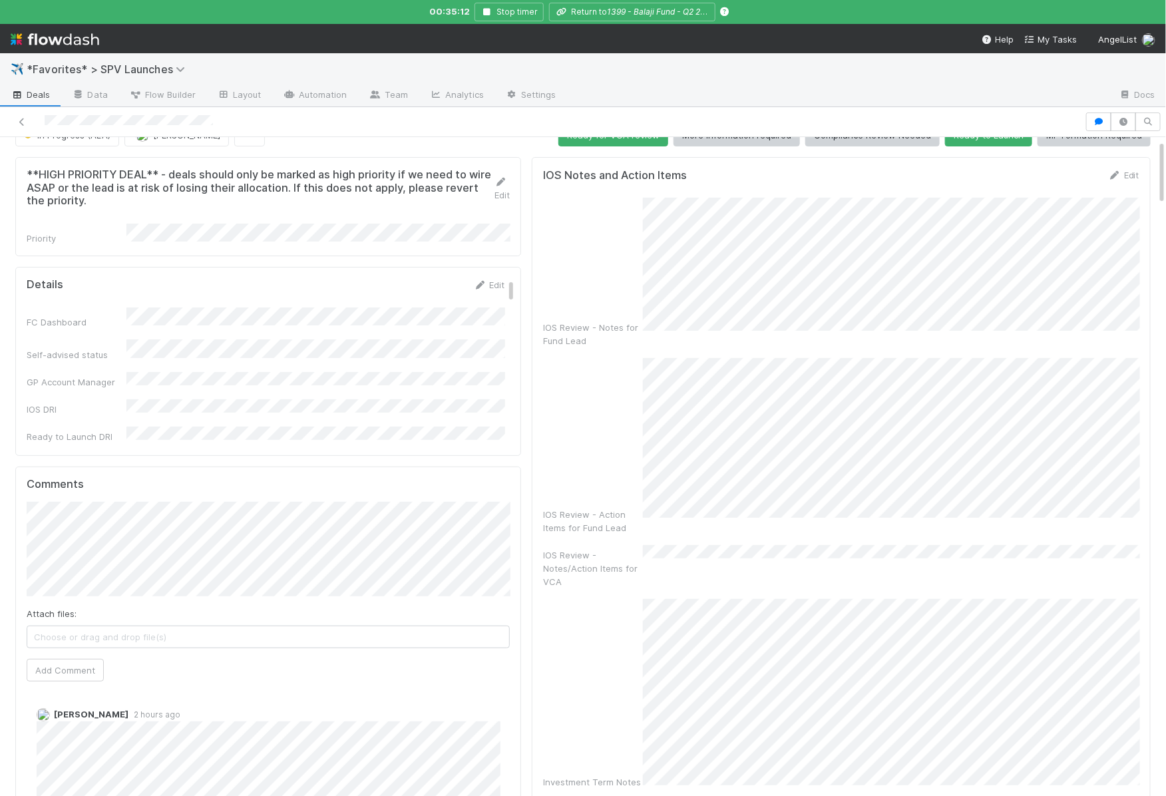
scroll to position [0, 0]
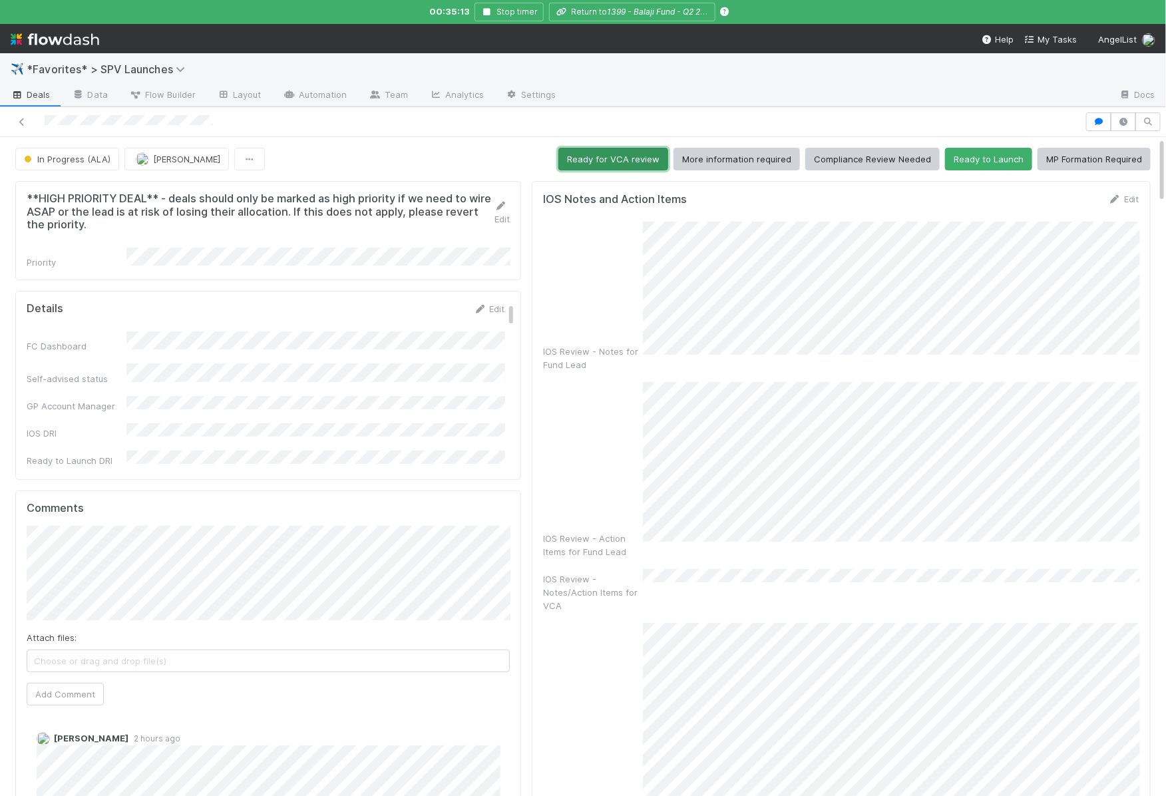
click at [598, 161] on button "Ready for VCA review" at bounding box center [613, 159] width 110 height 23
